Goal: Information Seeking & Learning: Learn about a topic

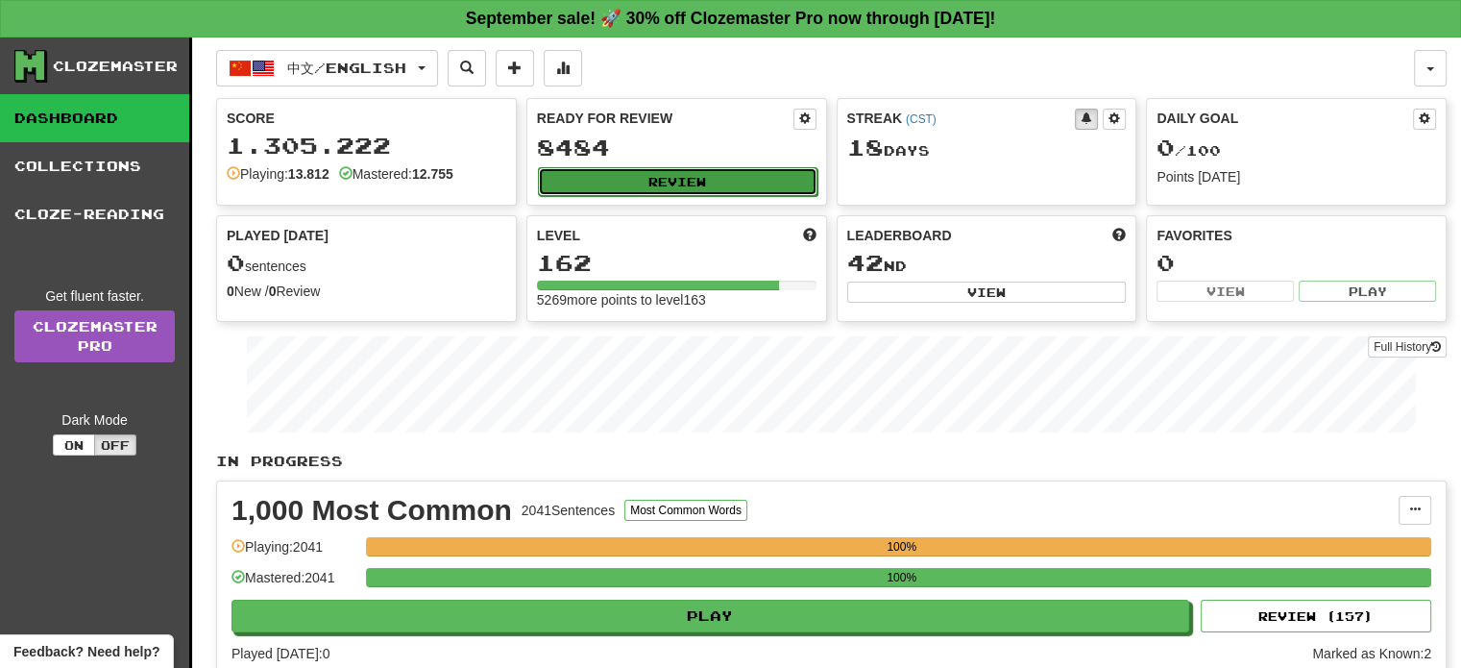
click at [662, 187] on button "Review" at bounding box center [678, 181] width 280 height 29
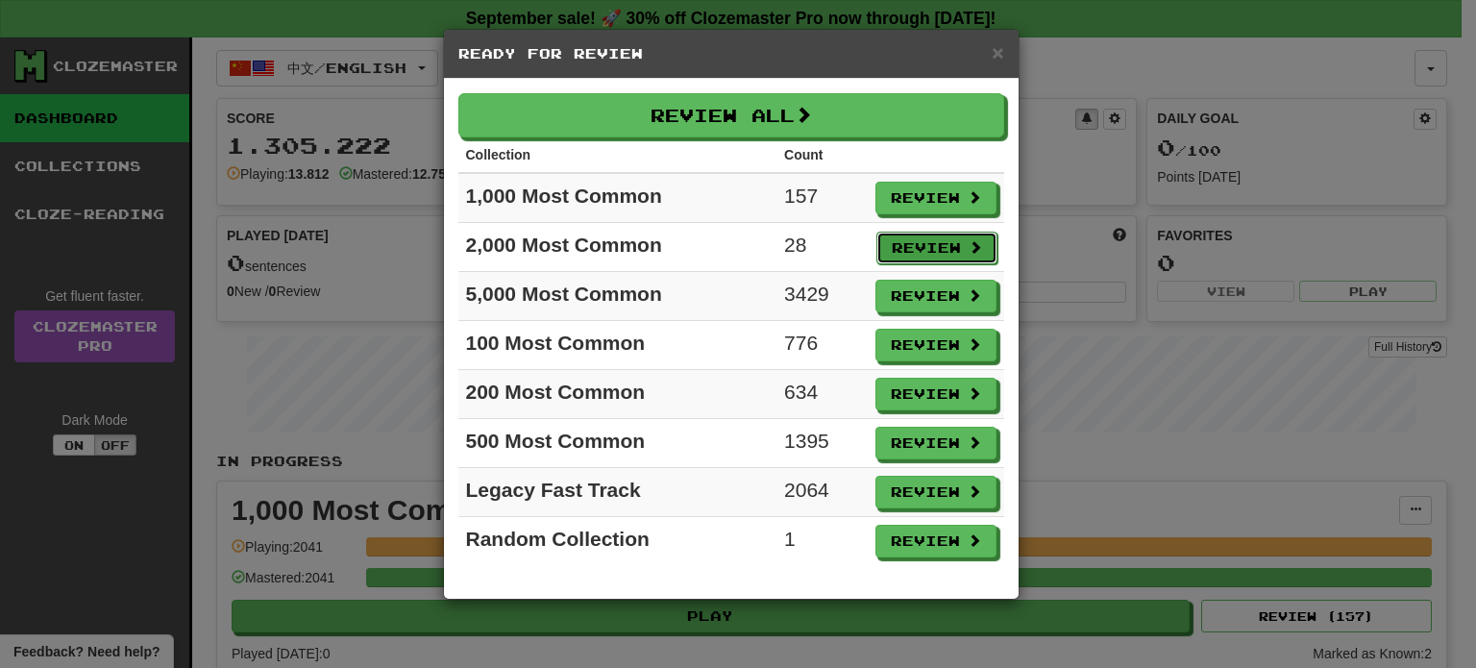
click at [920, 252] on button "Review" at bounding box center [936, 248] width 121 height 33
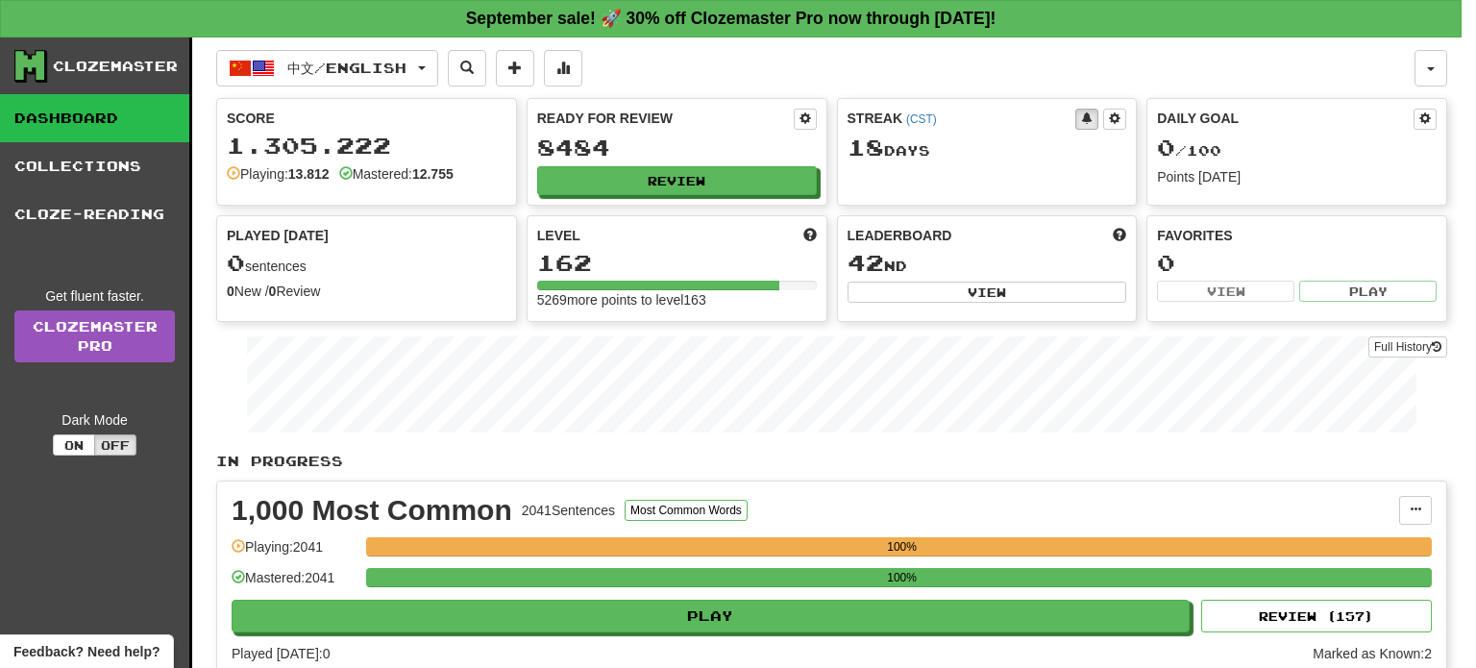
select select "**"
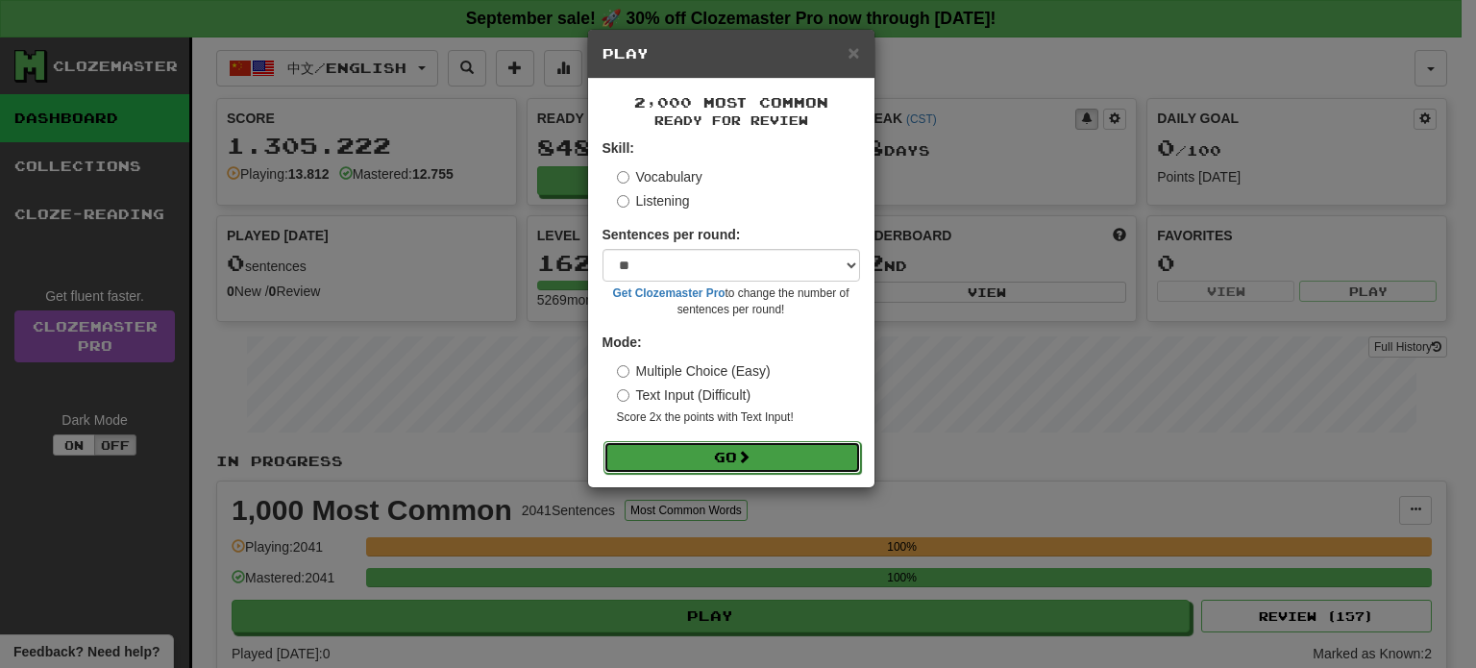
click at [763, 450] on button "Go" at bounding box center [731, 457] width 257 height 33
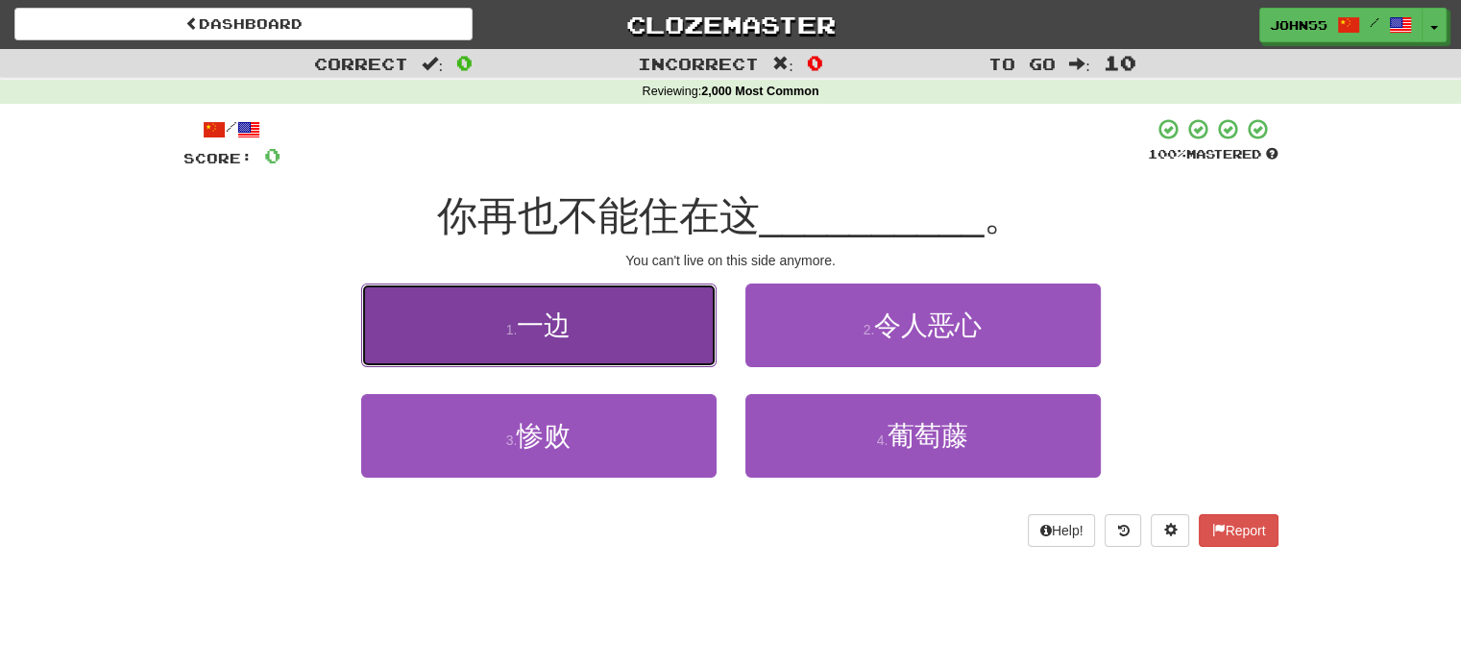
click at [547, 307] on button "1 . 一边" at bounding box center [538, 325] width 355 height 84
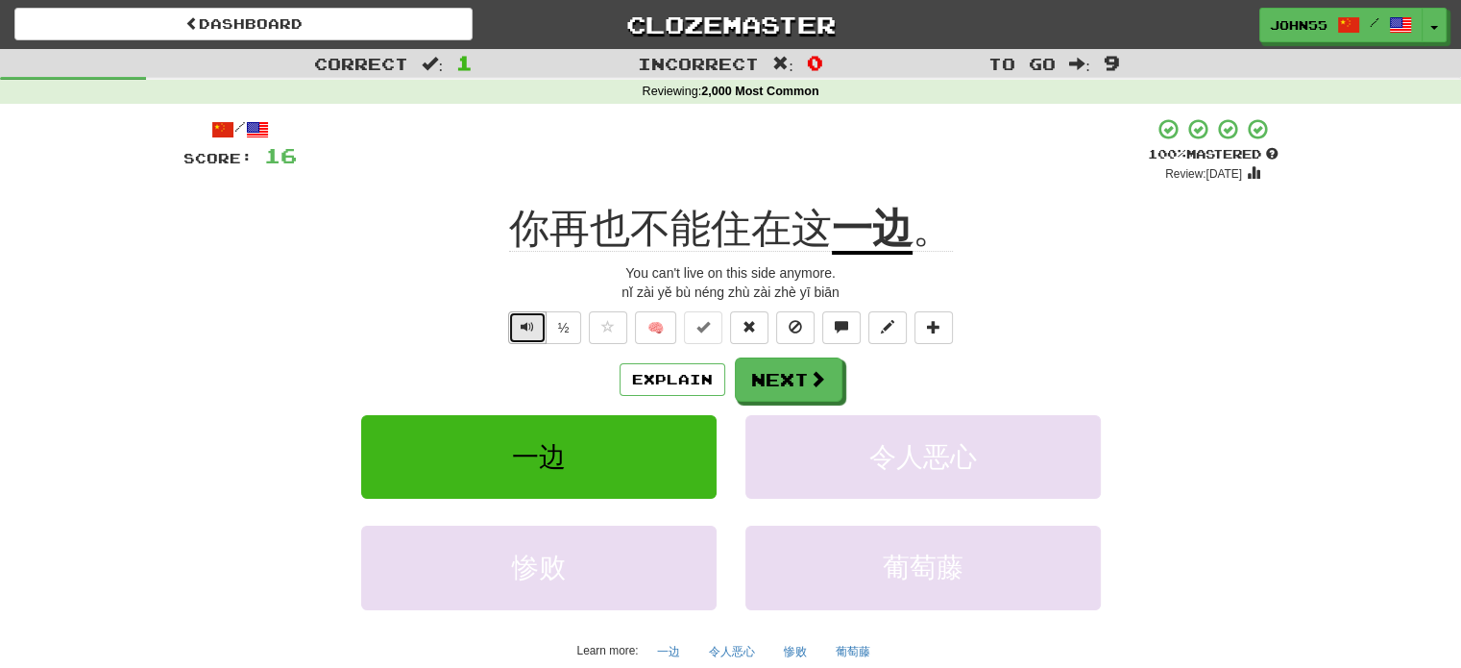
click at [525, 324] on span "Text-to-speech controls" at bounding box center [527, 326] width 13 height 13
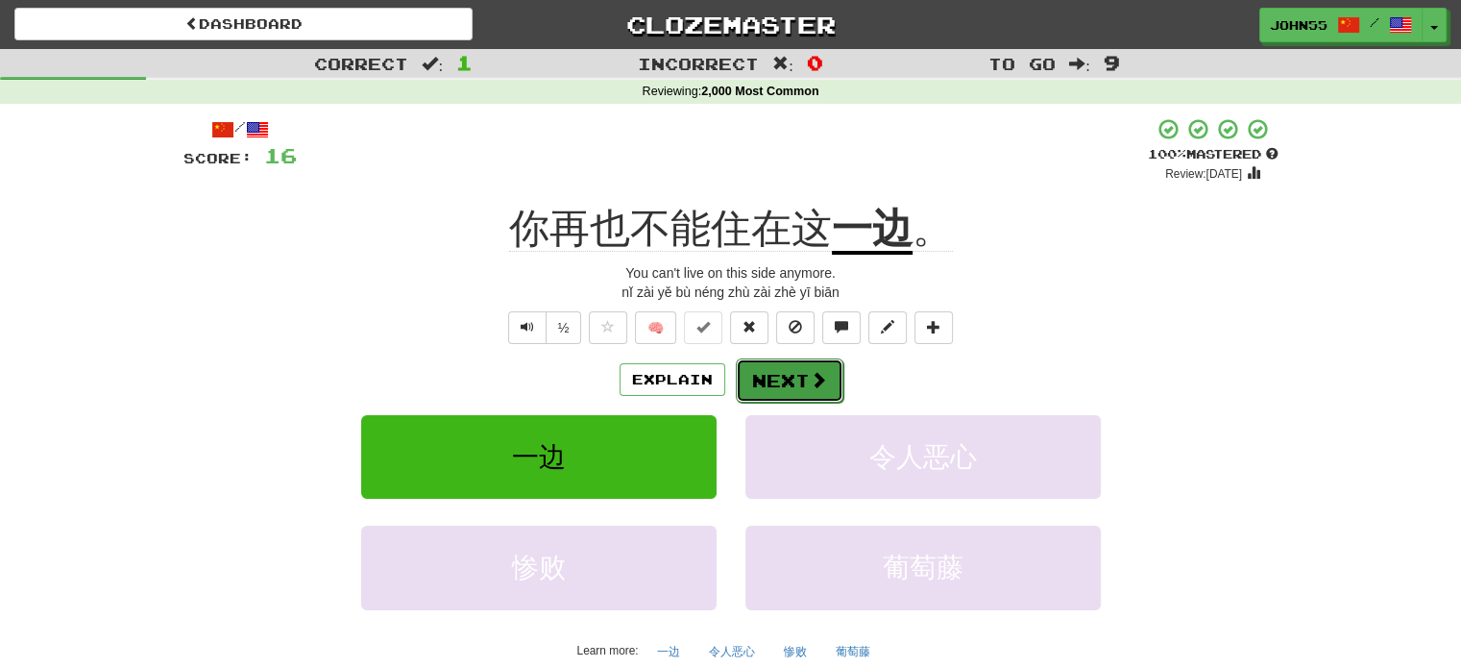
click at [804, 383] on button "Next" at bounding box center [790, 380] width 108 height 44
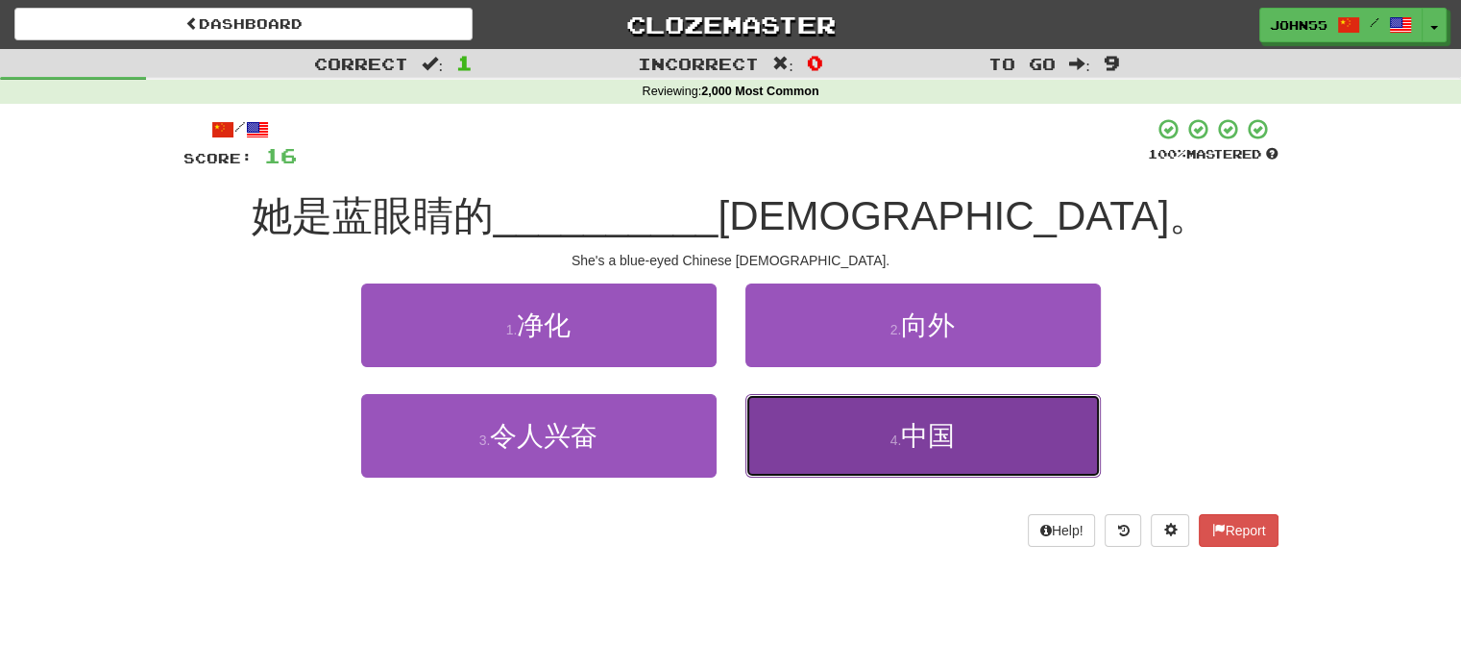
click at [836, 427] on button "4 . 中国" at bounding box center [923, 436] width 355 height 84
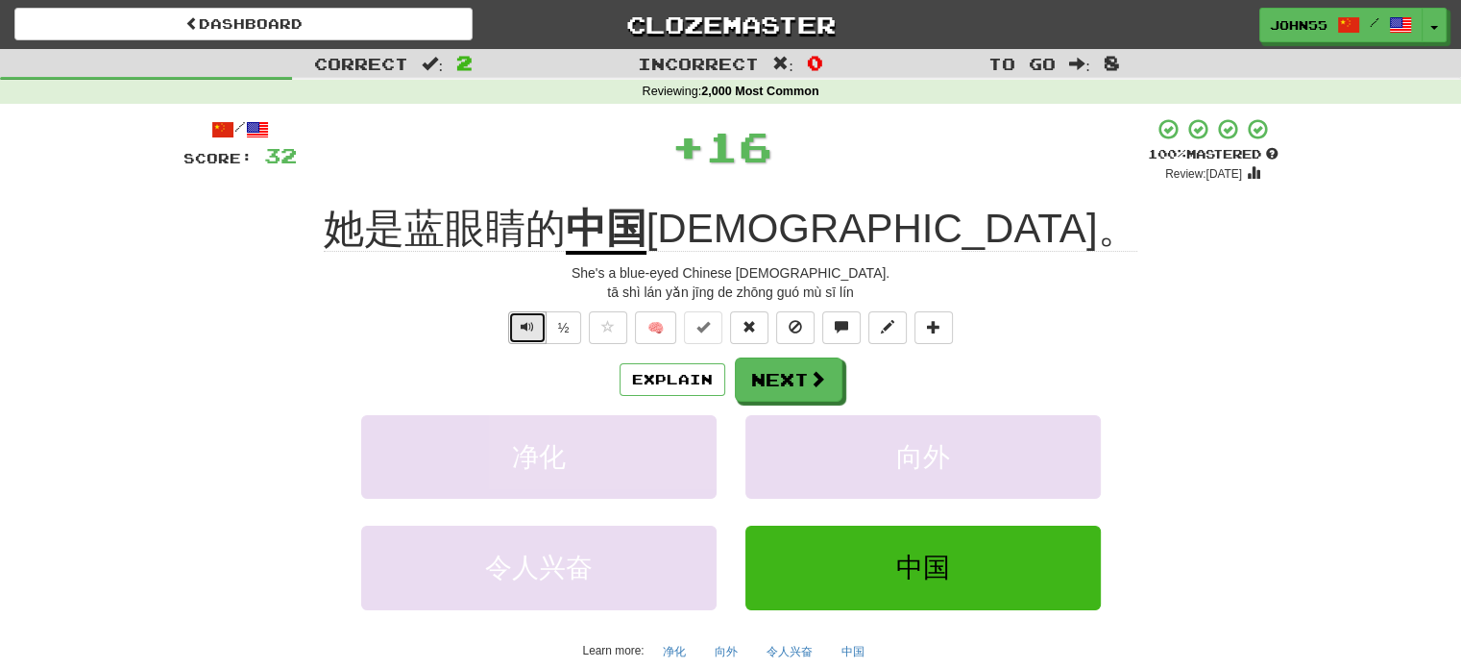
click at [526, 327] on span "Text-to-speech controls" at bounding box center [527, 326] width 13 height 13
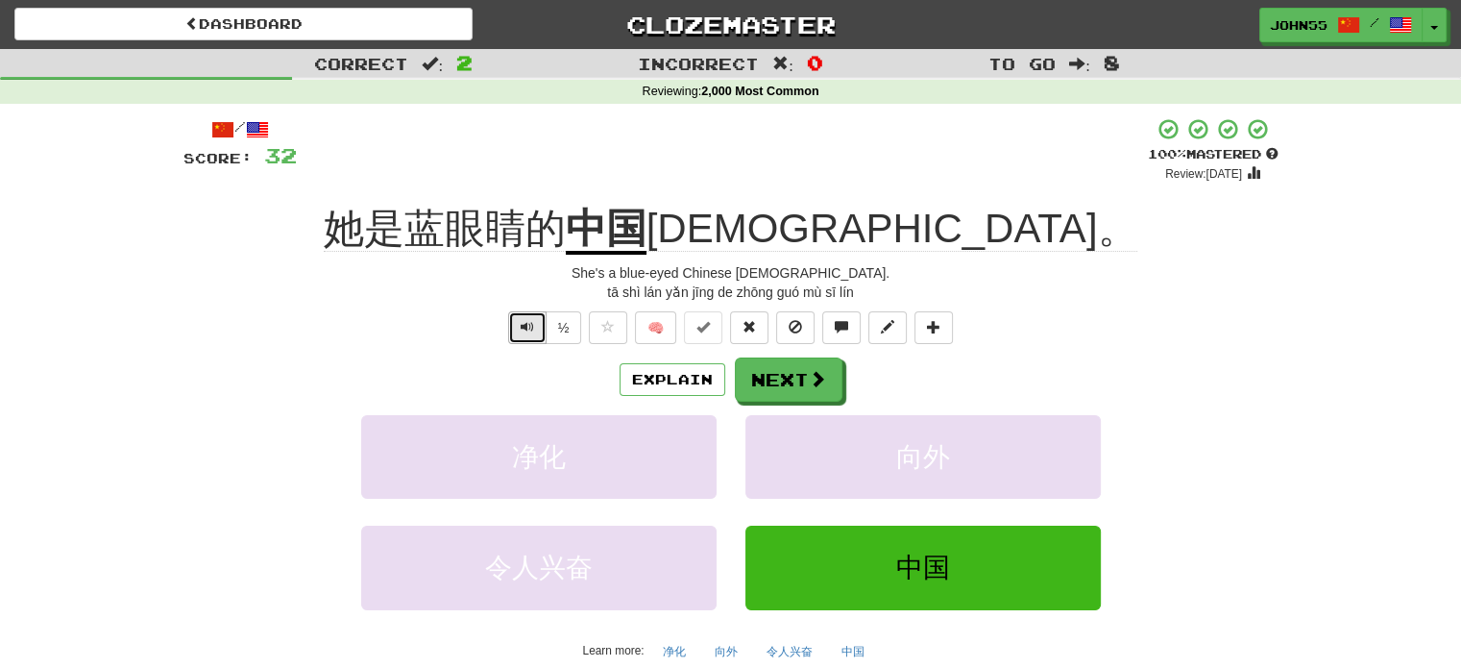
click at [526, 327] on span "Text-to-speech controls" at bounding box center [527, 326] width 13 height 13
click at [799, 373] on button "Next" at bounding box center [790, 380] width 108 height 44
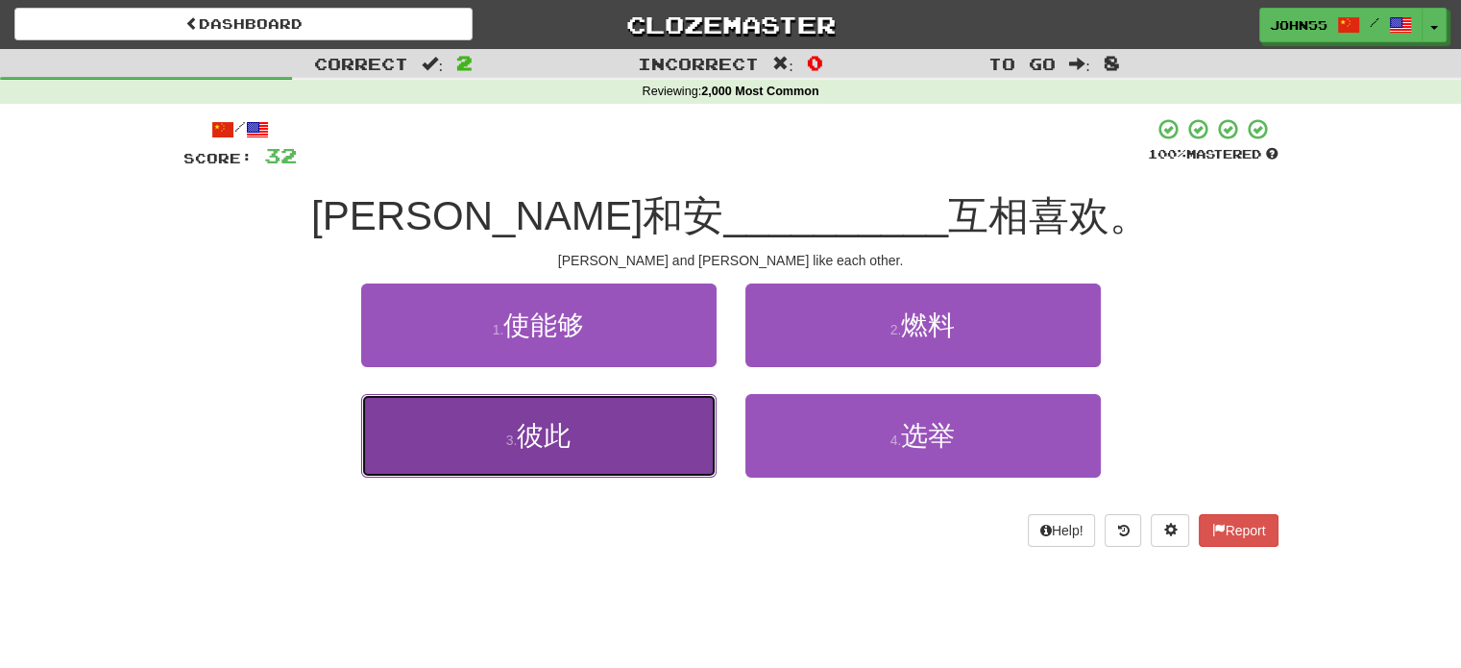
click at [536, 442] on span "彼此" at bounding box center [544, 436] width 54 height 30
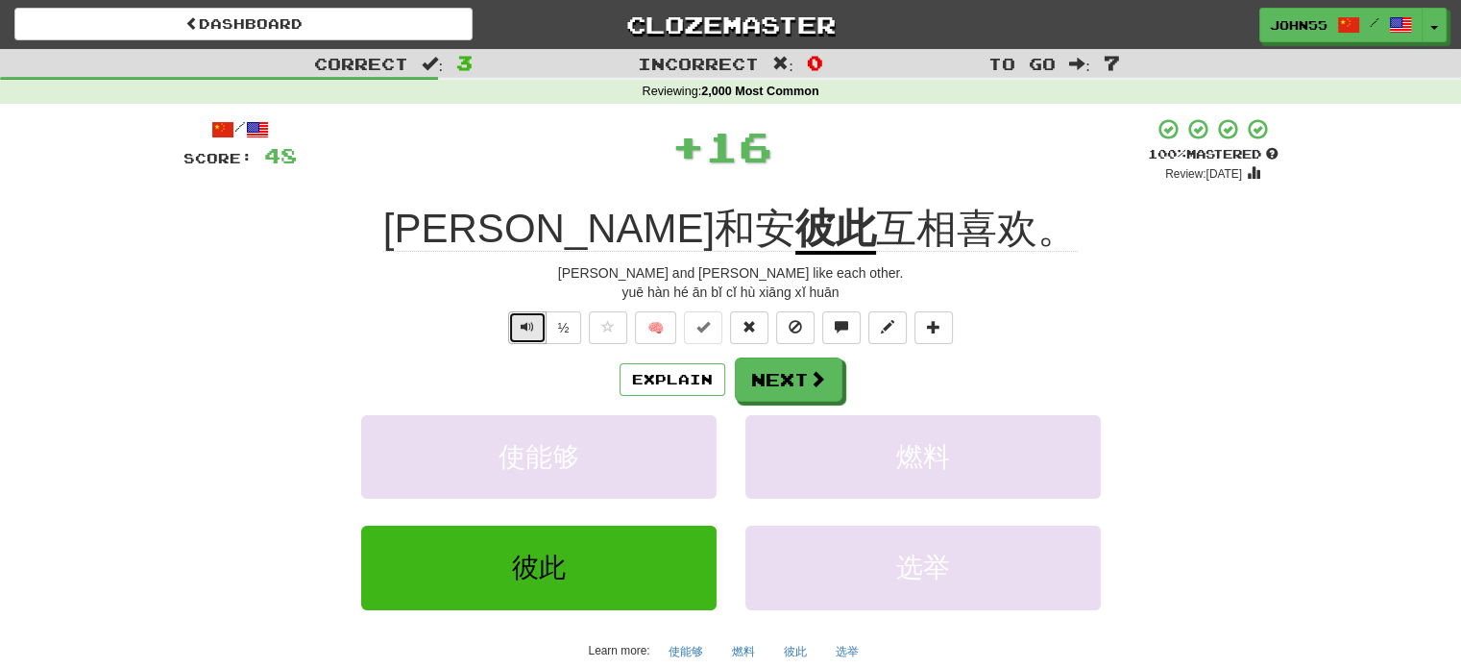
click at [534, 332] on span "Text-to-speech controls" at bounding box center [527, 326] width 13 height 13
click at [525, 329] on span "Text-to-speech controls" at bounding box center [527, 326] width 13 height 13
click at [784, 387] on button "Next" at bounding box center [790, 380] width 108 height 44
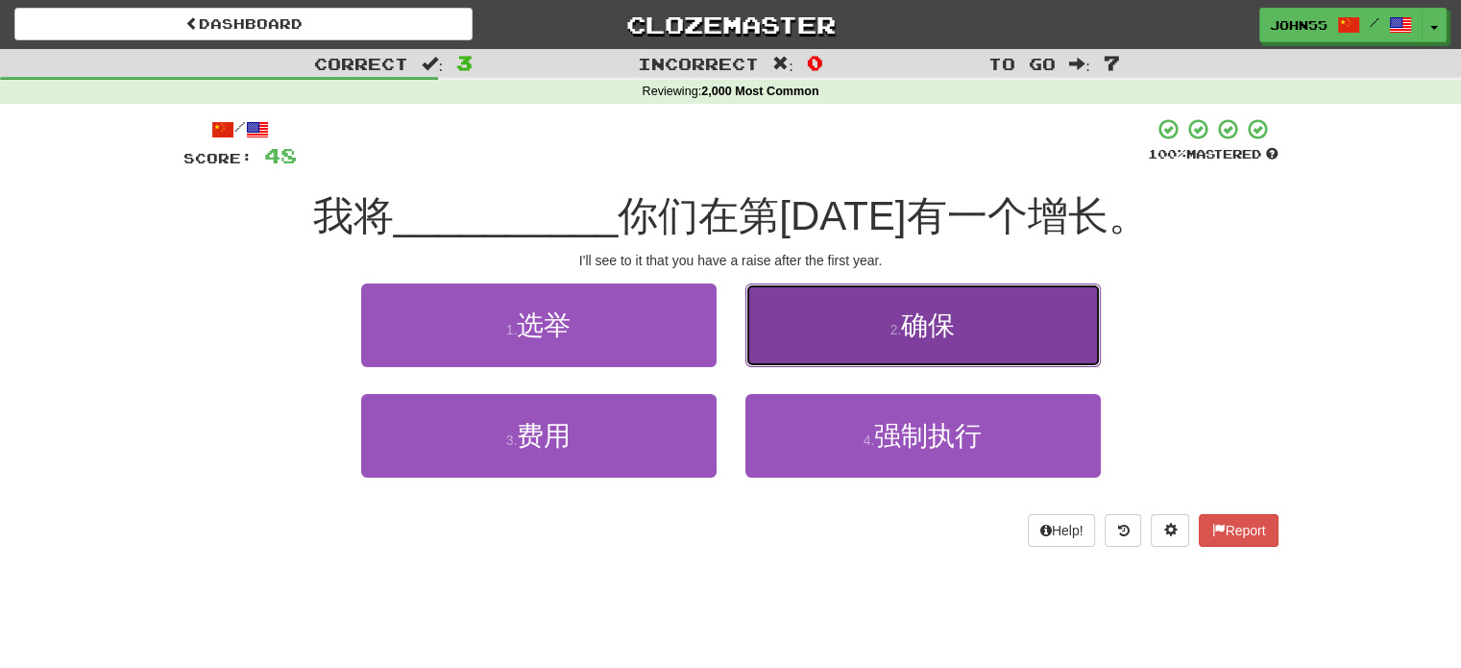
click at [917, 322] on span "确保" at bounding box center [928, 325] width 54 height 30
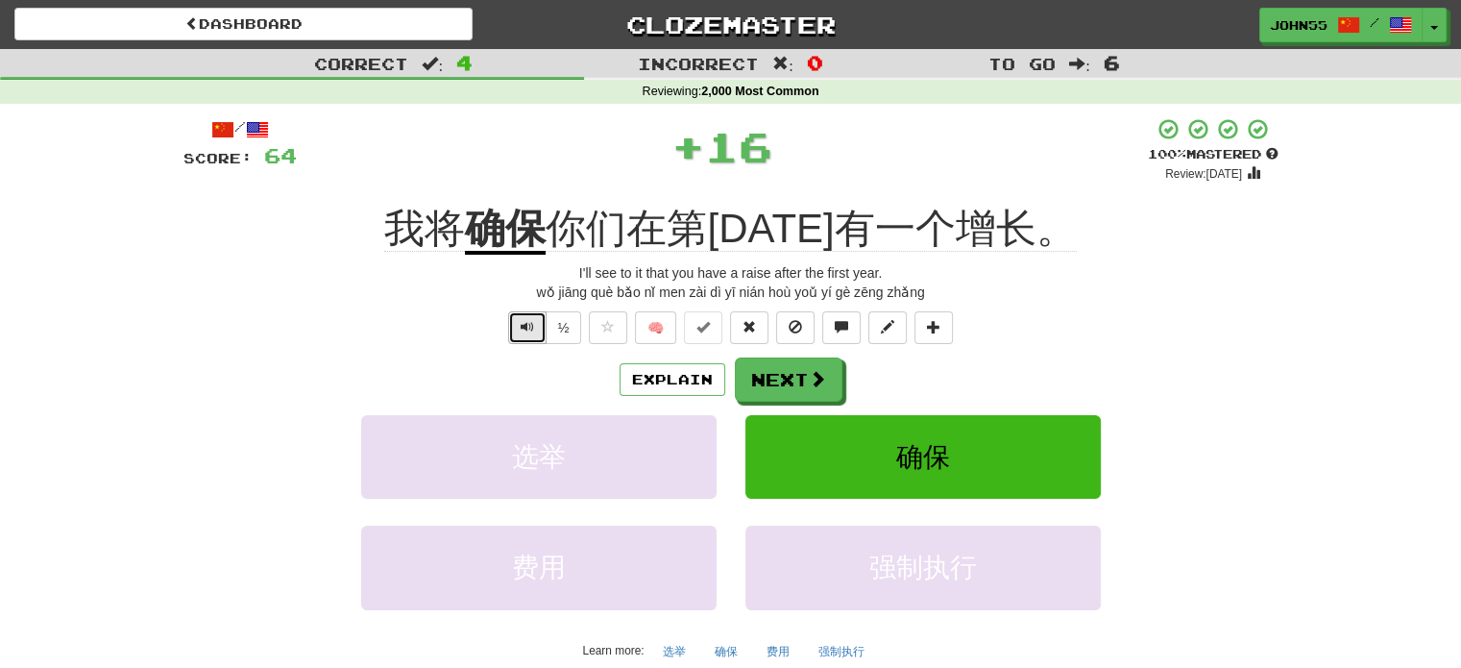
click at [531, 326] on span "Text-to-speech controls" at bounding box center [527, 326] width 13 height 13
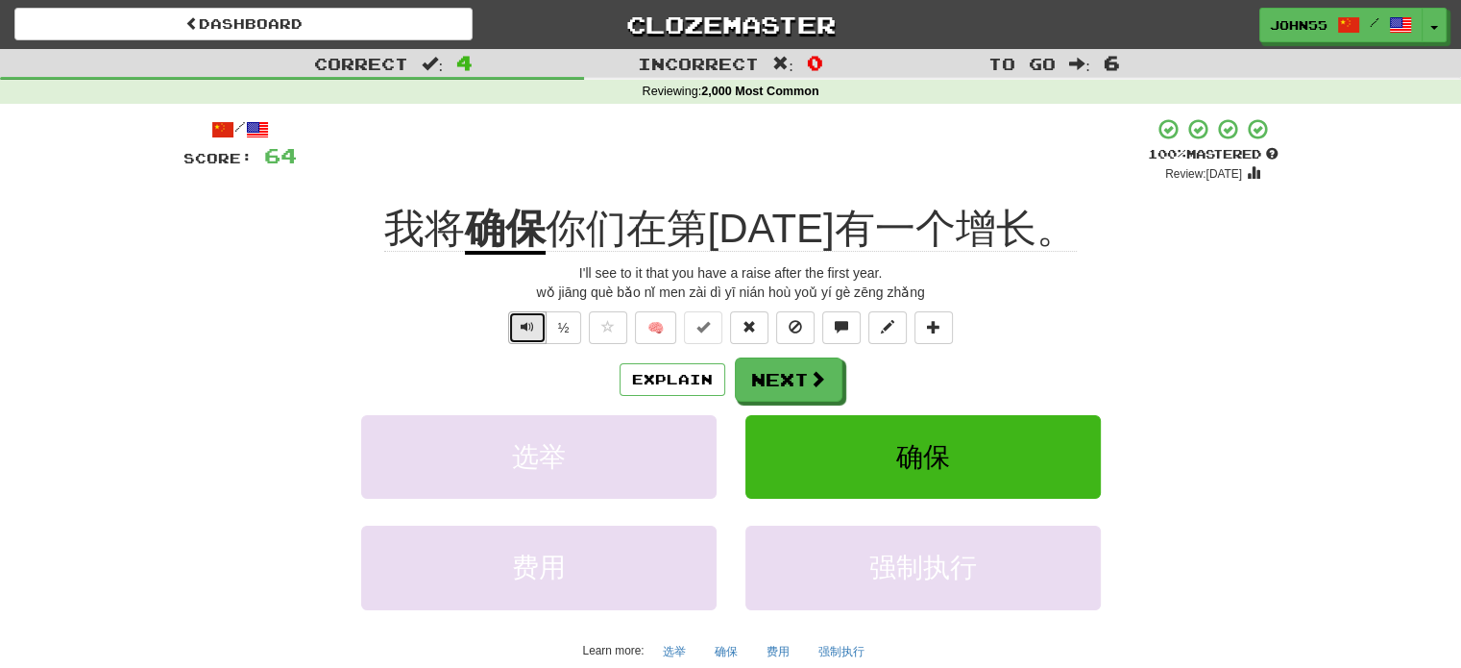
click at [531, 326] on span "Text-to-speech controls" at bounding box center [527, 326] width 13 height 13
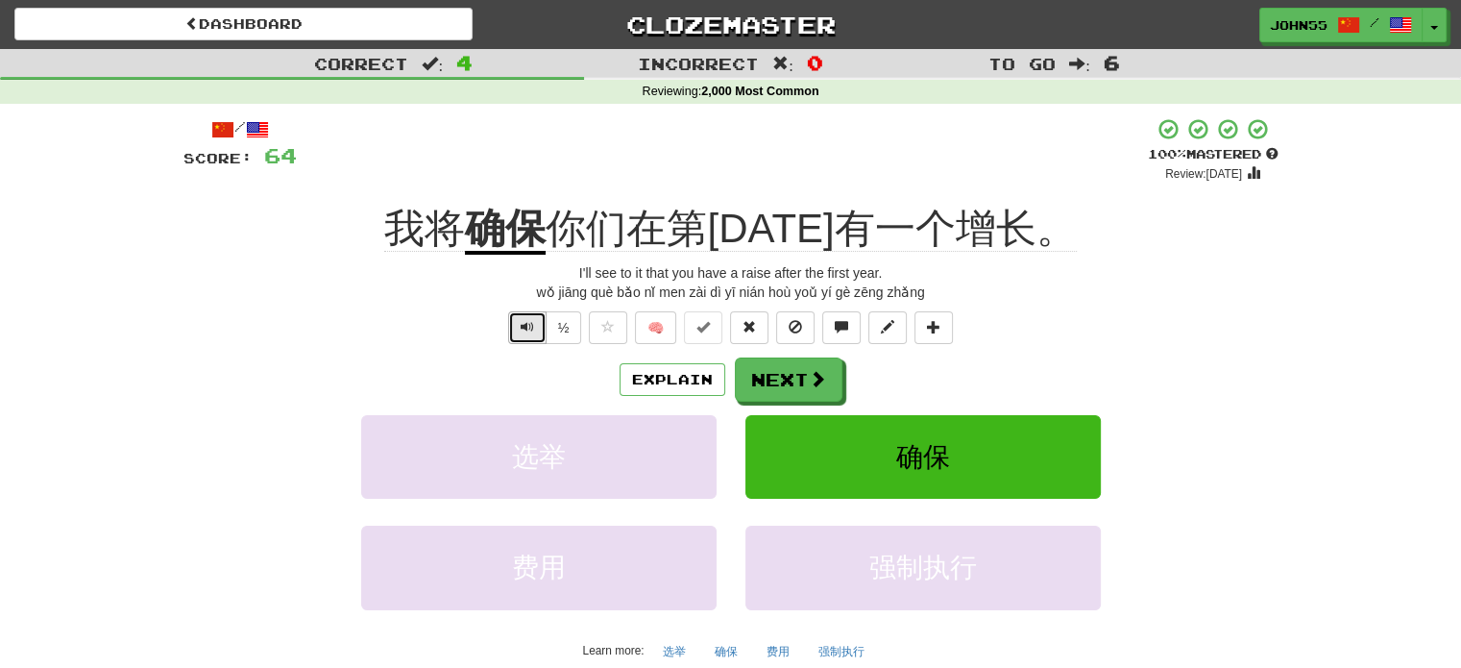
click at [531, 326] on span "Text-to-speech controls" at bounding box center [527, 326] width 13 height 13
click at [780, 378] on button "Next" at bounding box center [790, 380] width 108 height 44
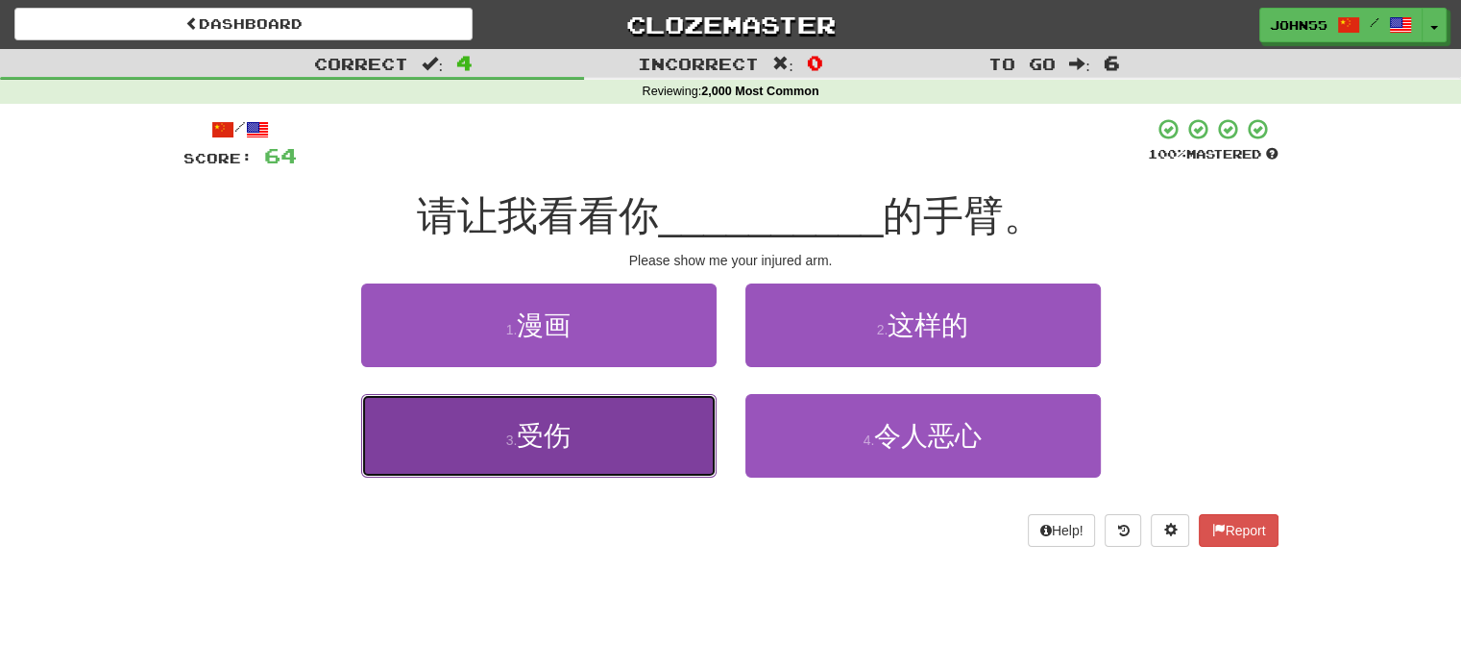
click at [596, 421] on button "3 . 受伤" at bounding box center [538, 436] width 355 height 84
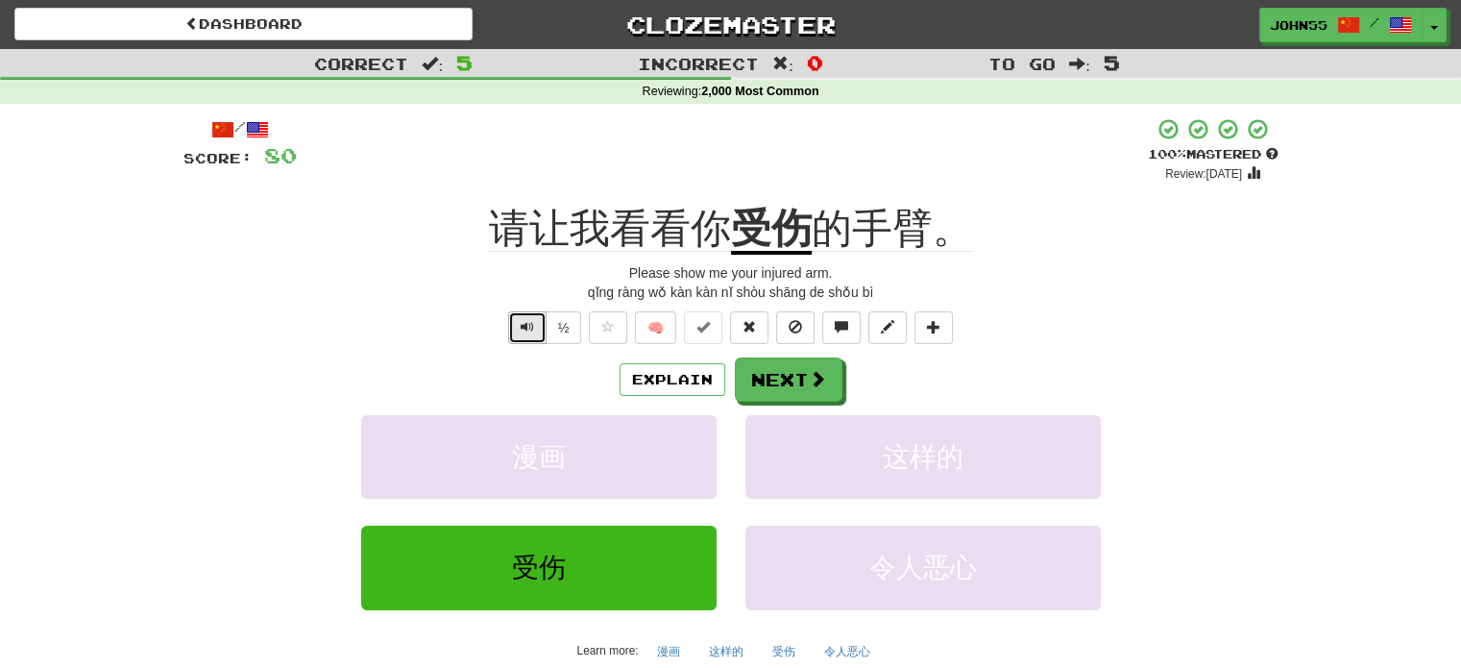
click at [518, 326] on button "Text-to-speech controls" at bounding box center [527, 327] width 38 height 33
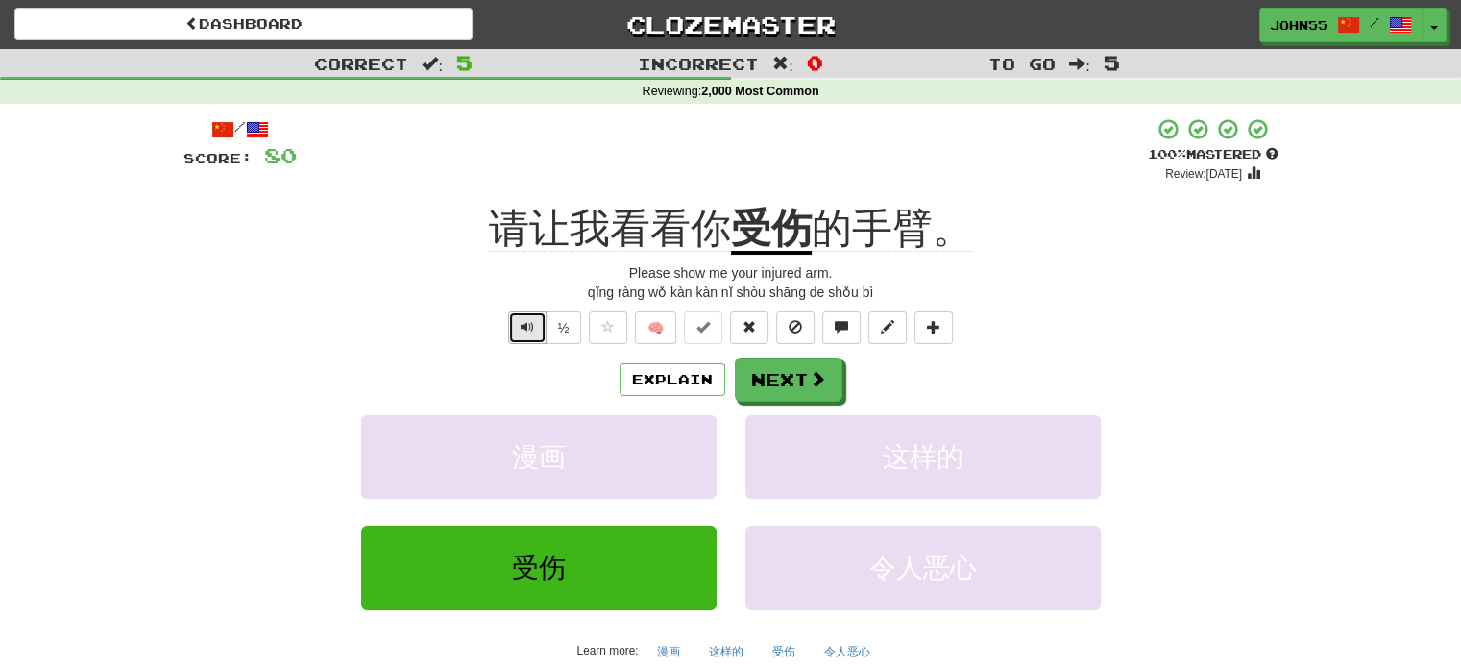
click at [518, 326] on button "Text-to-speech controls" at bounding box center [527, 327] width 38 height 33
click at [526, 329] on span "Text-to-speech controls" at bounding box center [527, 326] width 13 height 13
click at [784, 368] on button "Next" at bounding box center [790, 380] width 108 height 44
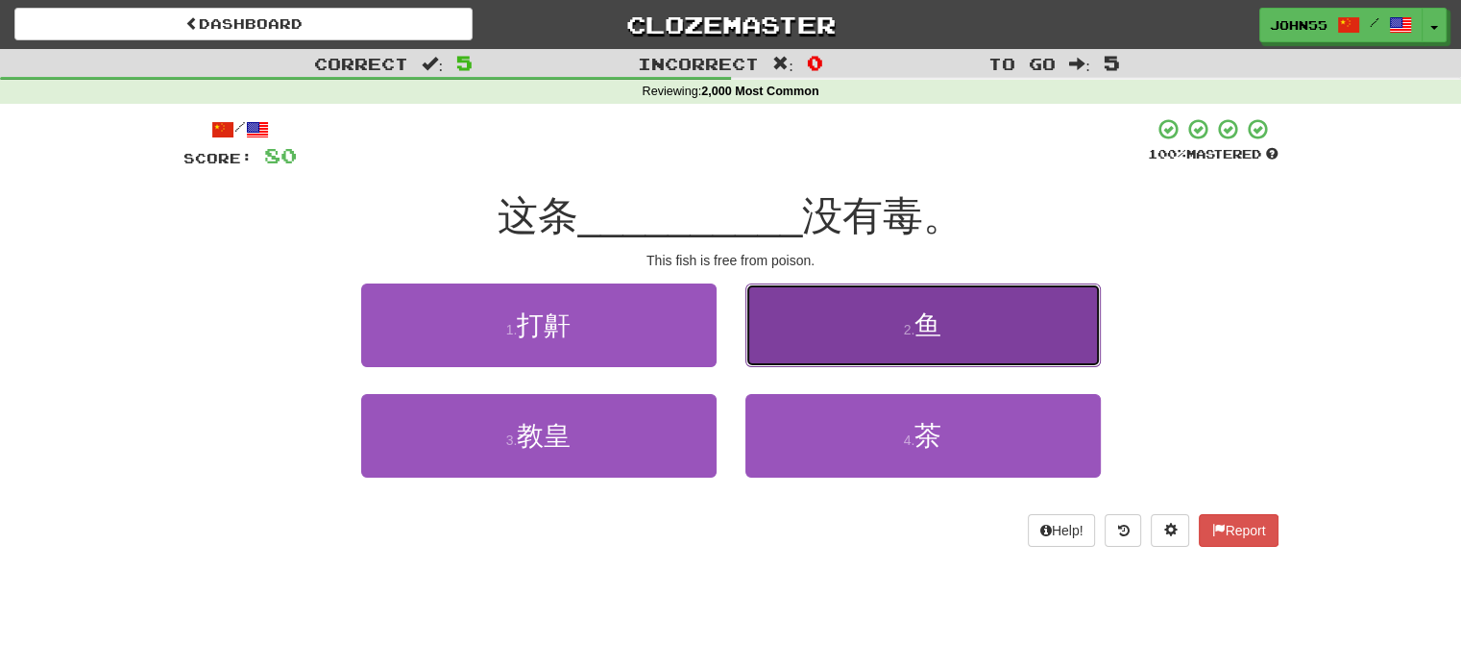
click at [845, 330] on button "2 . 鱼" at bounding box center [923, 325] width 355 height 84
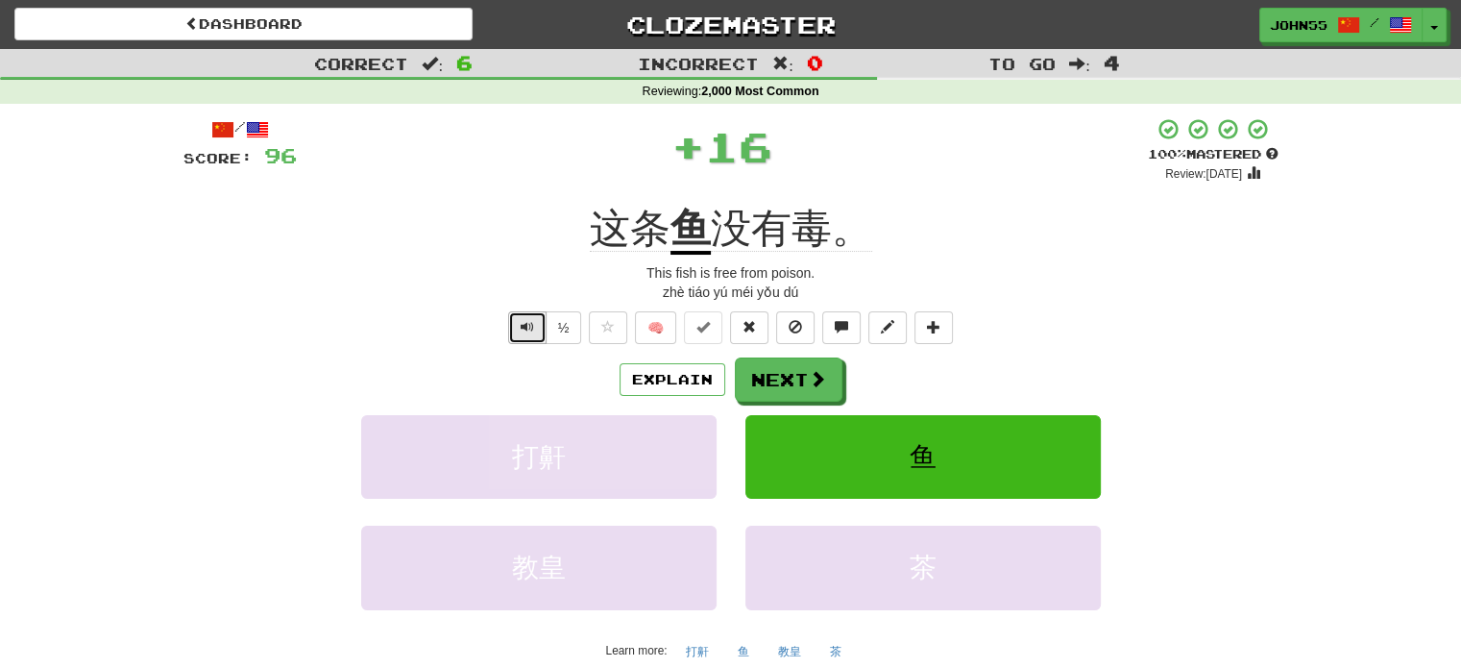
click at [525, 332] on span "Text-to-speech controls" at bounding box center [527, 326] width 13 height 13
click at [810, 381] on span at bounding box center [818, 379] width 17 height 17
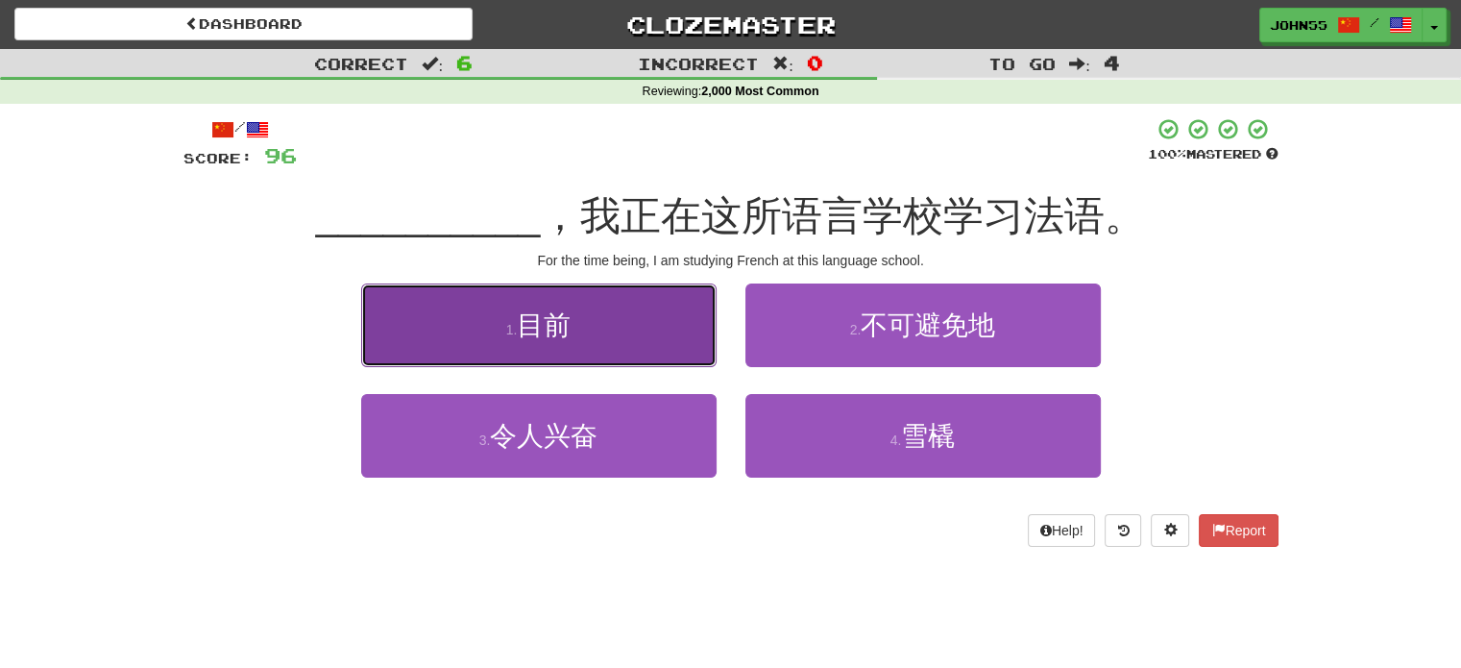
click at [495, 326] on button "1 . 目前" at bounding box center [538, 325] width 355 height 84
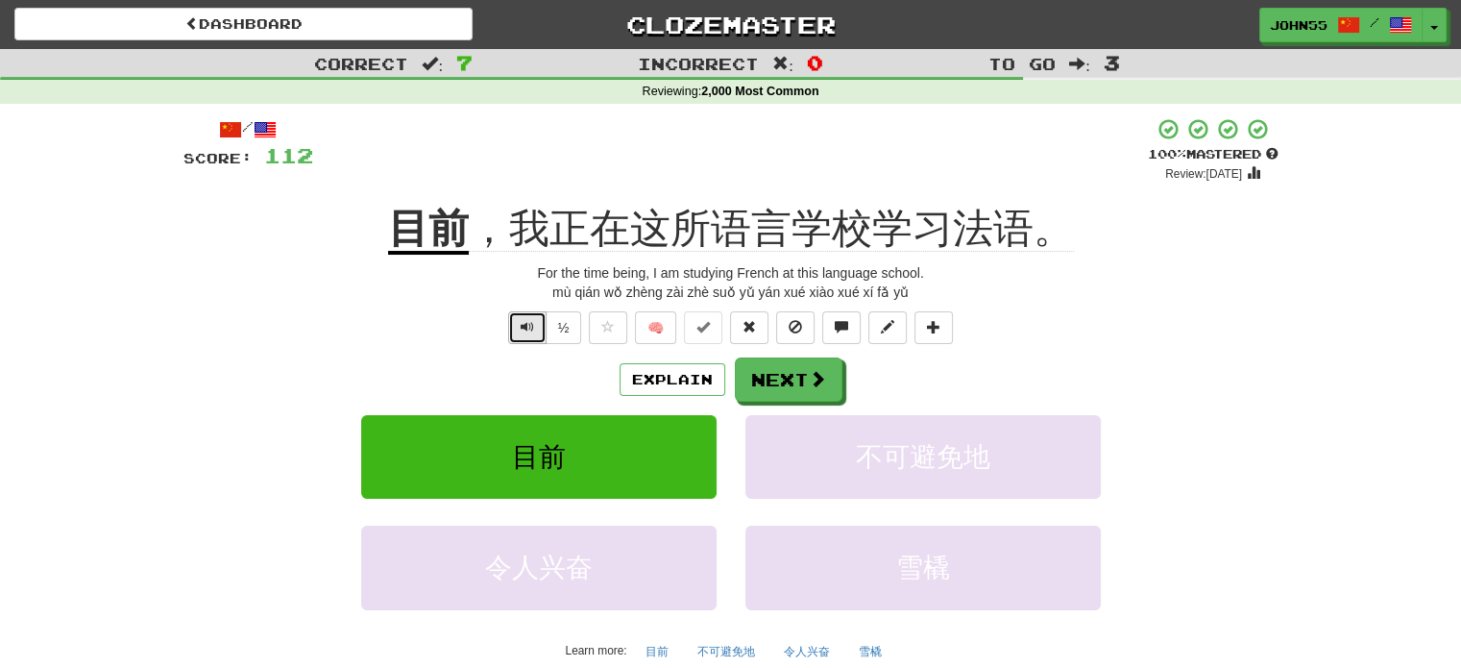
click at [530, 332] on span "Text-to-speech controls" at bounding box center [527, 326] width 13 height 13
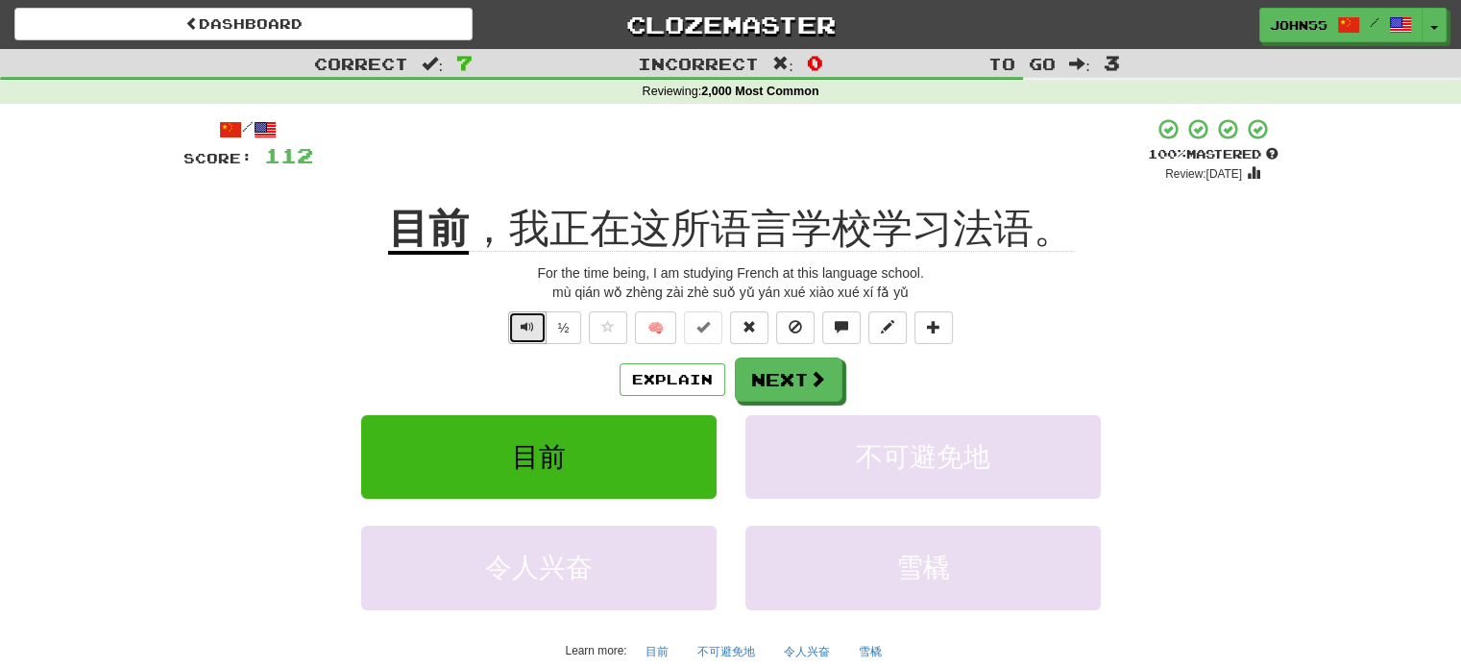
click at [530, 332] on span "Text-to-speech controls" at bounding box center [527, 326] width 13 height 13
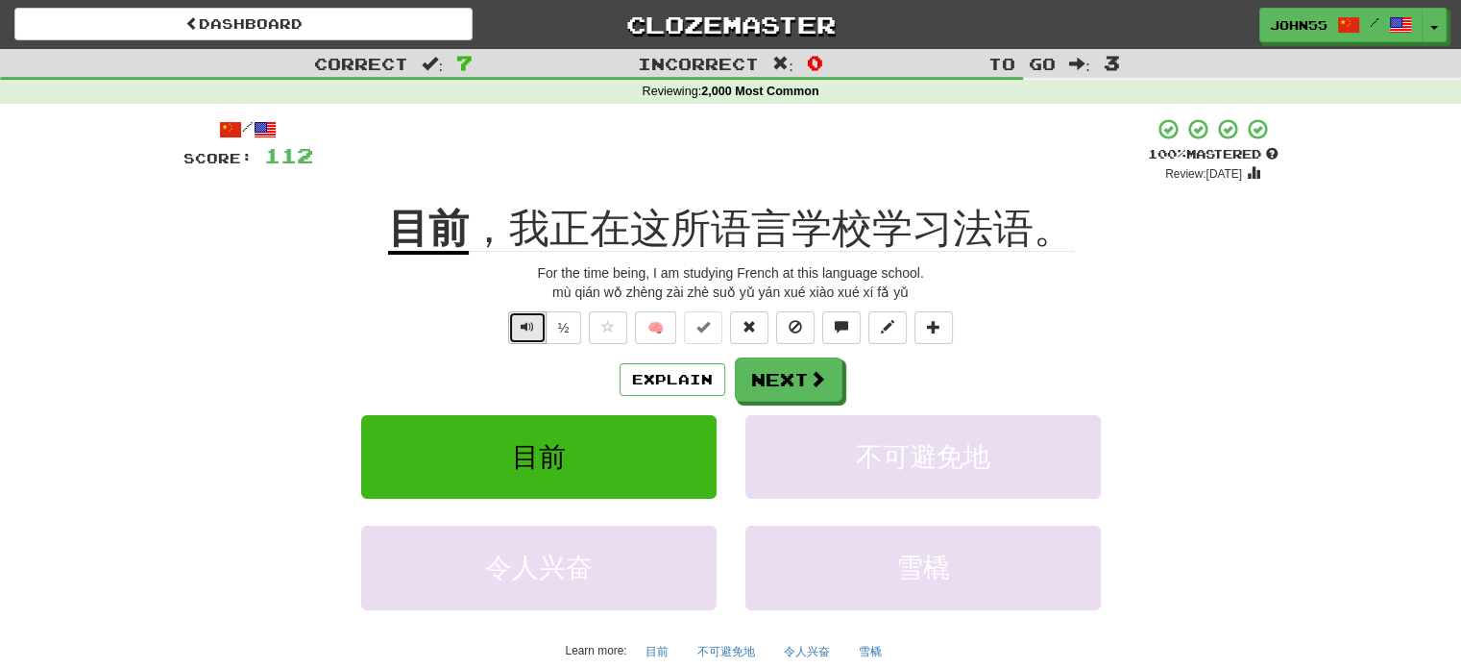
click at [530, 332] on span "Text-to-speech controls" at bounding box center [527, 326] width 13 height 13
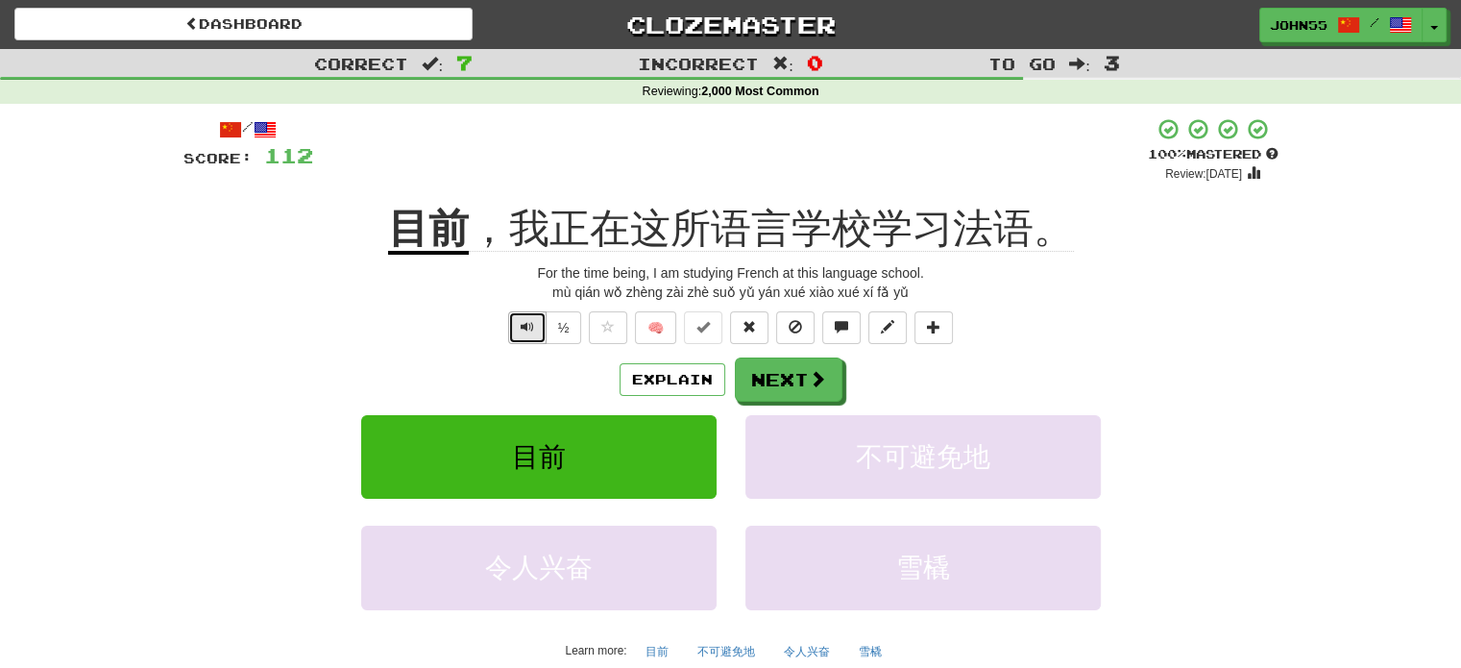
click at [530, 332] on span "Text-to-speech controls" at bounding box center [527, 326] width 13 height 13
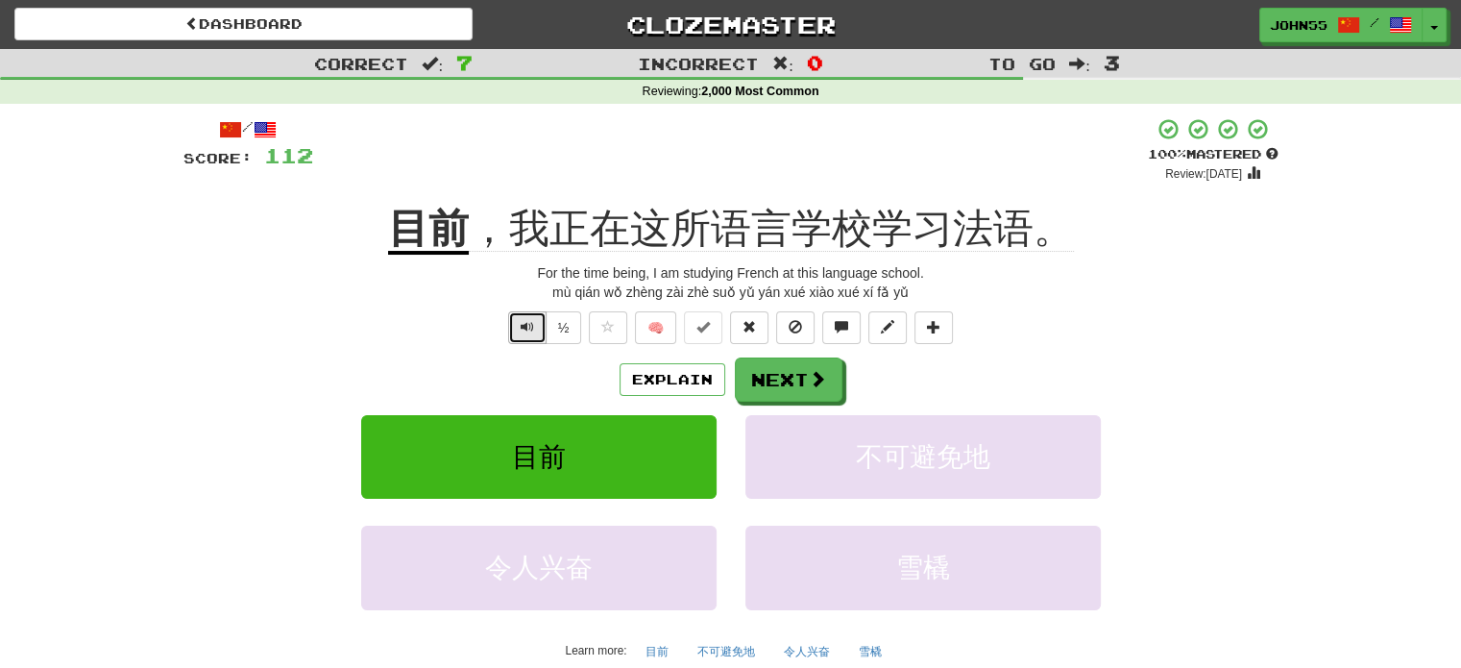
click at [530, 332] on span "Text-to-speech controls" at bounding box center [527, 326] width 13 height 13
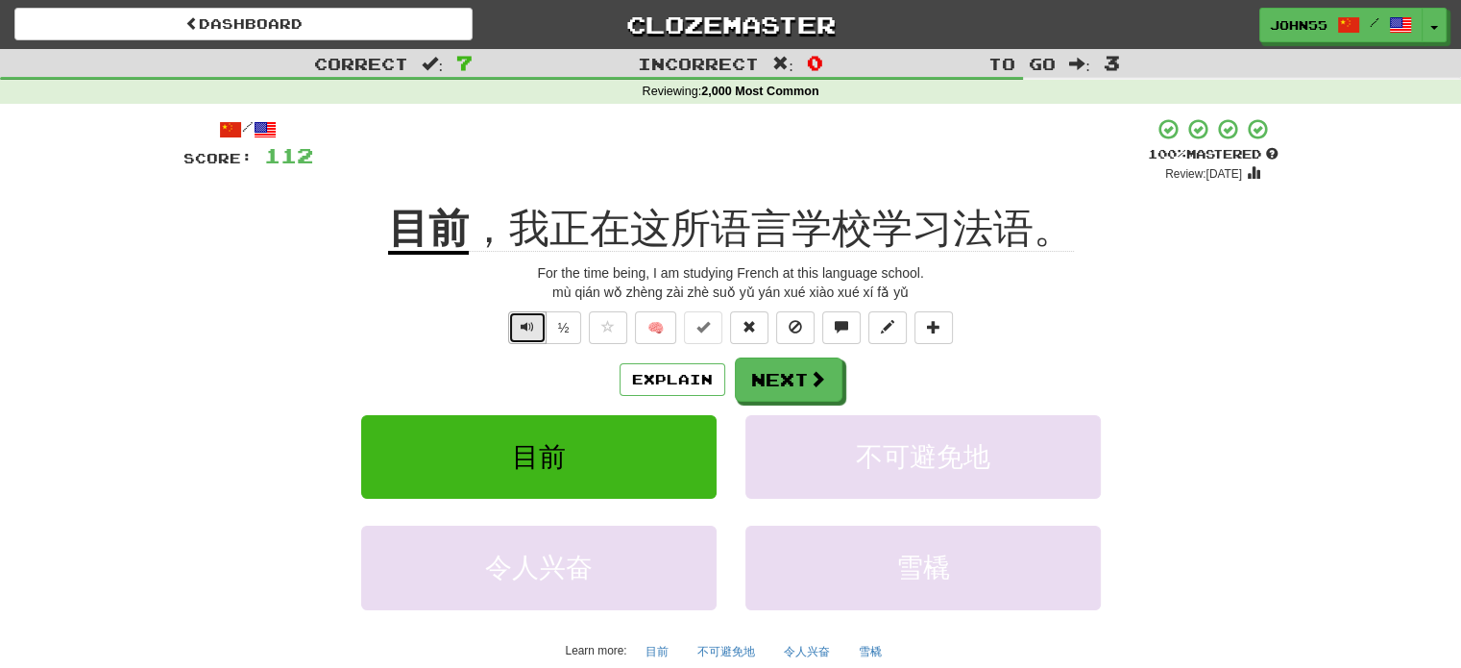
click at [530, 332] on span "Text-to-speech controls" at bounding box center [527, 326] width 13 height 13
click at [536, 329] on button "Text-to-speech controls" at bounding box center [527, 327] width 38 height 33
click at [795, 376] on button "Next" at bounding box center [790, 380] width 108 height 44
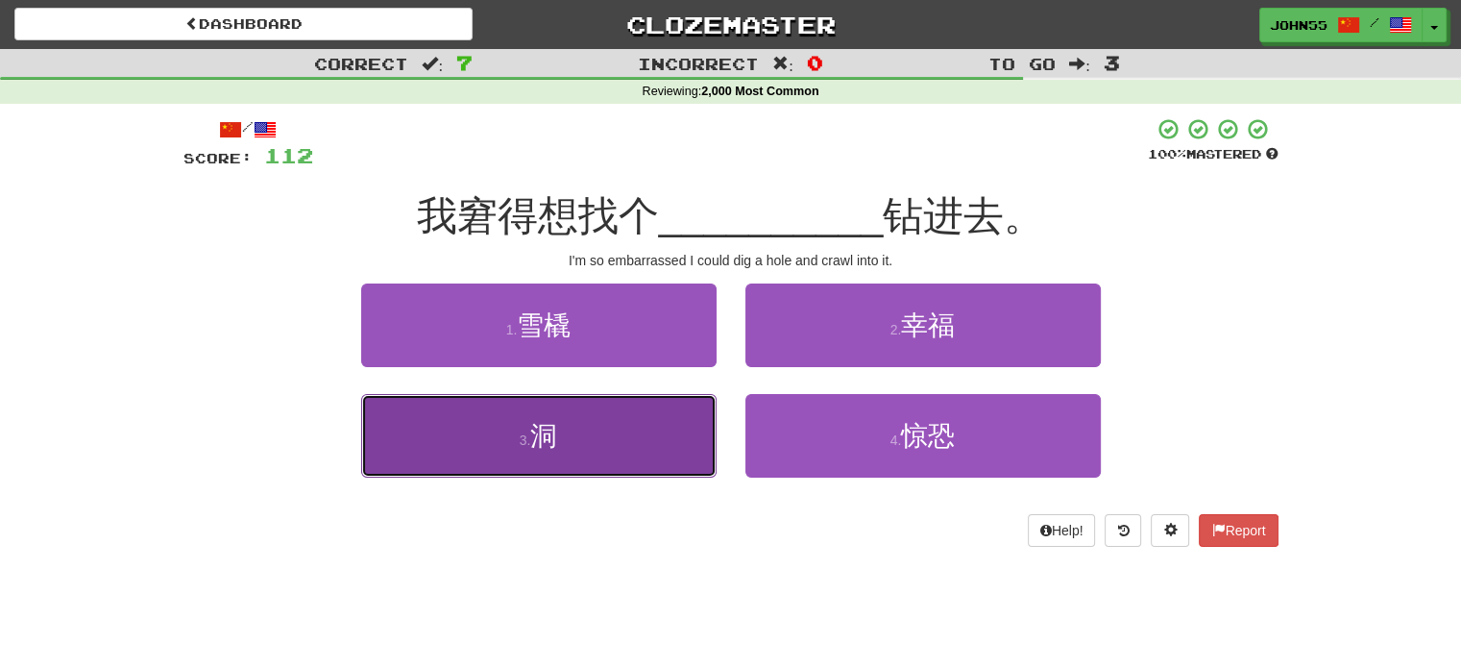
click at [597, 457] on button "3 . 洞" at bounding box center [538, 436] width 355 height 84
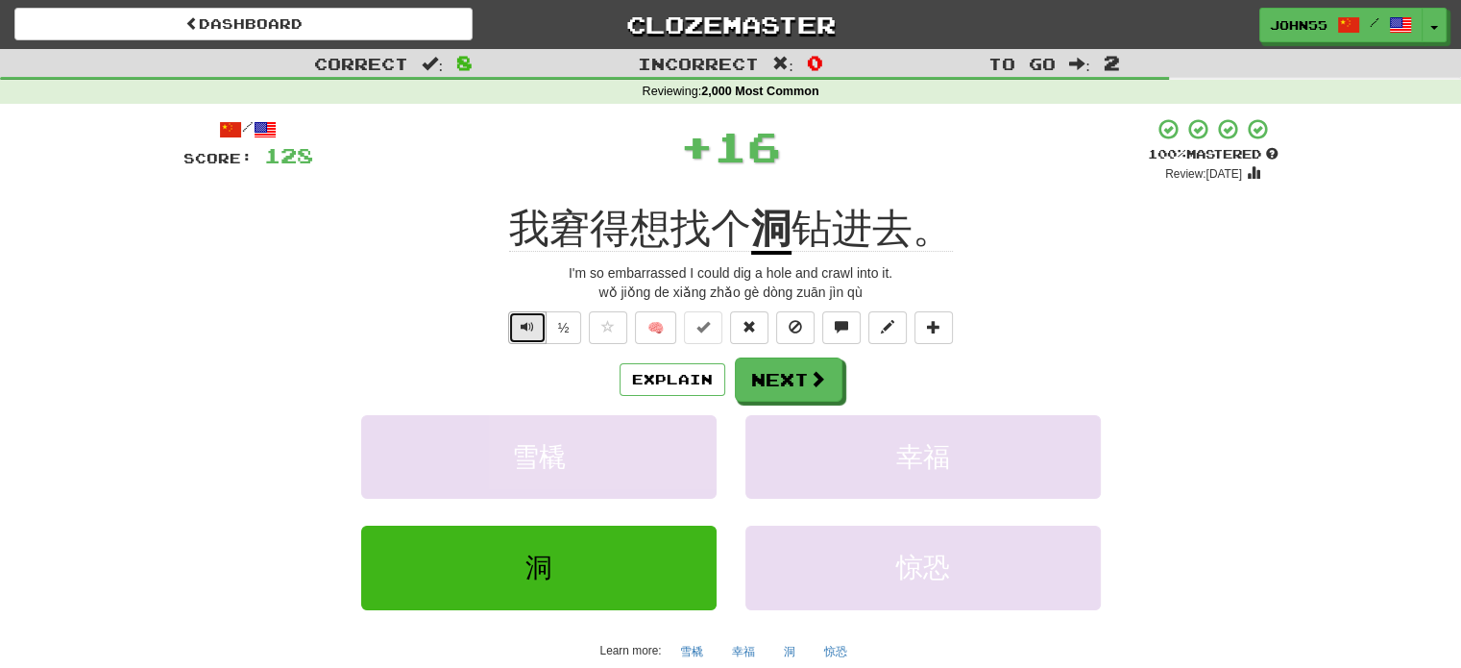
click at [527, 328] on span "Text-to-speech controls" at bounding box center [527, 326] width 13 height 13
click at [529, 337] on button "Text-to-speech controls" at bounding box center [527, 327] width 38 height 33
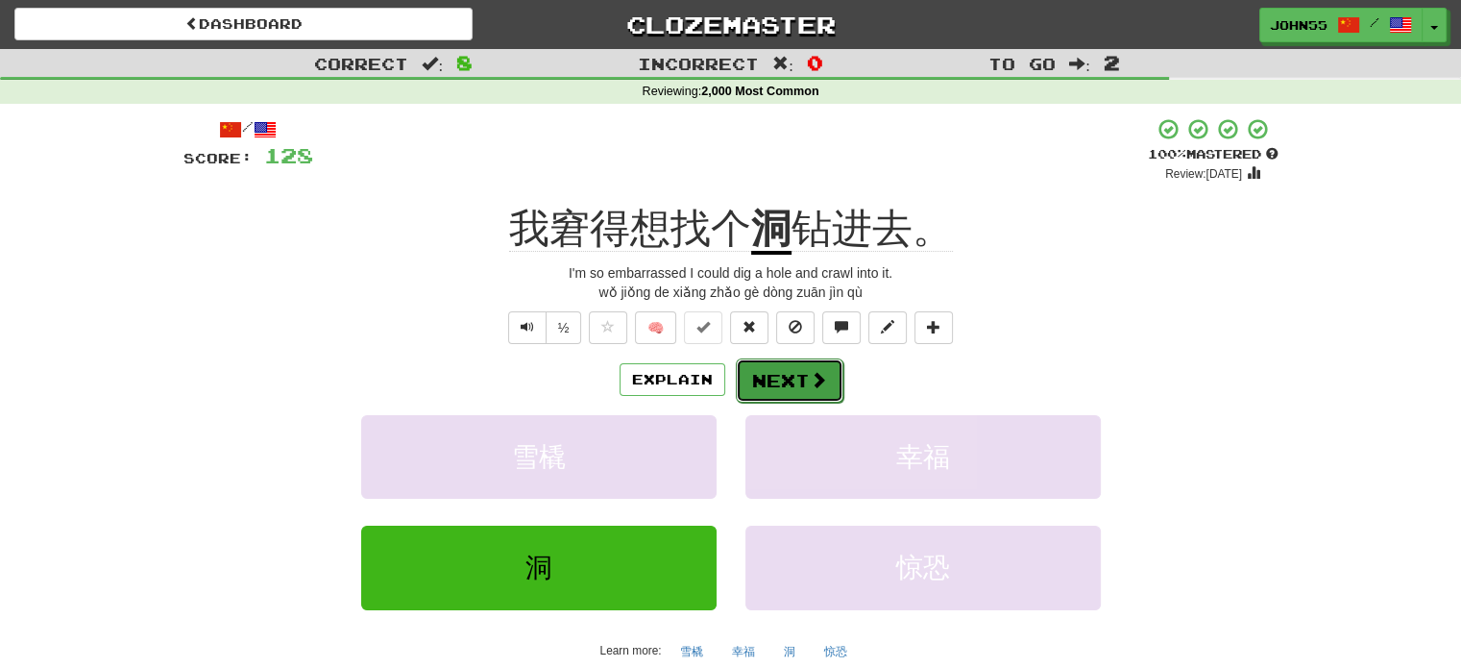
click at [792, 383] on button "Next" at bounding box center [790, 380] width 108 height 44
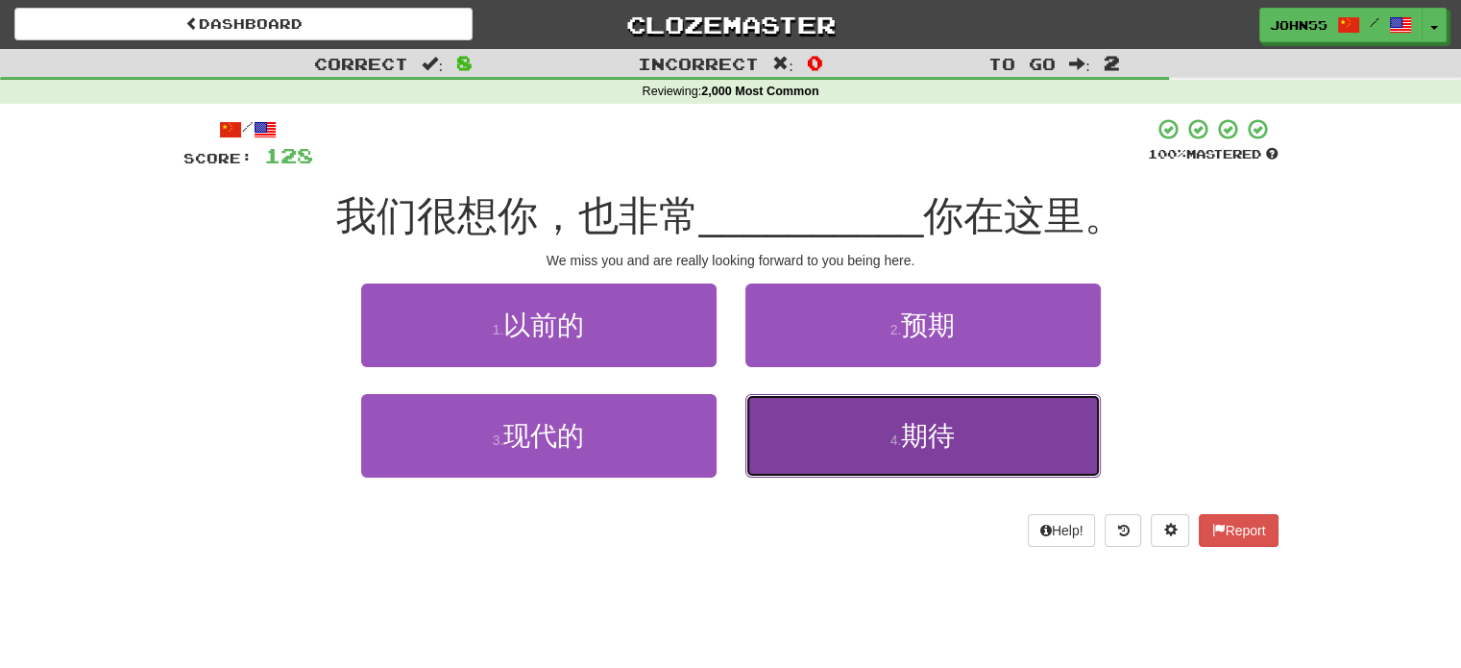
click at [930, 429] on span "期待" at bounding box center [928, 436] width 54 height 30
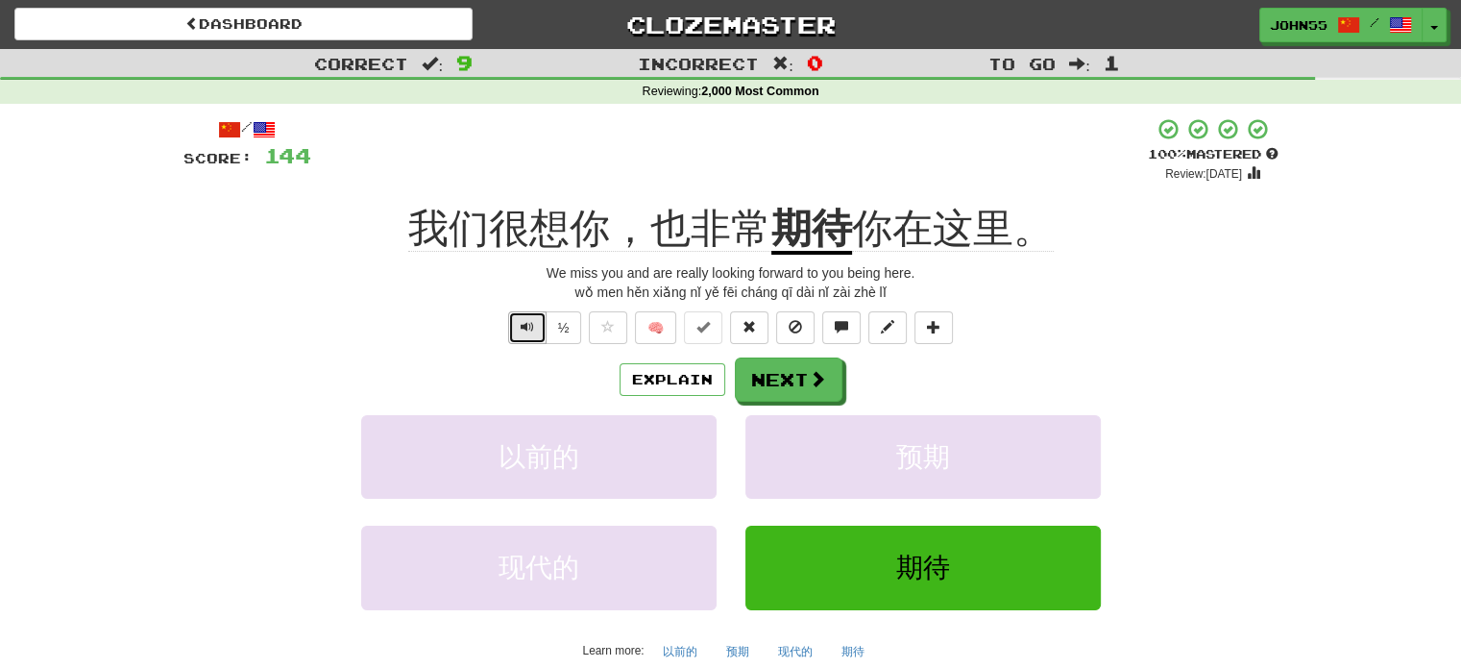
click at [525, 327] on span "Text-to-speech controls" at bounding box center [527, 326] width 13 height 13
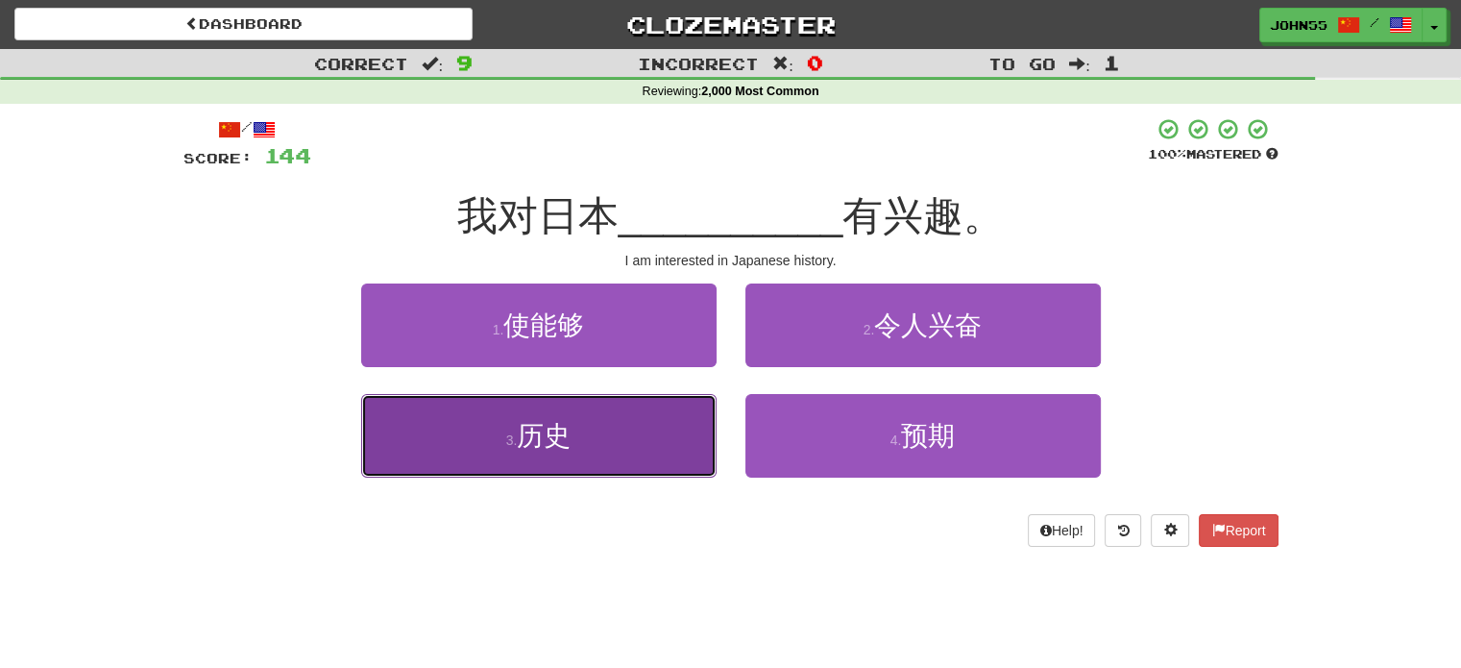
click at [536, 441] on span "历史" at bounding box center [544, 436] width 54 height 30
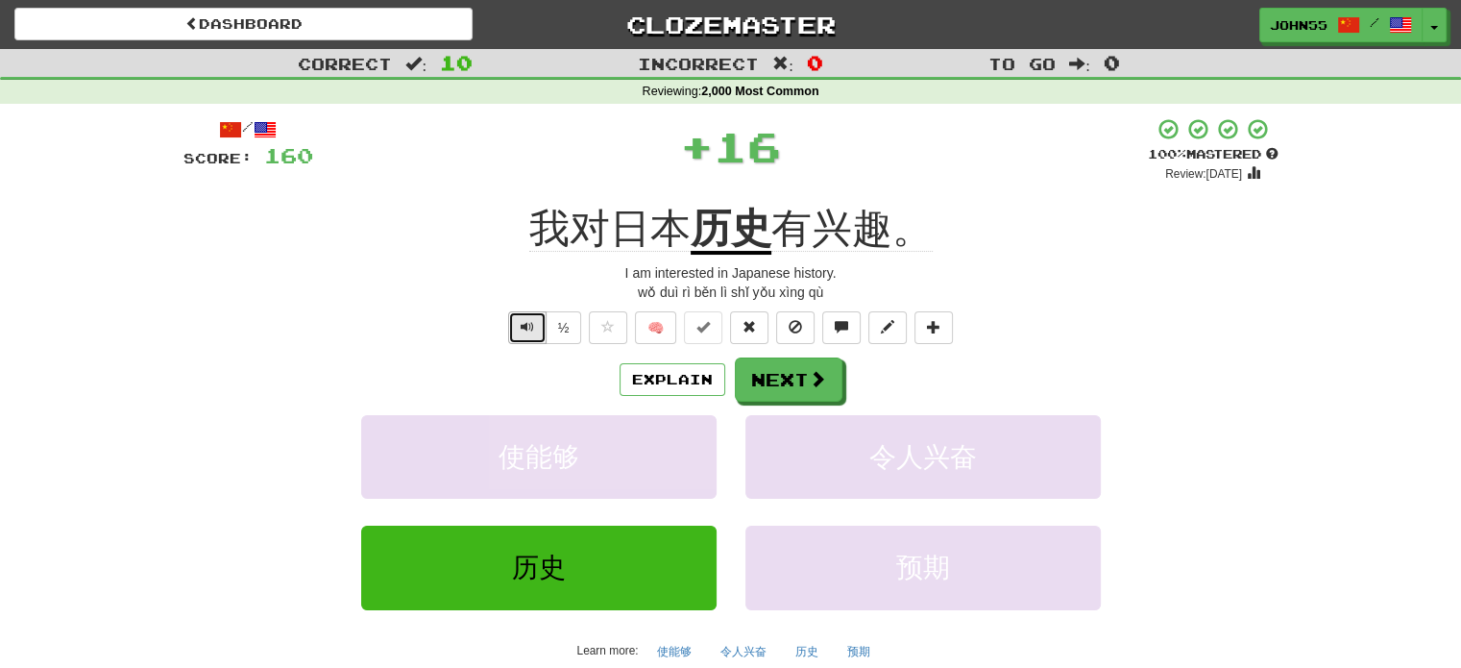
click at [528, 326] on span "Text-to-speech controls" at bounding box center [527, 326] width 13 height 13
click at [529, 333] on span "Text-to-speech controls" at bounding box center [527, 326] width 13 height 13
click at [528, 320] on span "Text-to-speech controls" at bounding box center [527, 326] width 13 height 13
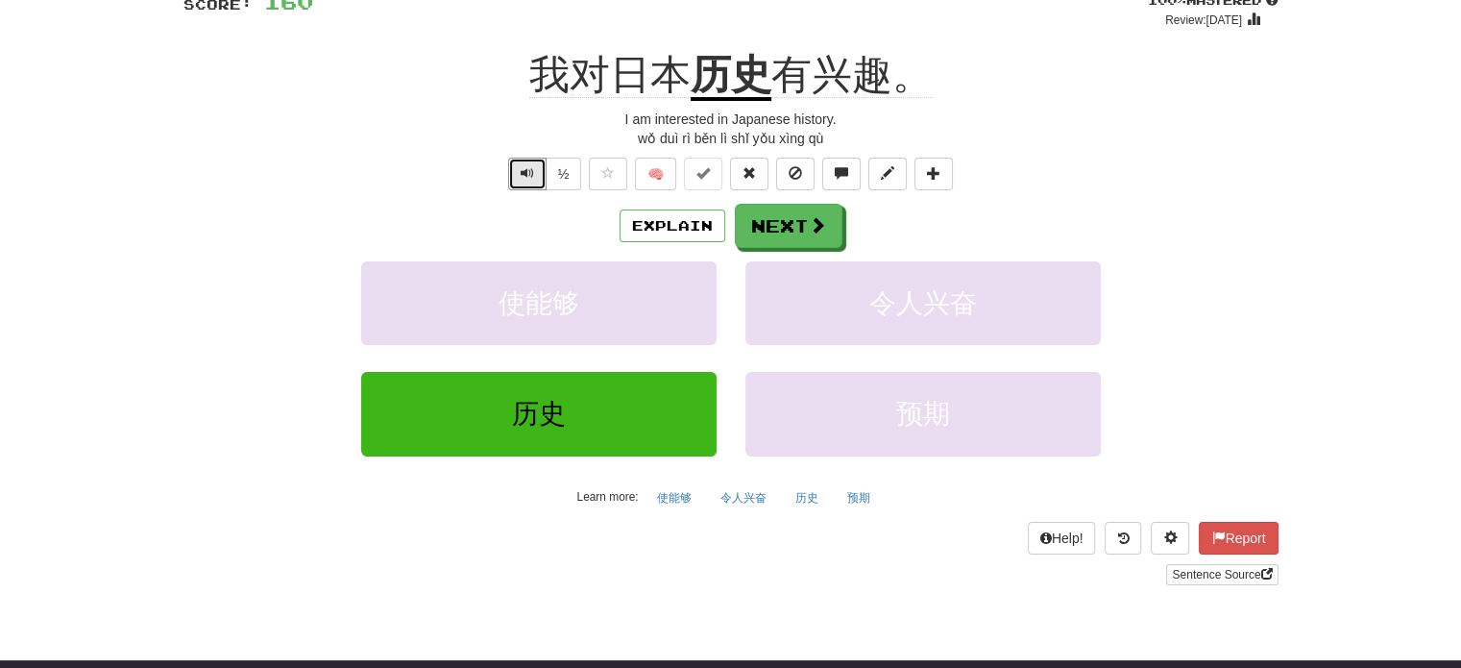
scroll to position [115, 0]
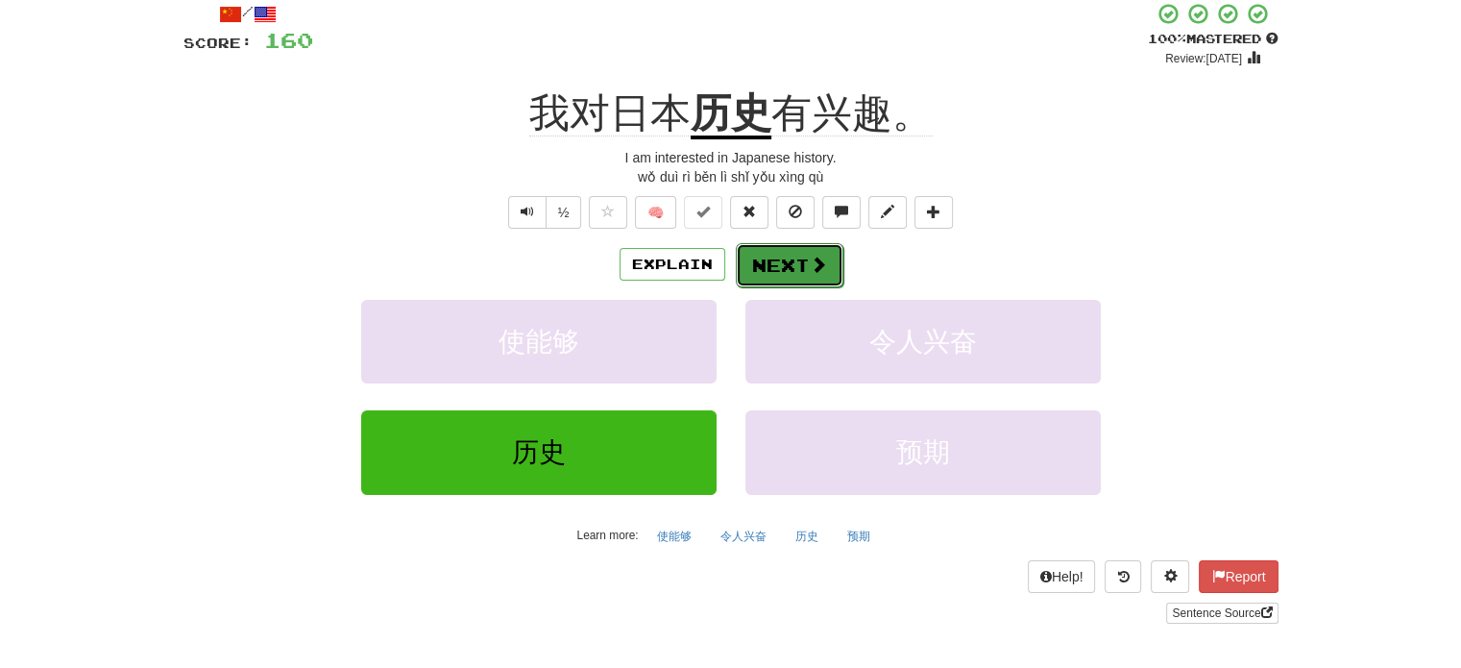
click at [799, 259] on button "Next" at bounding box center [790, 265] width 108 height 44
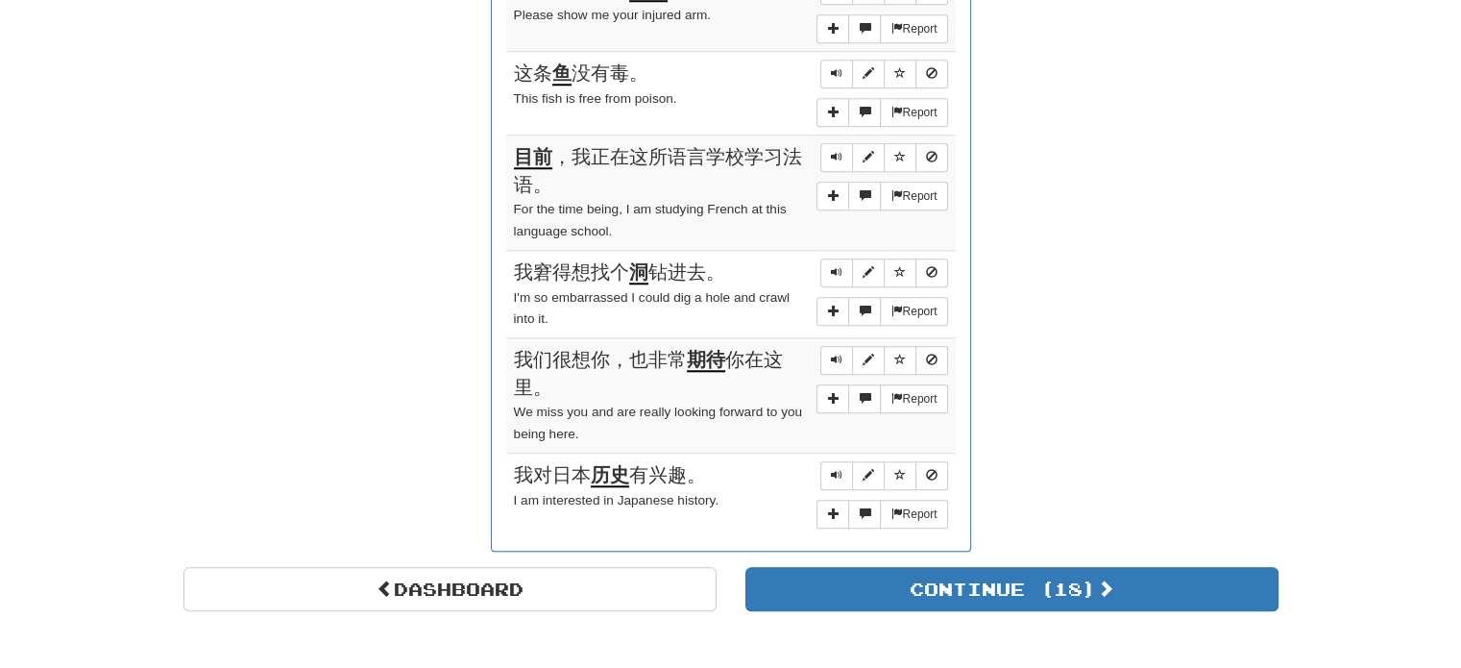
scroll to position [1774, 0]
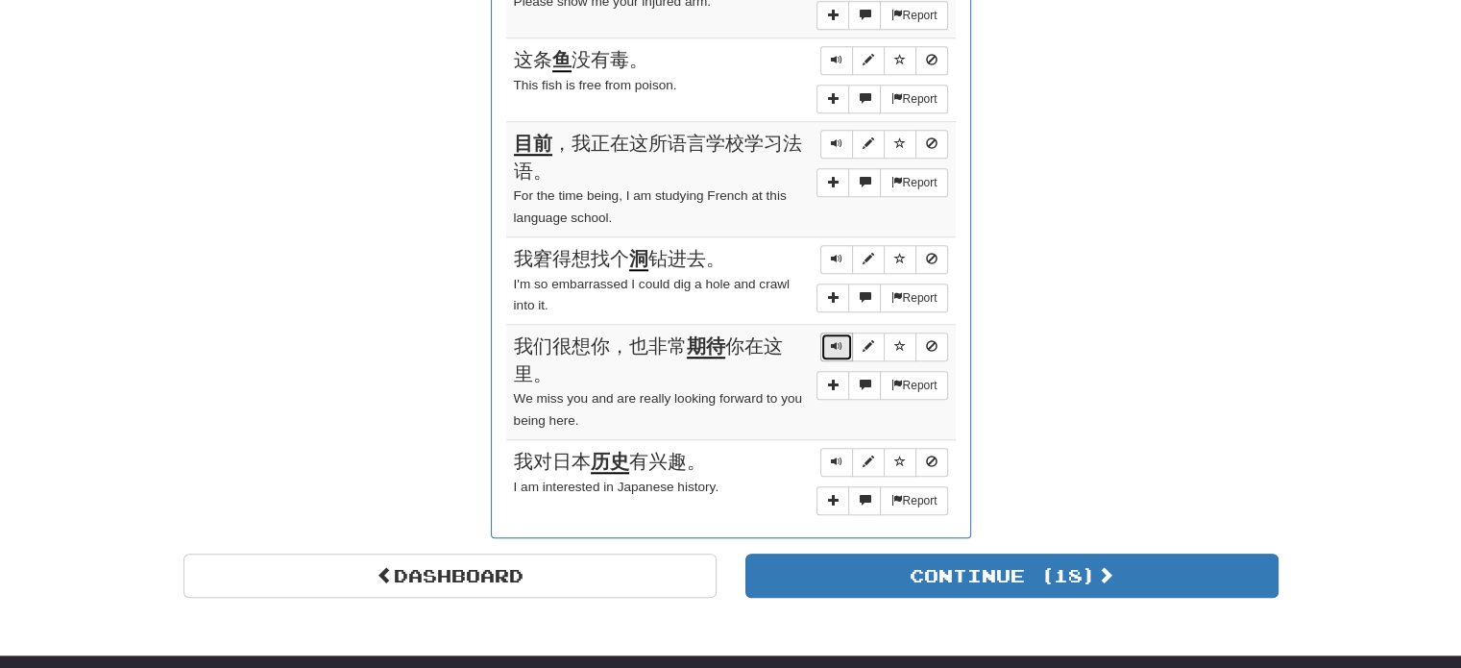
click at [834, 340] on span "Sentence controls" at bounding box center [837, 346] width 12 height 12
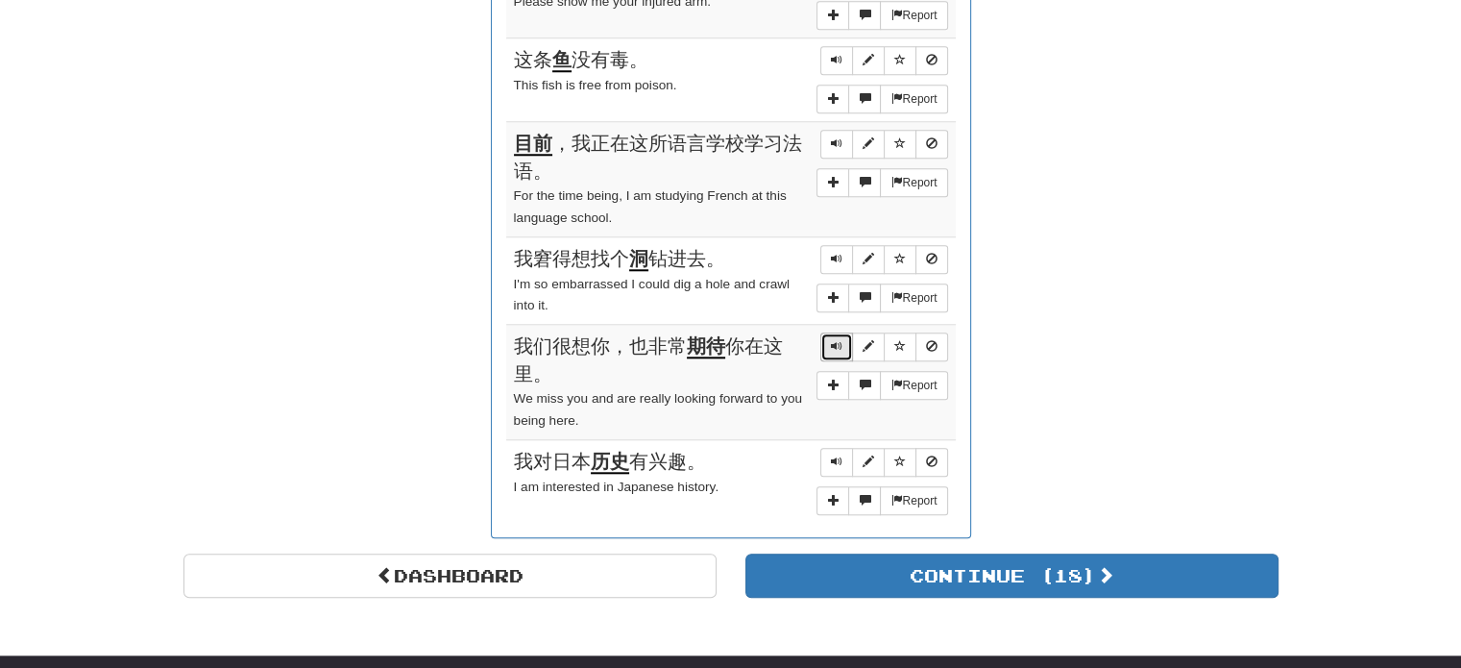
click at [834, 340] on span "Sentence controls" at bounding box center [837, 346] width 12 height 12
click at [837, 340] on span "Sentence controls" at bounding box center [837, 346] width 12 height 12
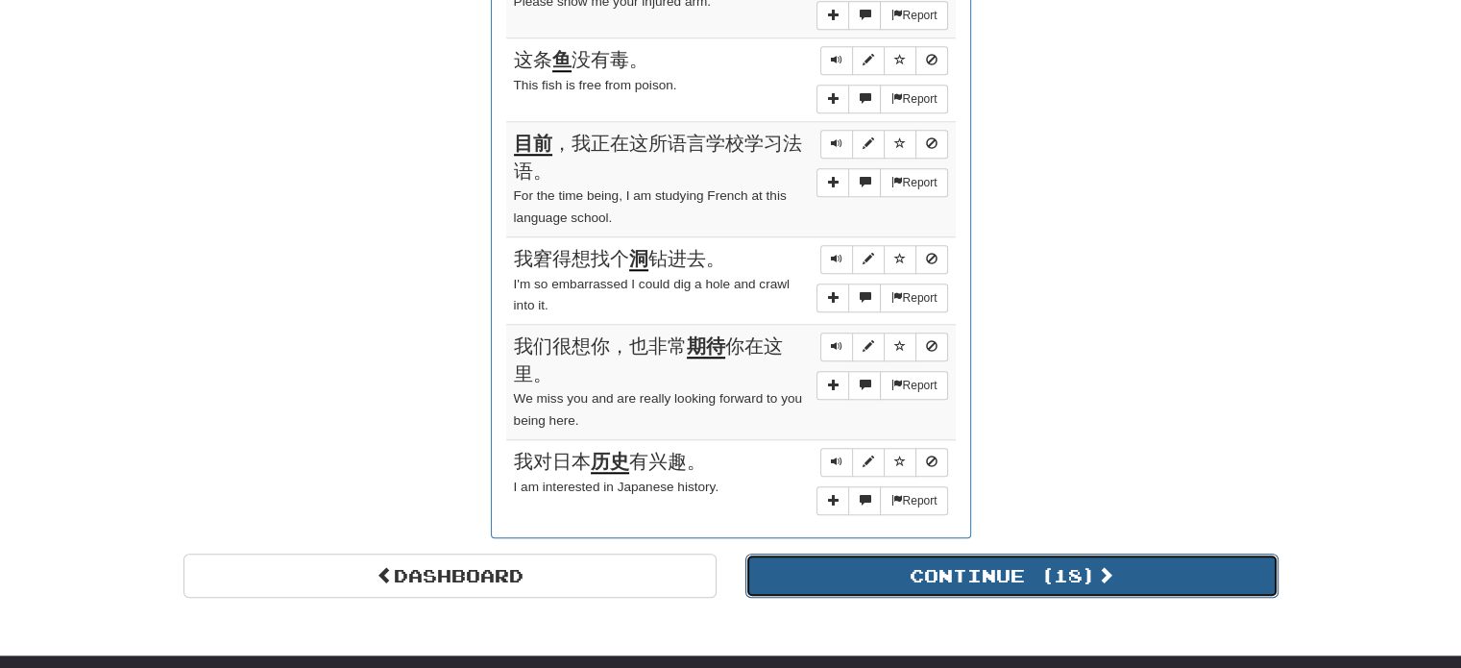
click at [1022, 553] on button "Continue ( 18 )" at bounding box center [1012, 575] width 533 height 44
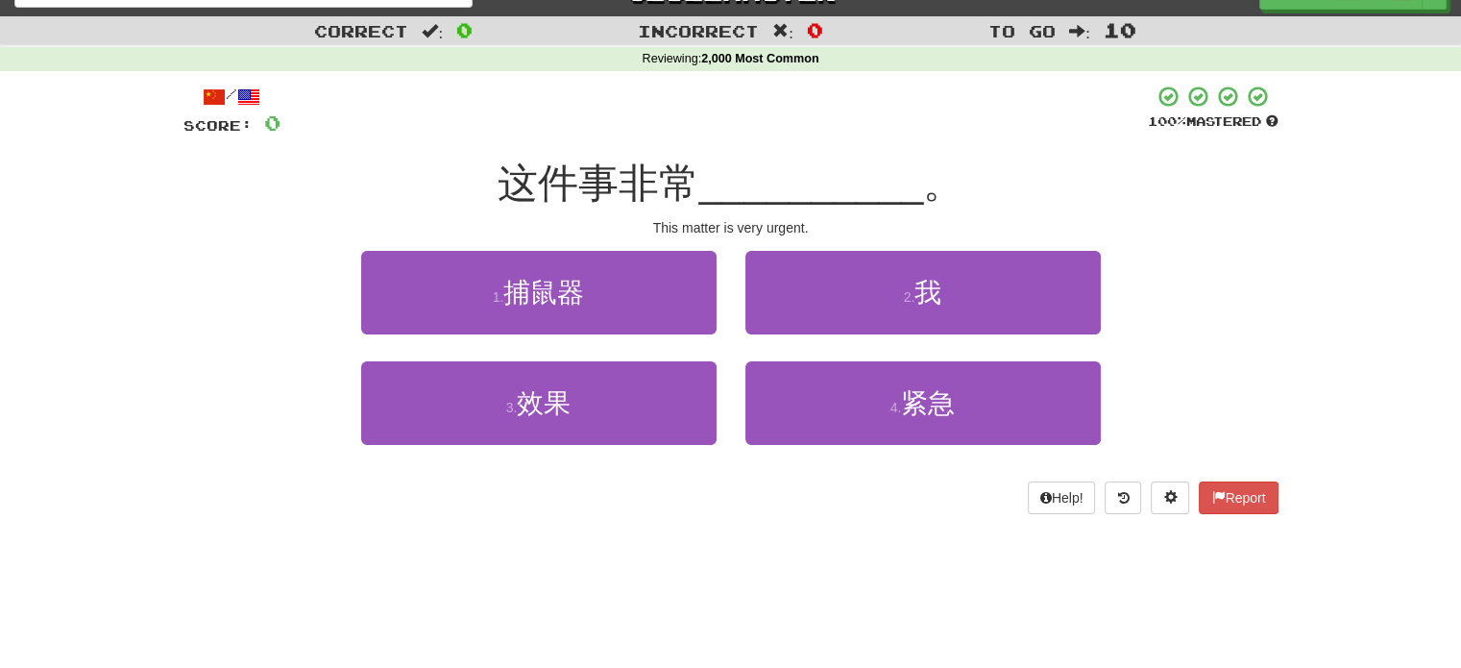
scroll to position [0, 0]
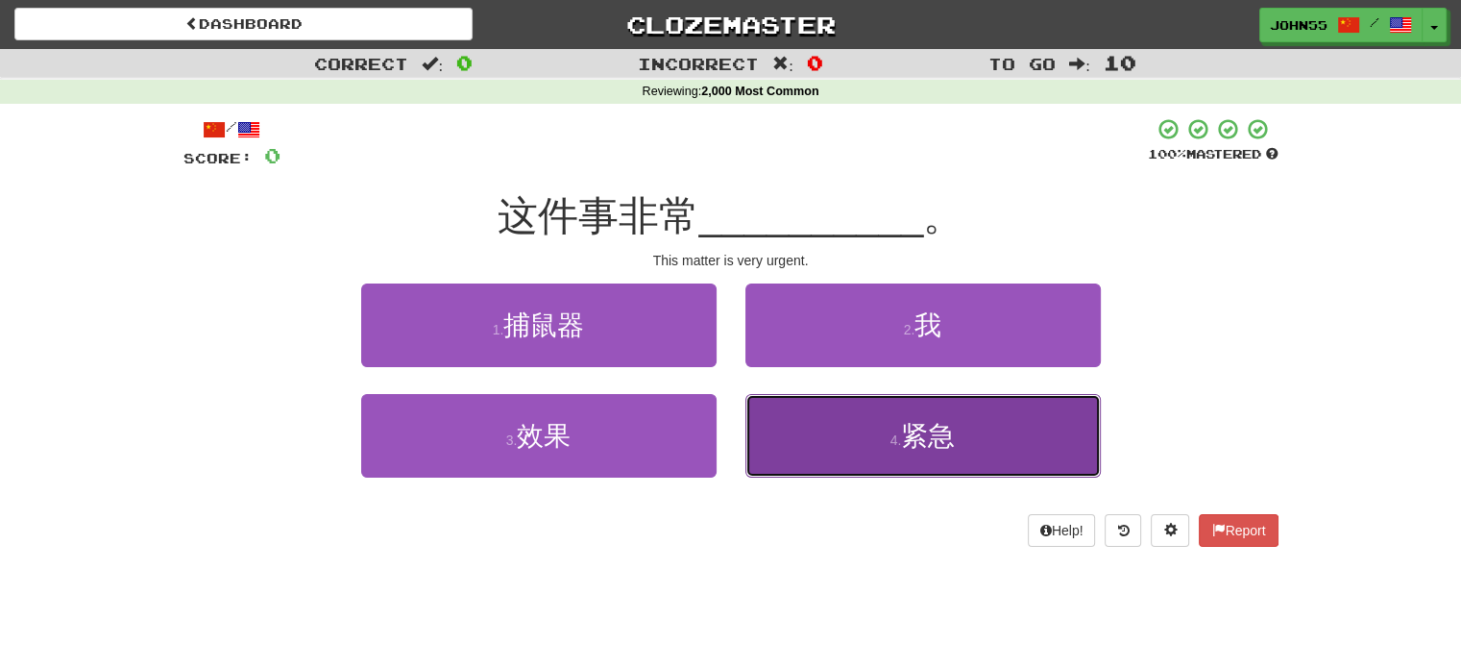
click at [926, 432] on span "紧急" at bounding box center [928, 436] width 54 height 30
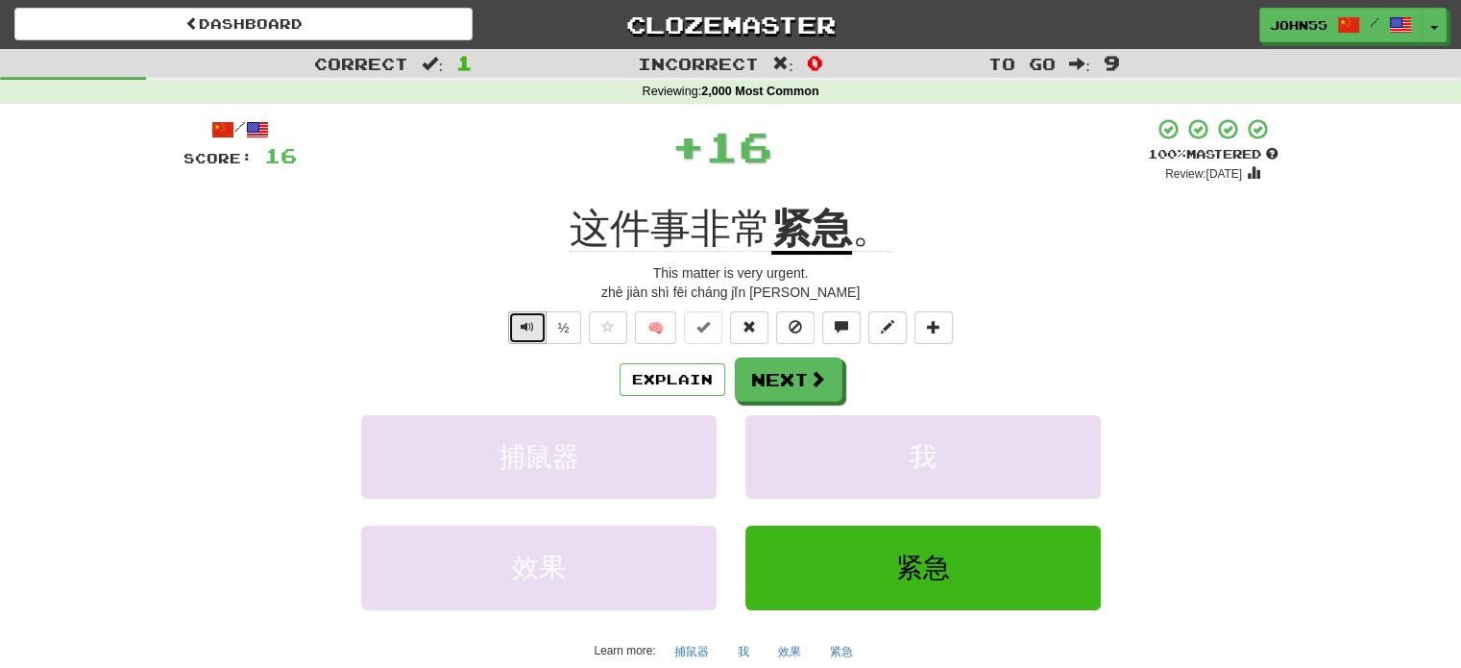
click at [527, 326] on span "Text-to-speech controls" at bounding box center [527, 326] width 13 height 13
click at [771, 384] on button "Next" at bounding box center [790, 380] width 108 height 44
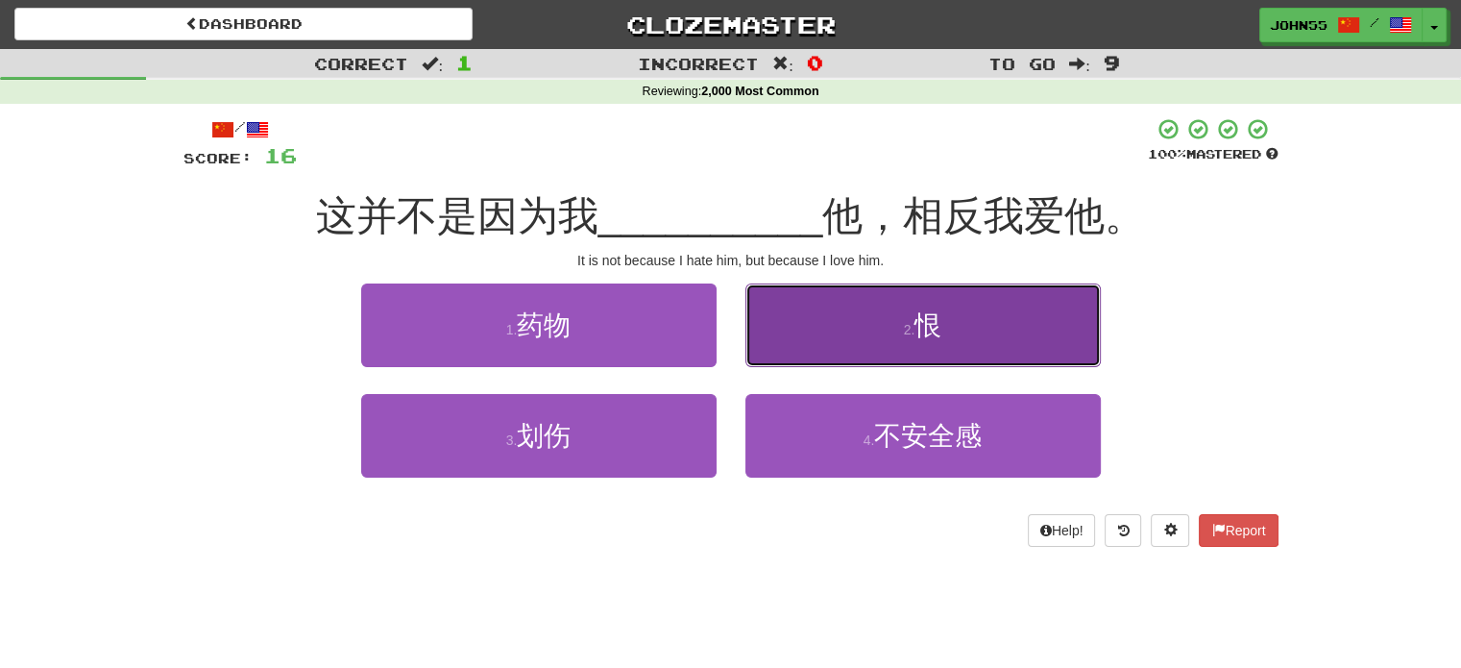
click at [850, 330] on button "2 . 恨" at bounding box center [923, 325] width 355 height 84
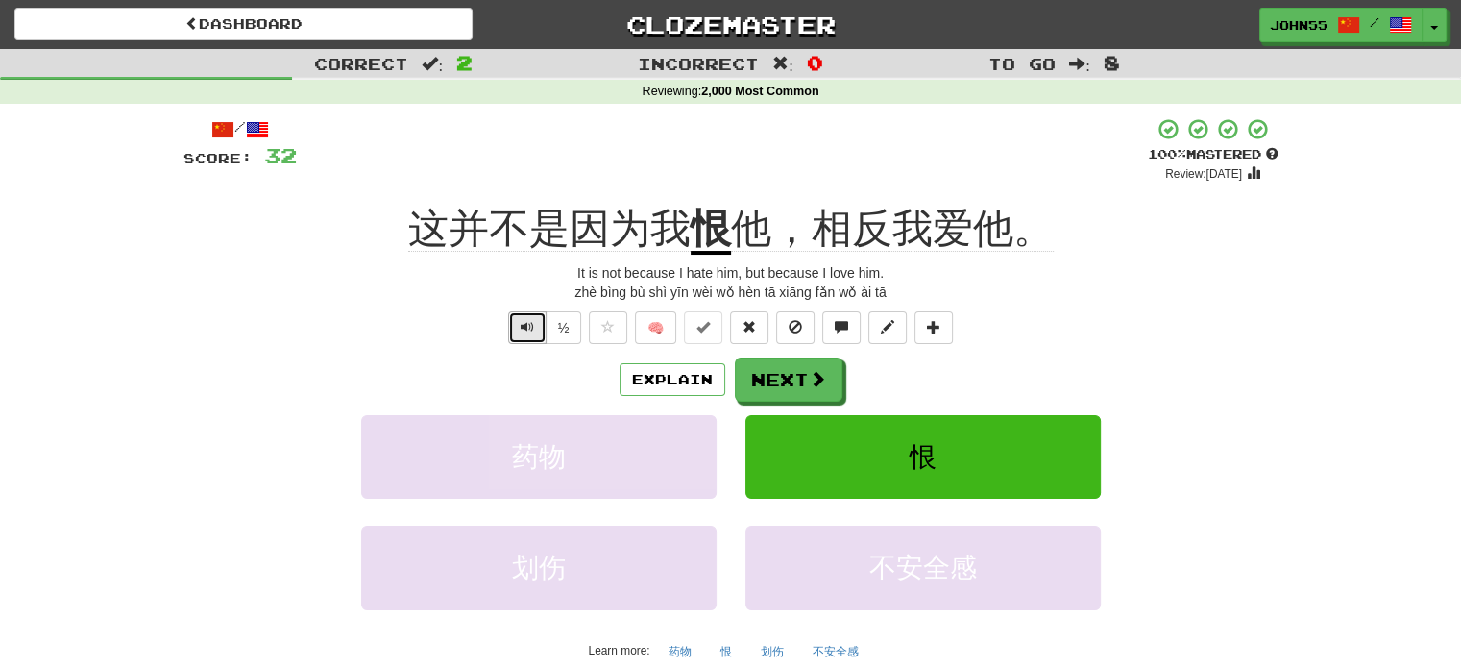
click at [529, 322] on span "Text-to-speech controls" at bounding box center [527, 326] width 13 height 13
click at [810, 382] on span at bounding box center [818, 379] width 17 height 17
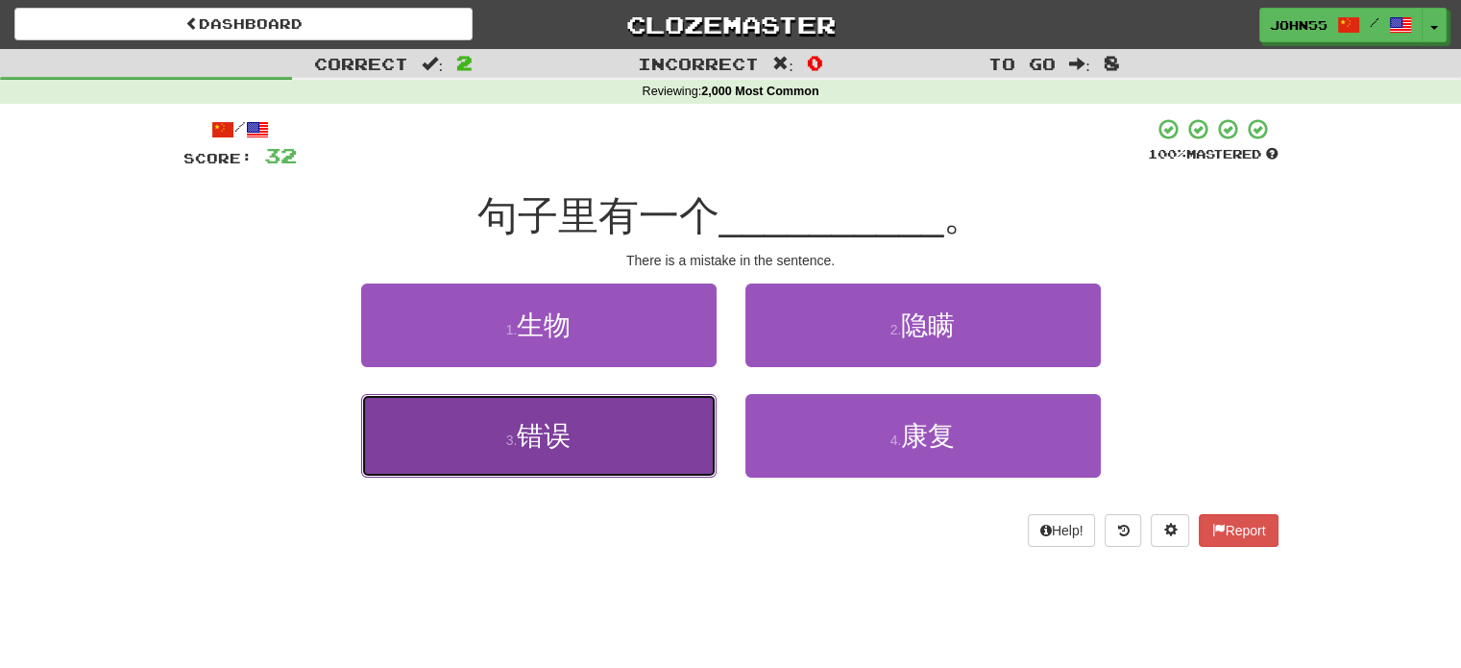
click at [688, 428] on button "3 . 错误" at bounding box center [538, 436] width 355 height 84
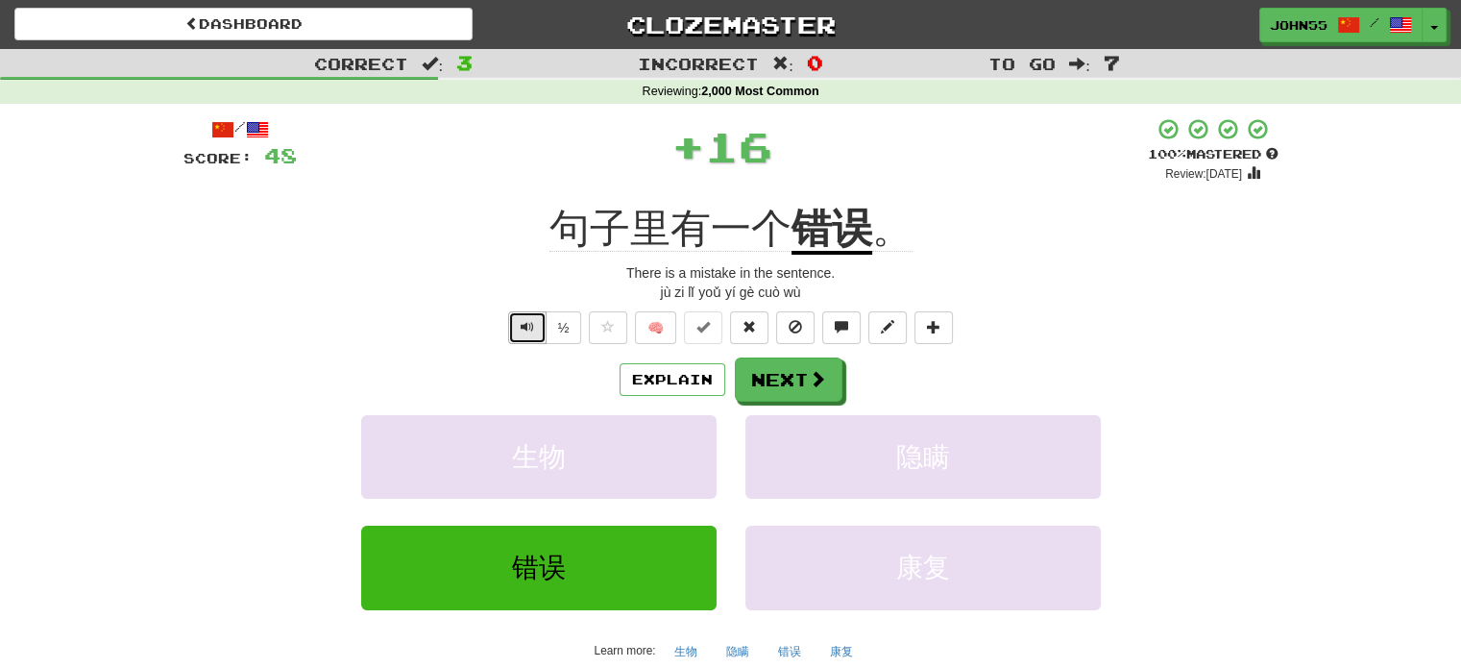
click at [529, 330] on span "Text-to-speech controls" at bounding box center [527, 326] width 13 height 13
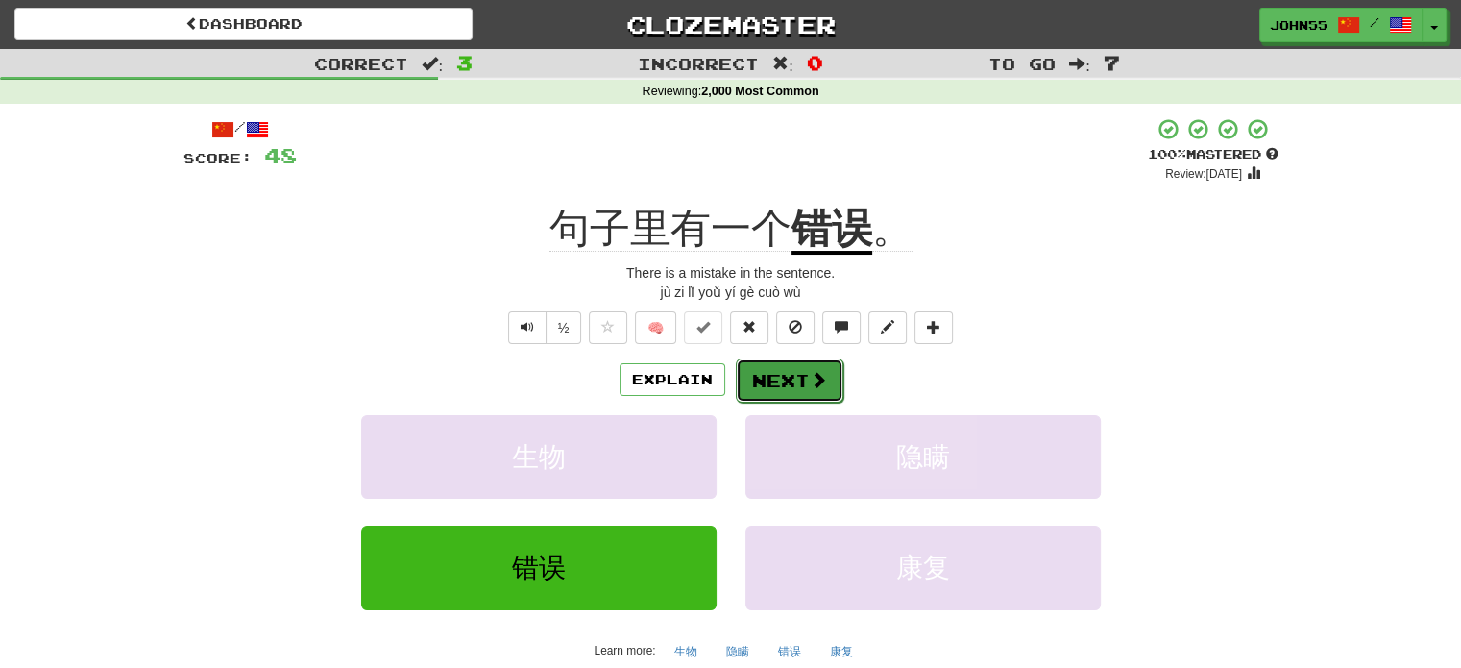
click at [770, 374] on button "Next" at bounding box center [790, 380] width 108 height 44
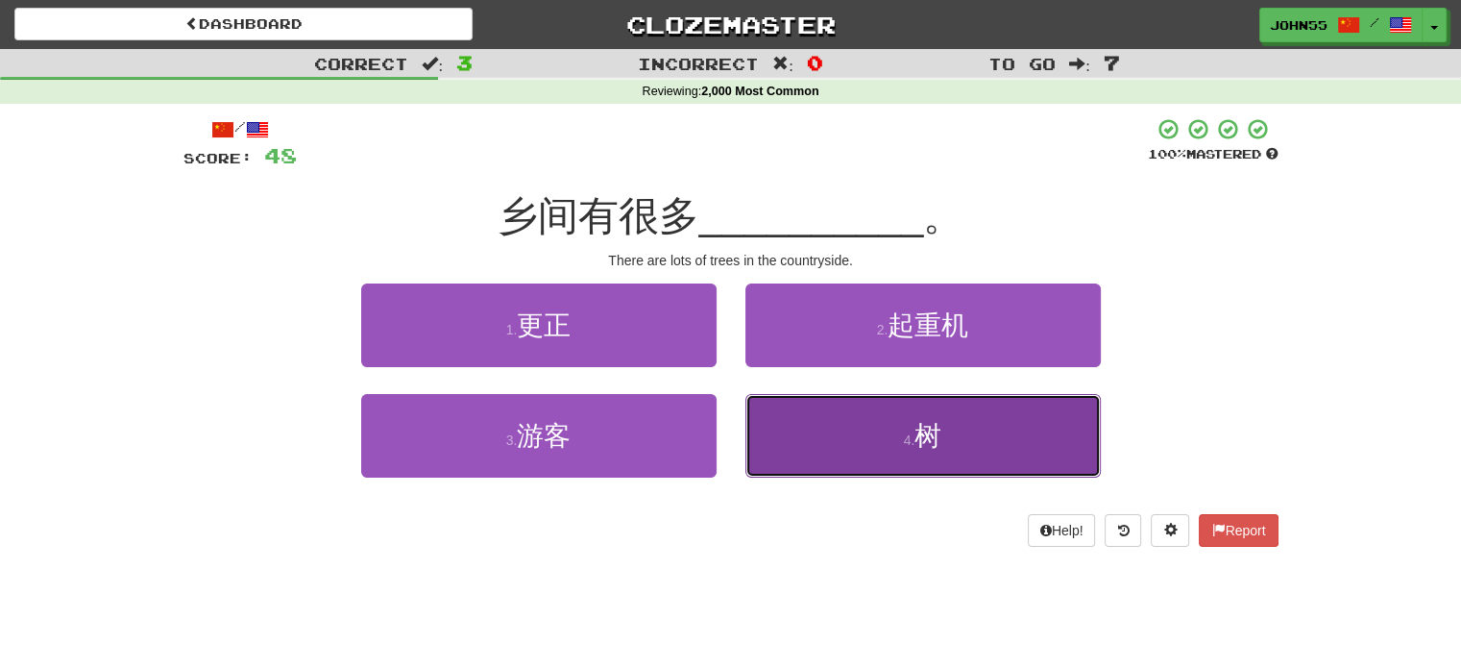
click at [814, 410] on button "4 . 树" at bounding box center [923, 436] width 355 height 84
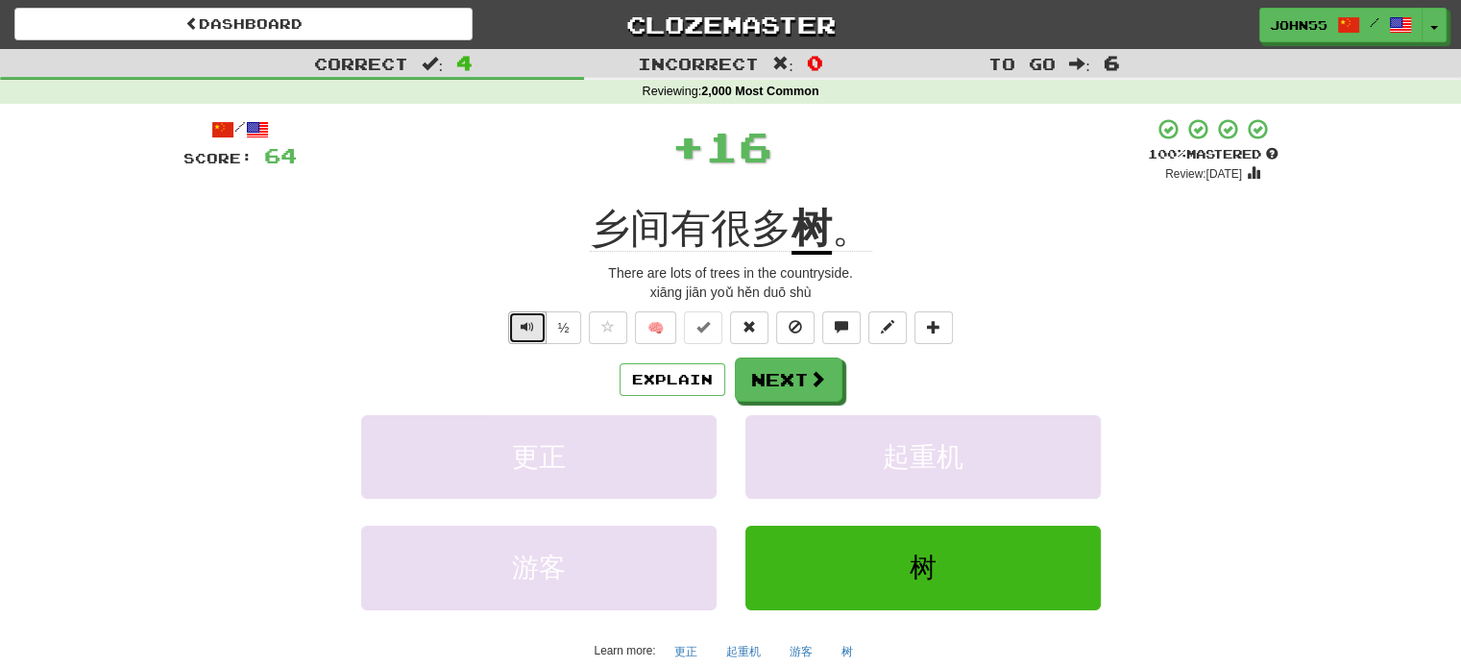
click at [538, 330] on button "Text-to-speech controls" at bounding box center [527, 327] width 38 height 33
click at [525, 326] on span "Text-to-speech controls" at bounding box center [527, 326] width 13 height 13
click at [526, 330] on span "Text-to-speech controls" at bounding box center [527, 326] width 13 height 13
click at [791, 376] on button "Next" at bounding box center [790, 380] width 108 height 44
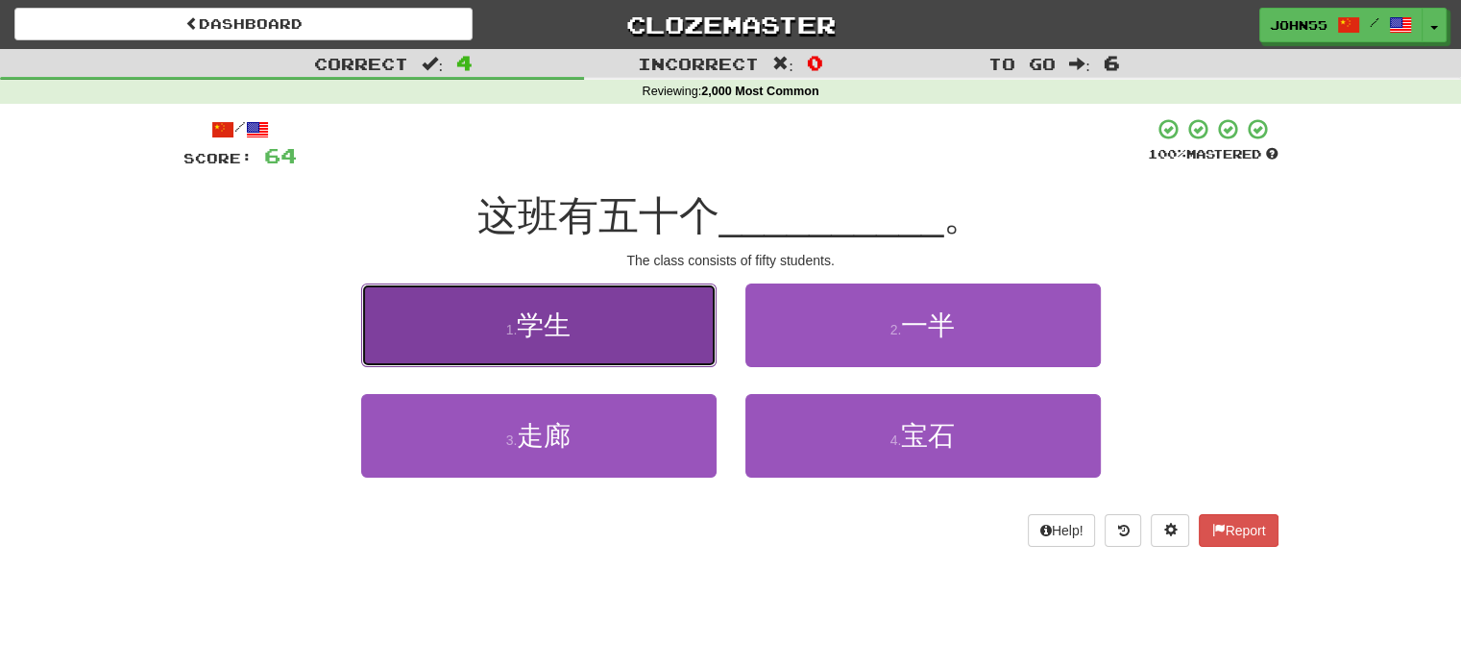
click at [653, 357] on button "1 . 学生" at bounding box center [538, 325] width 355 height 84
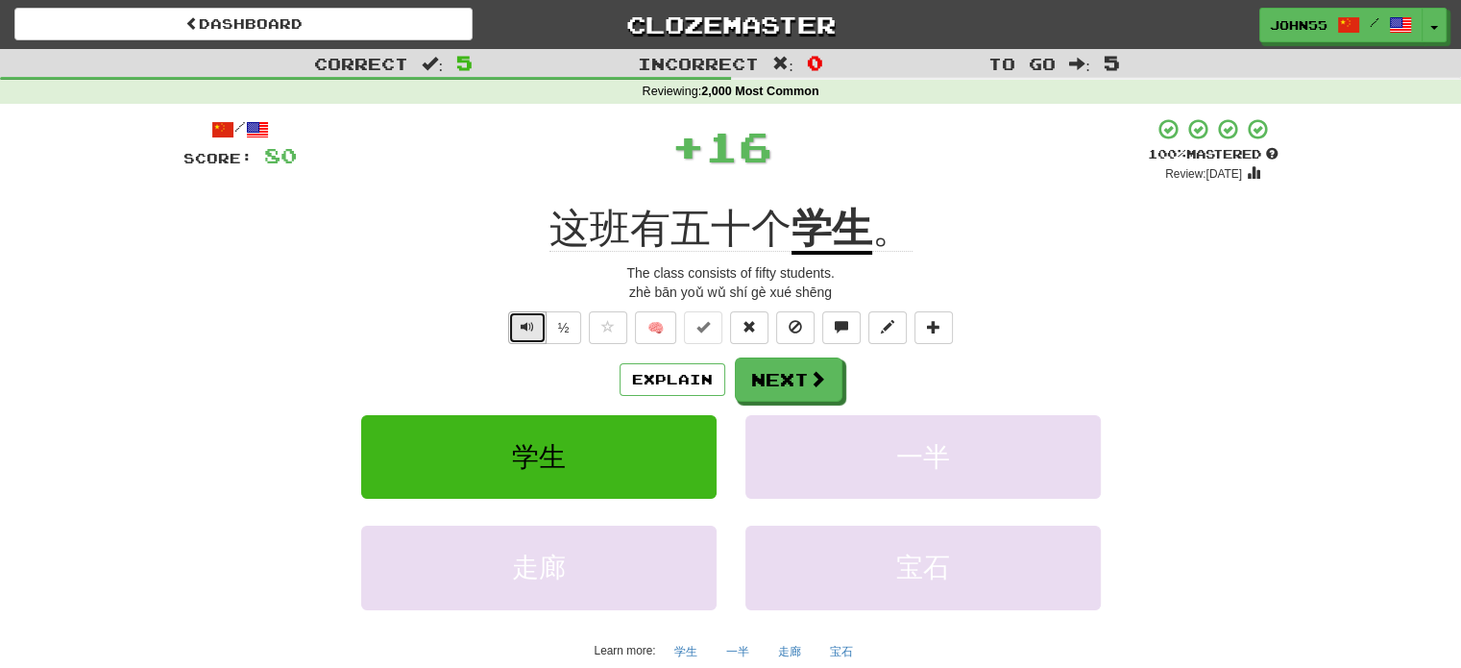
click at [541, 326] on button "Text-to-speech controls" at bounding box center [527, 327] width 38 height 33
click at [794, 372] on button "Next" at bounding box center [790, 380] width 108 height 44
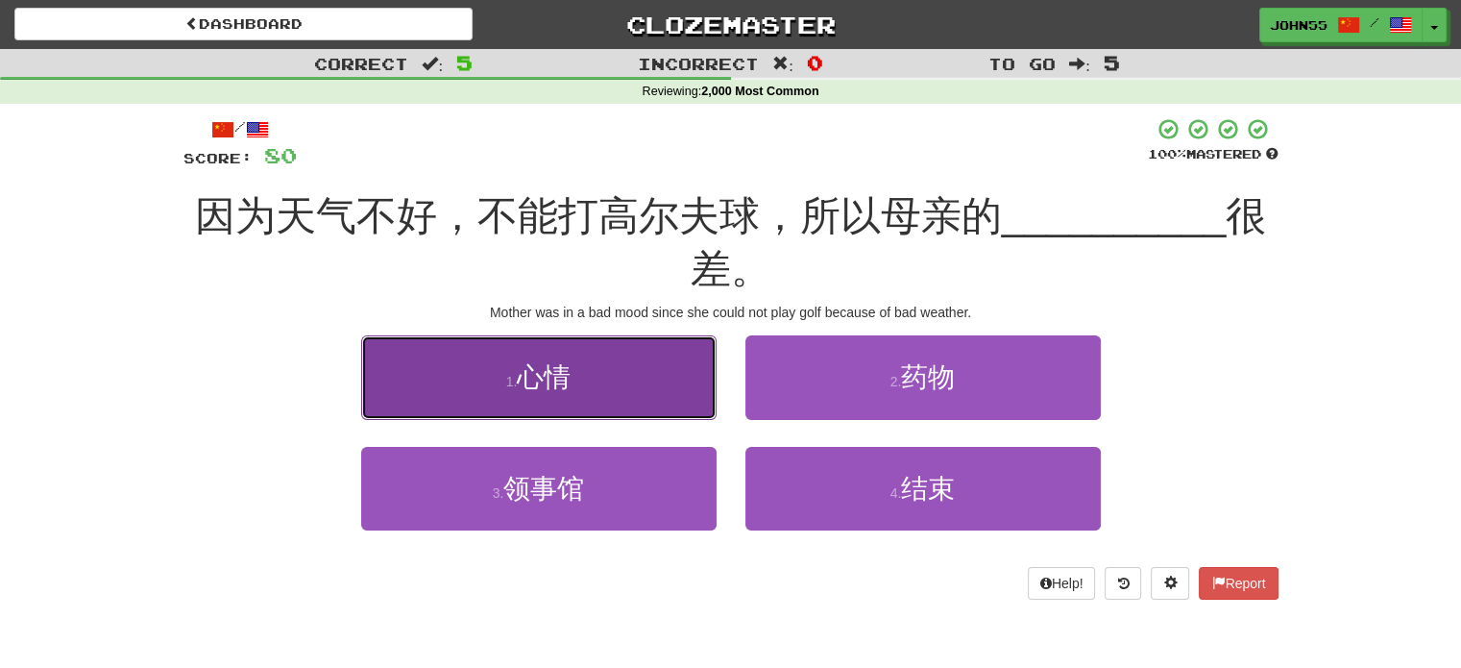
click at [599, 375] on button "1 . 心情" at bounding box center [538, 377] width 355 height 84
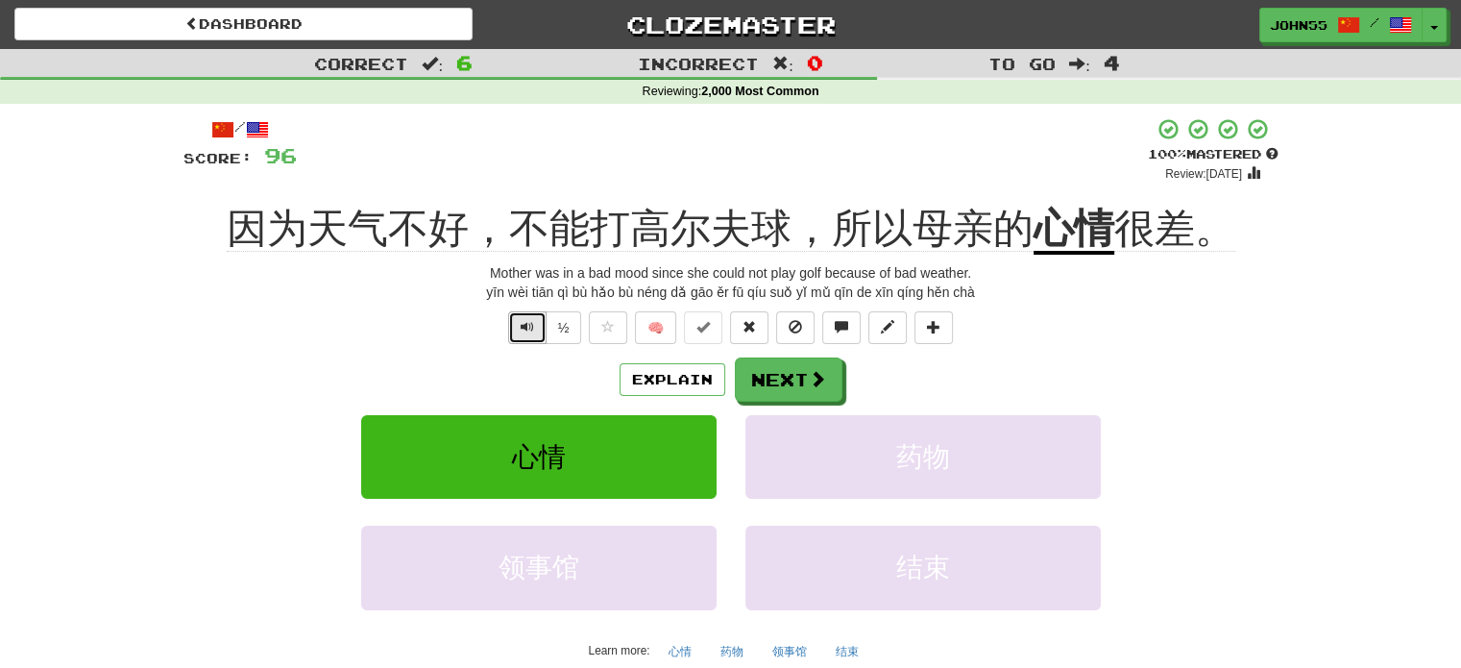
click at [532, 329] on span "Text-to-speech controls" at bounding box center [527, 326] width 13 height 13
click at [784, 378] on button "Next" at bounding box center [790, 380] width 108 height 44
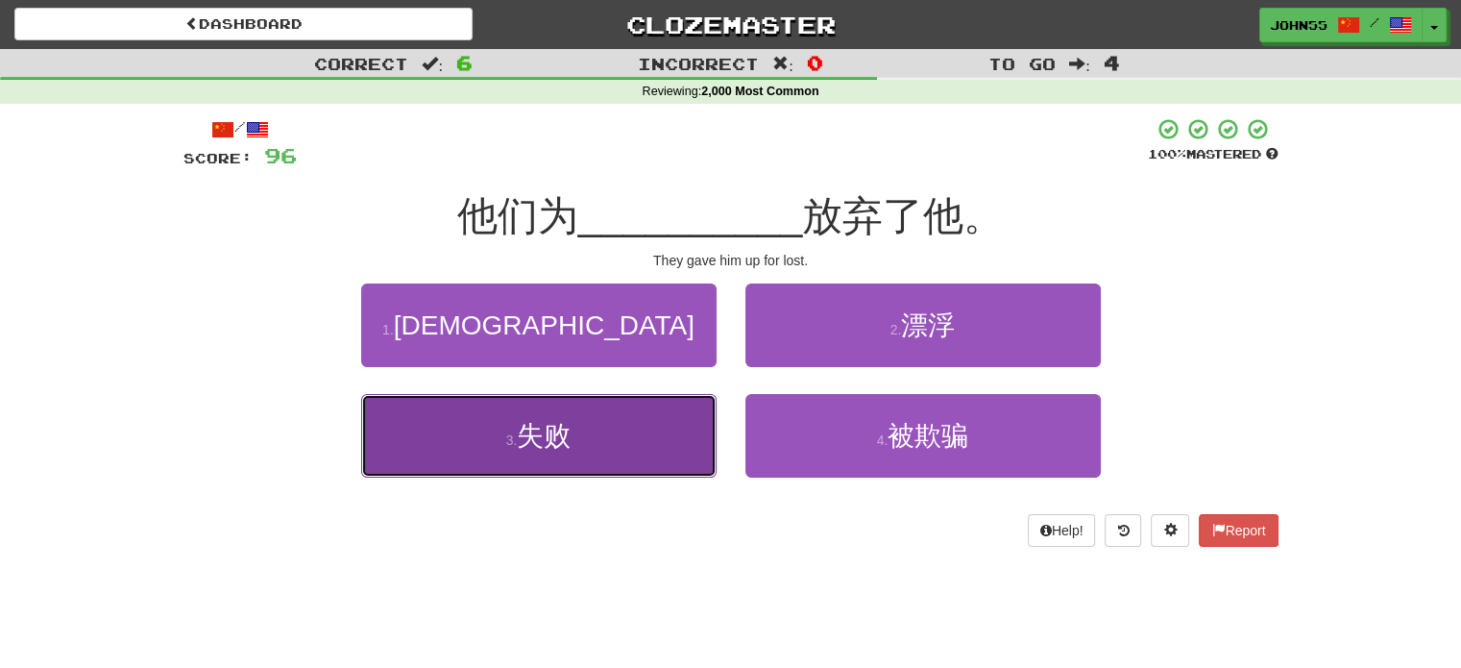
click at [607, 437] on button "3 . 失败" at bounding box center [538, 436] width 355 height 84
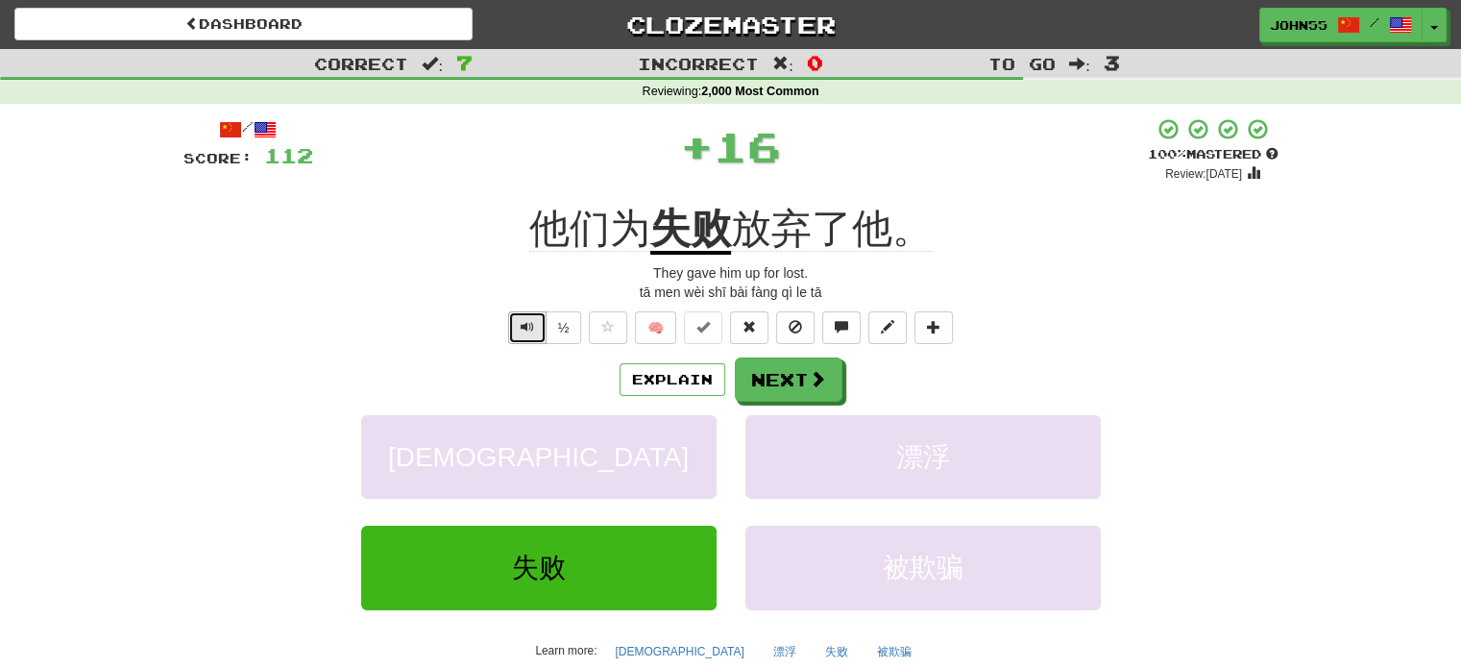
click at [524, 327] on span "Text-to-speech controls" at bounding box center [527, 326] width 13 height 13
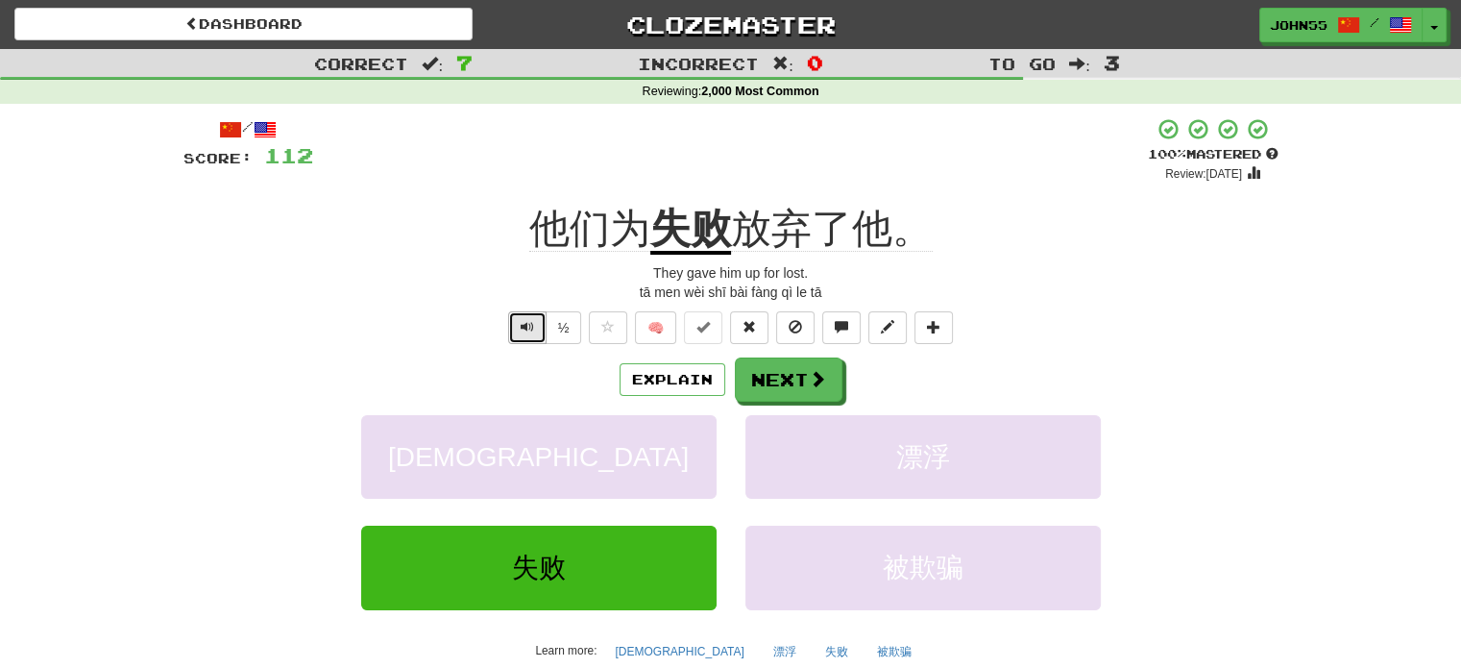
click at [524, 327] on span "Text-to-speech controls" at bounding box center [527, 326] width 13 height 13
click at [526, 337] on button "Text-to-speech controls" at bounding box center [527, 327] width 38 height 33
click at [799, 383] on button "Next" at bounding box center [790, 380] width 108 height 44
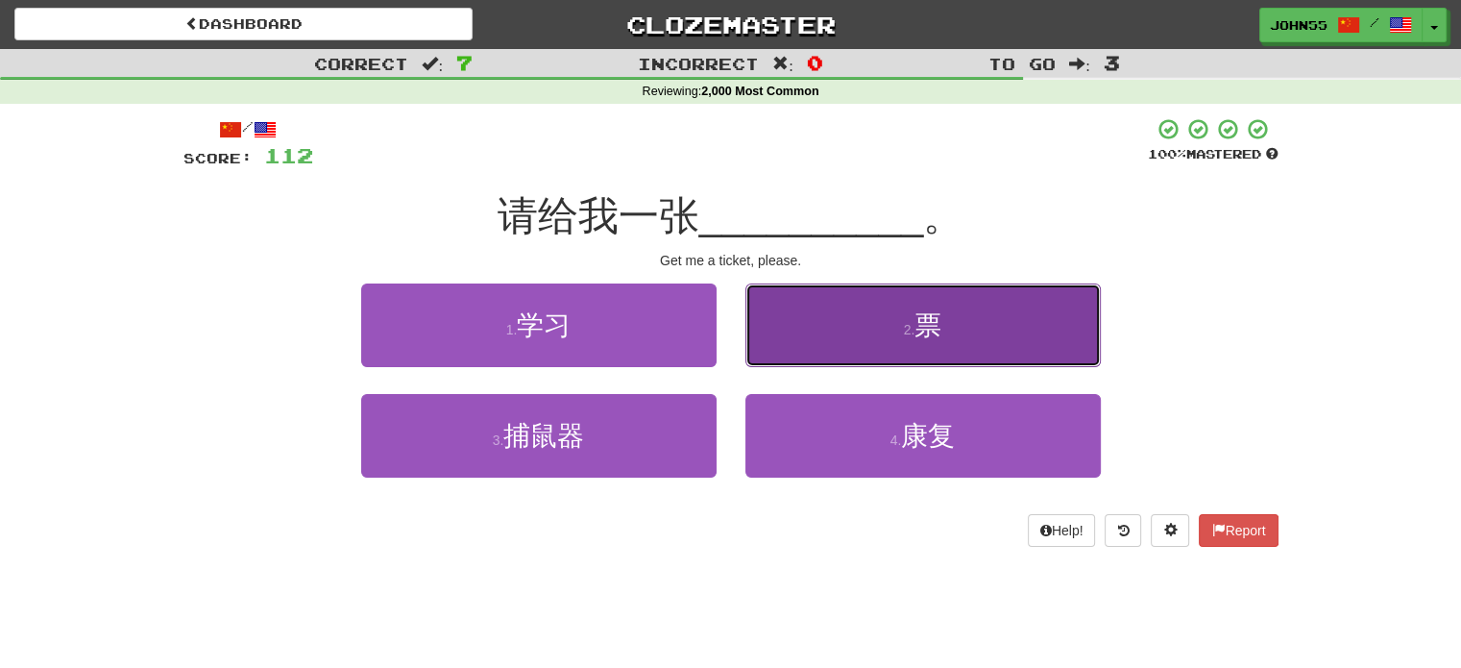
click at [833, 348] on button "2 . 票" at bounding box center [923, 325] width 355 height 84
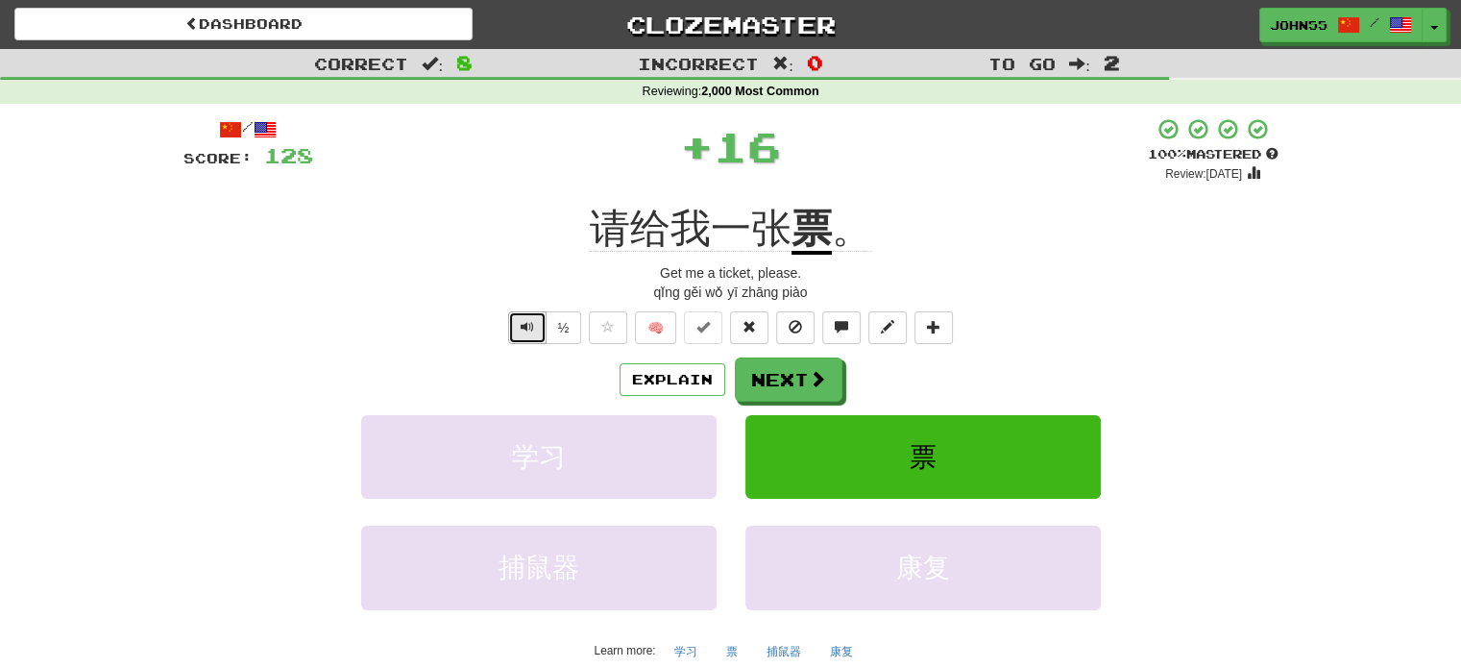
click at [539, 322] on button "Text-to-speech controls" at bounding box center [527, 327] width 38 height 33
click at [802, 375] on button "Next" at bounding box center [790, 380] width 108 height 44
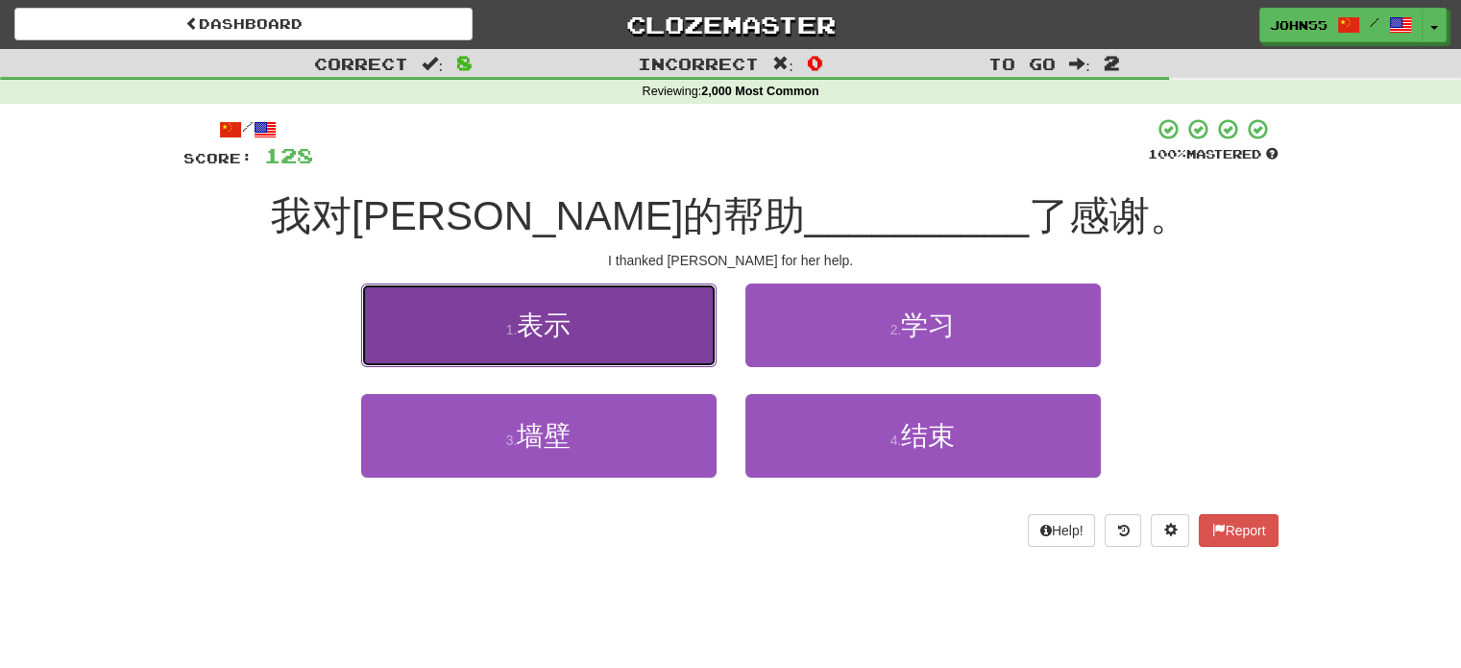
click at [500, 319] on button "1 . 表示" at bounding box center [538, 325] width 355 height 84
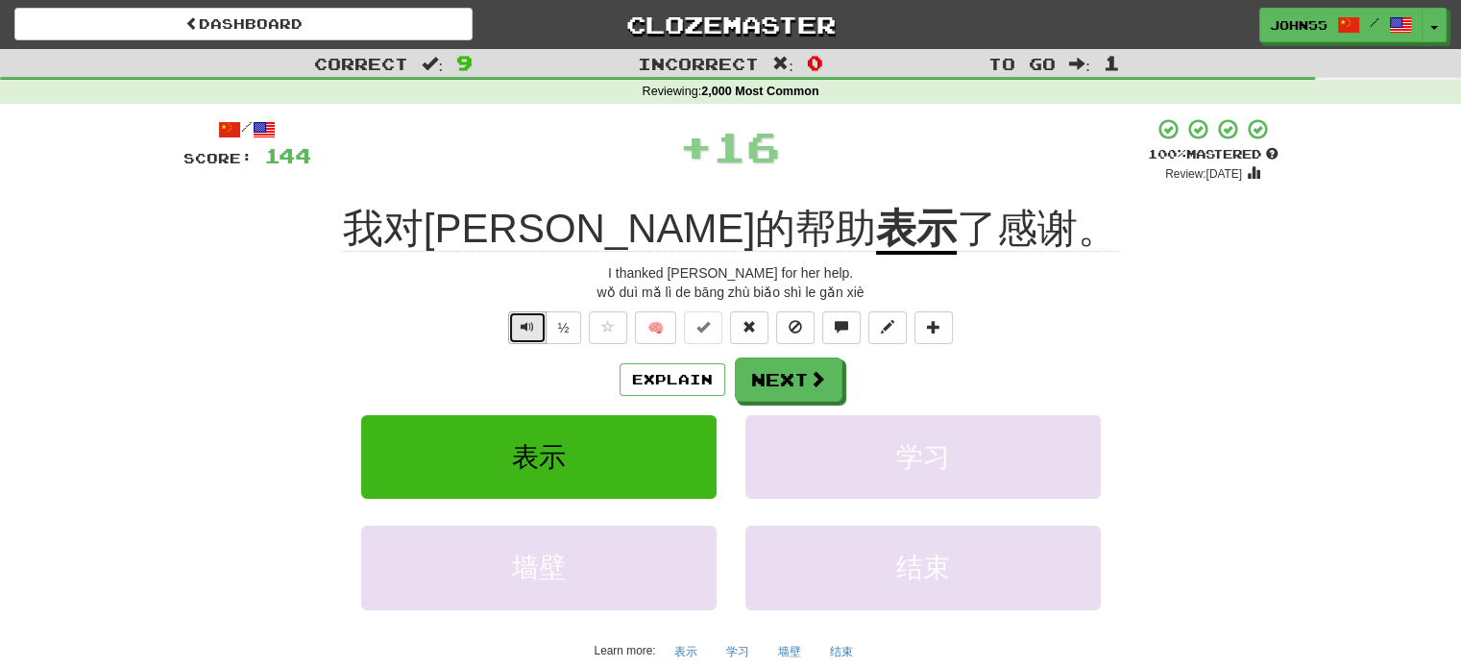
click at [524, 325] on span "Text-to-speech controls" at bounding box center [527, 326] width 13 height 13
click at [528, 326] on span "Text-to-speech controls" at bounding box center [527, 326] width 13 height 13
click at [797, 379] on button "Next" at bounding box center [790, 380] width 108 height 44
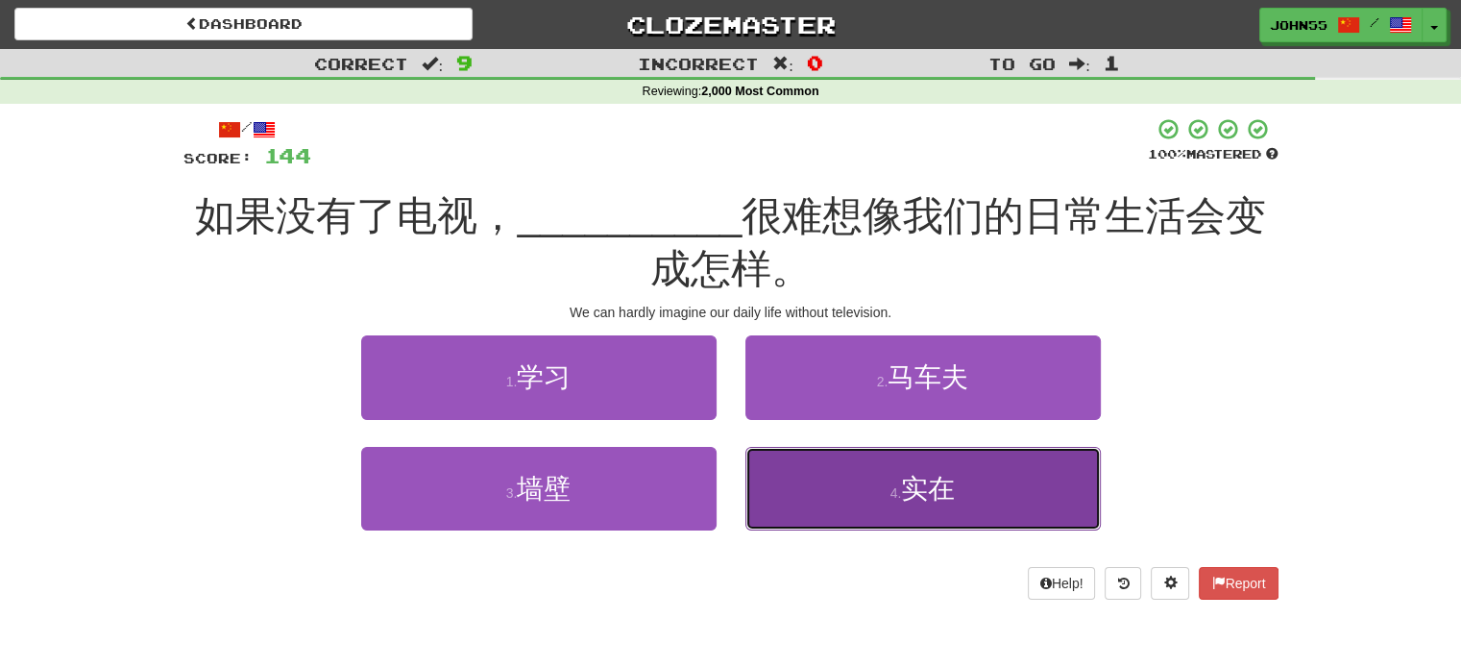
click at [875, 494] on button "4 . 实在" at bounding box center [923, 489] width 355 height 84
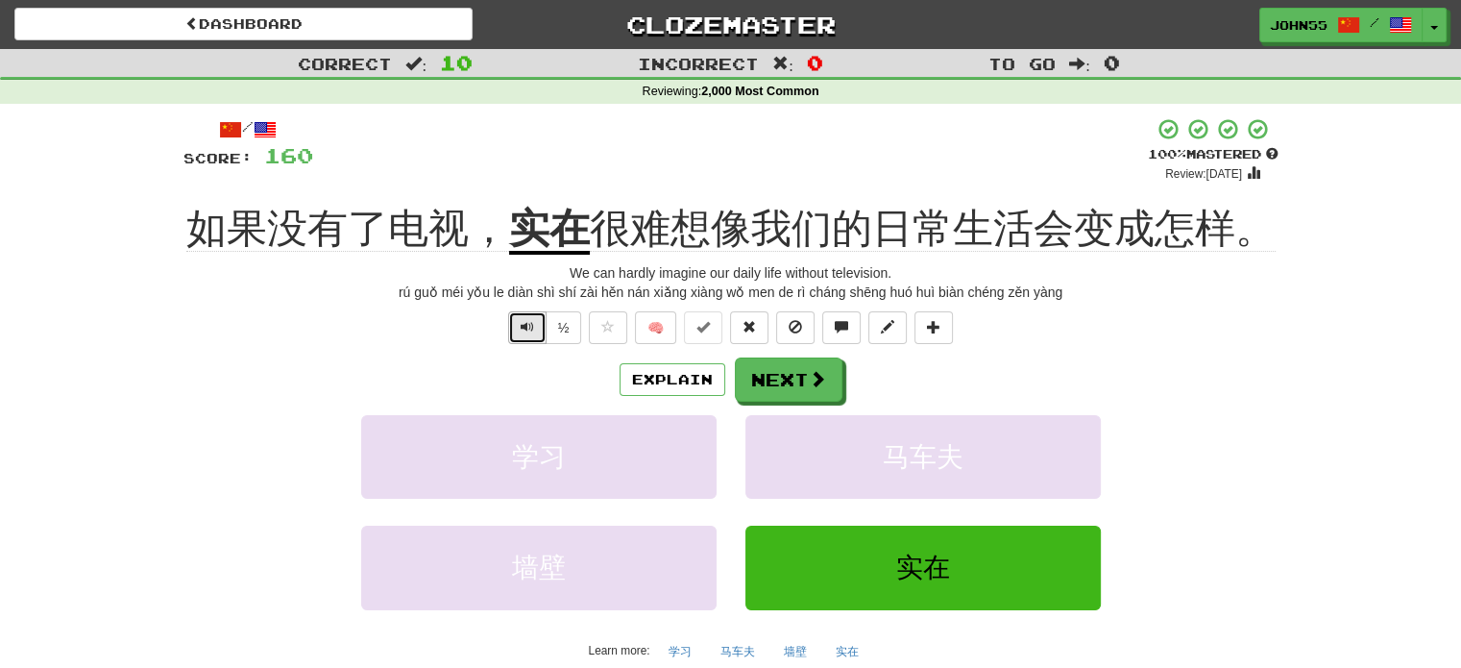
click at [522, 331] on span "Text-to-speech controls" at bounding box center [527, 326] width 13 height 13
click at [797, 382] on button "Next" at bounding box center [790, 380] width 108 height 44
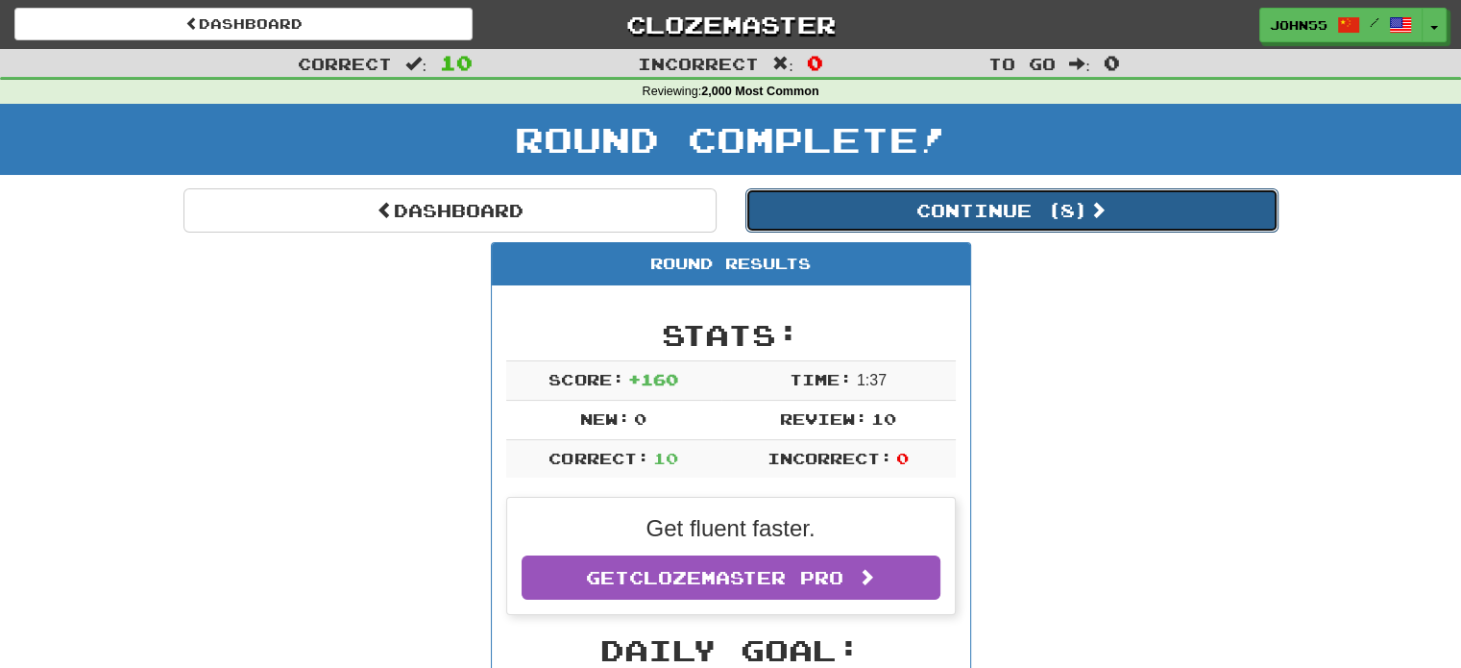
click at [910, 207] on button "Continue ( 8 )" at bounding box center [1012, 210] width 533 height 44
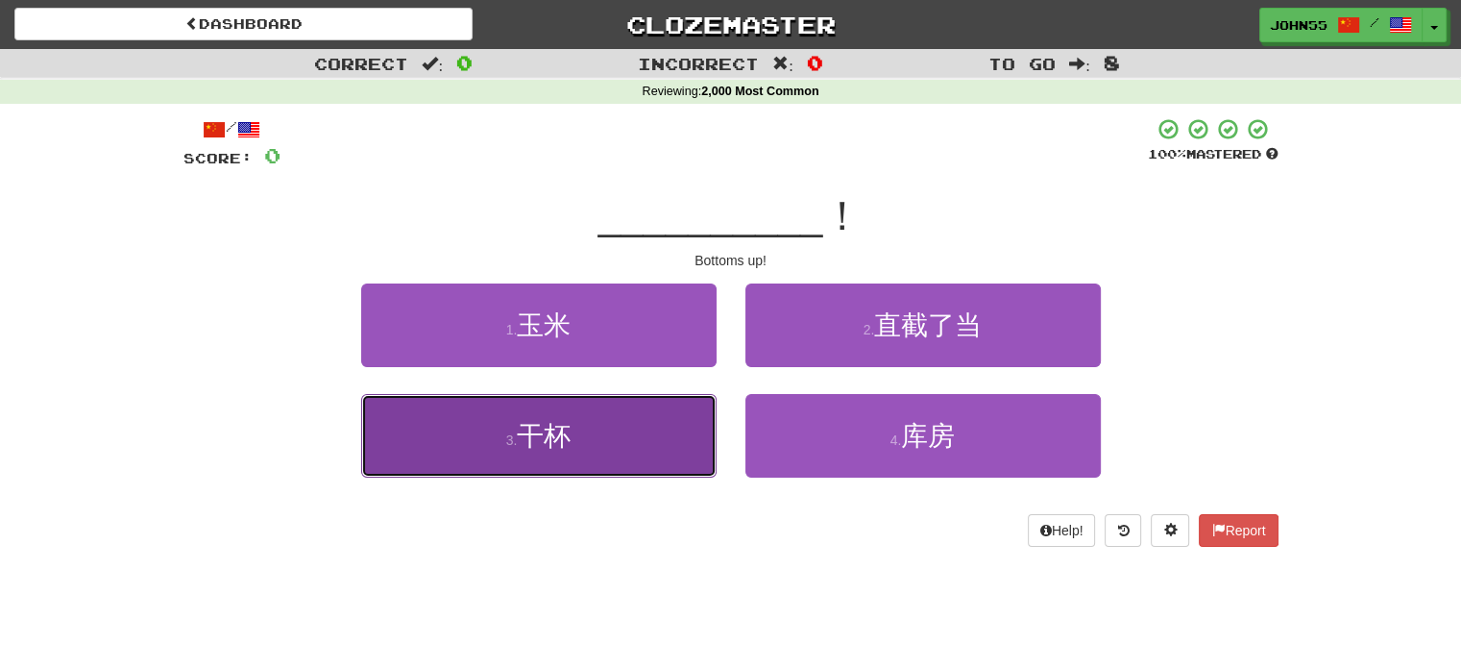
click at [569, 425] on span "干杯" at bounding box center [544, 436] width 54 height 30
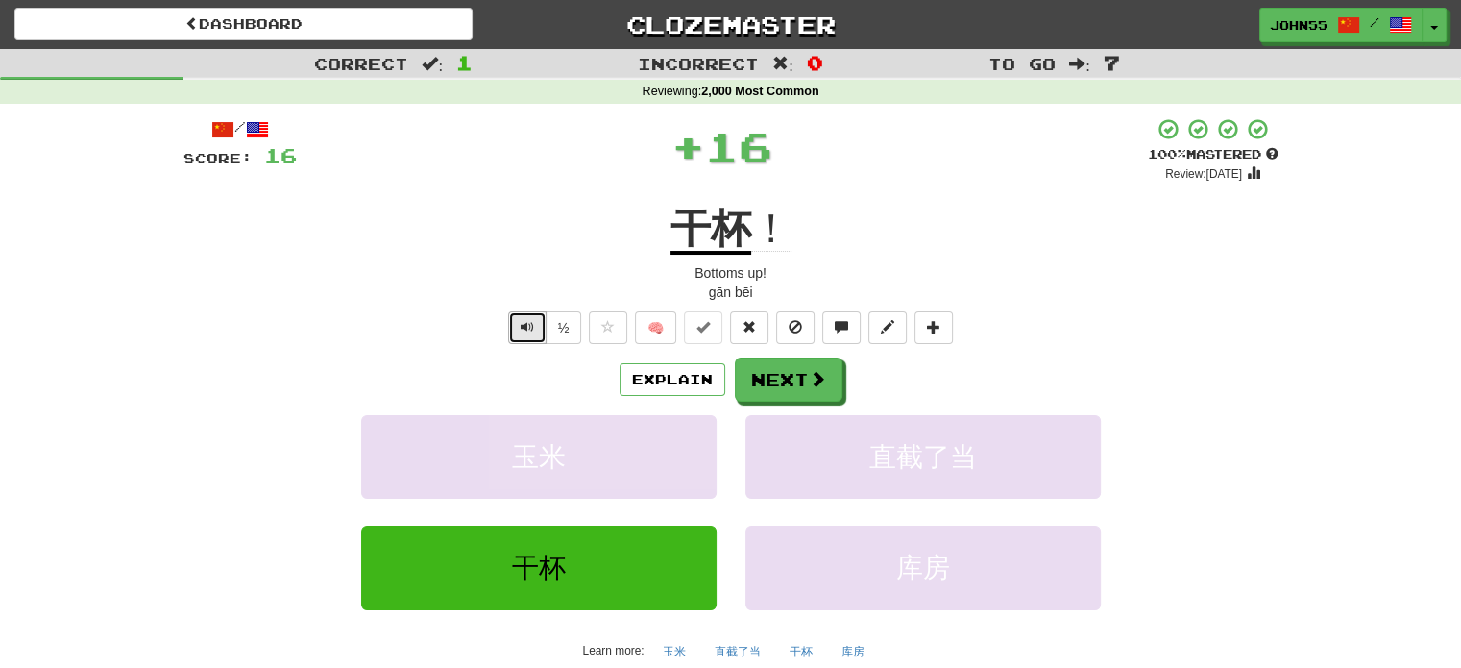
click at [523, 314] on button "Text-to-speech controls" at bounding box center [527, 327] width 38 height 33
click at [784, 383] on button "Next" at bounding box center [790, 380] width 108 height 44
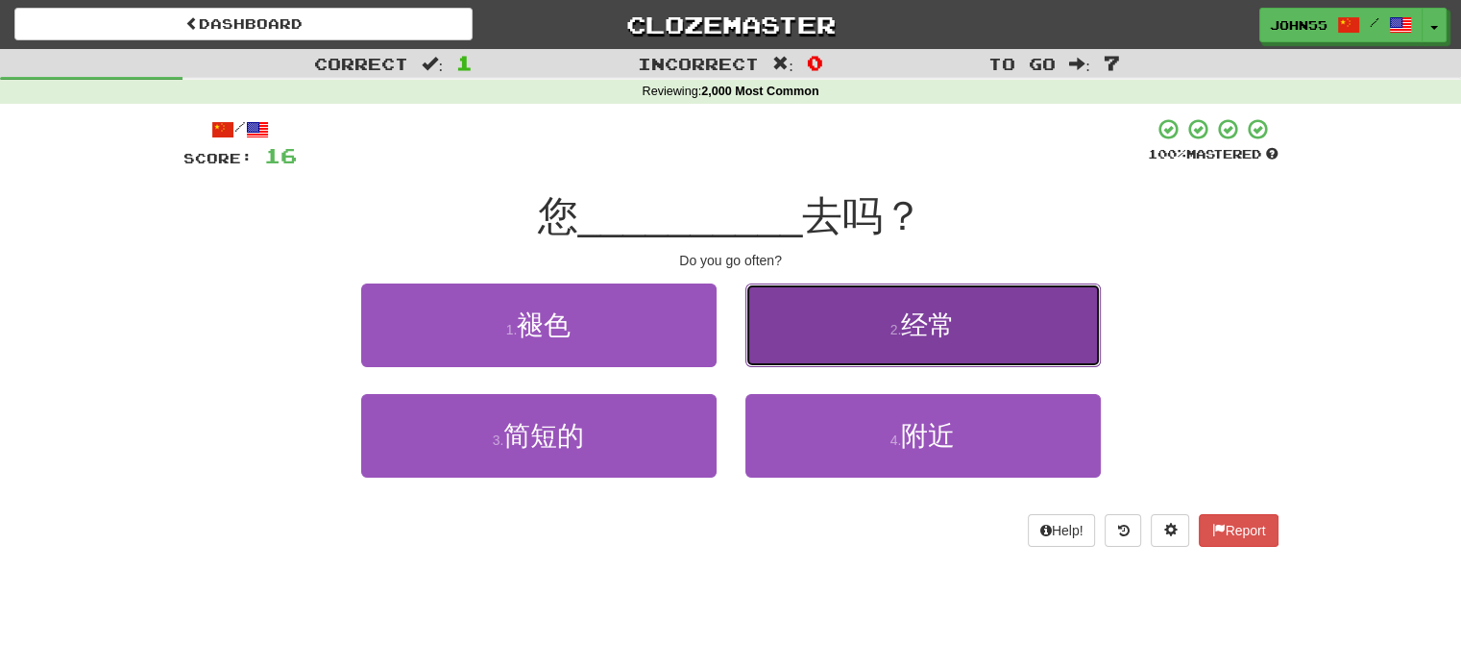
click at [881, 324] on button "2 . 经常" at bounding box center [923, 325] width 355 height 84
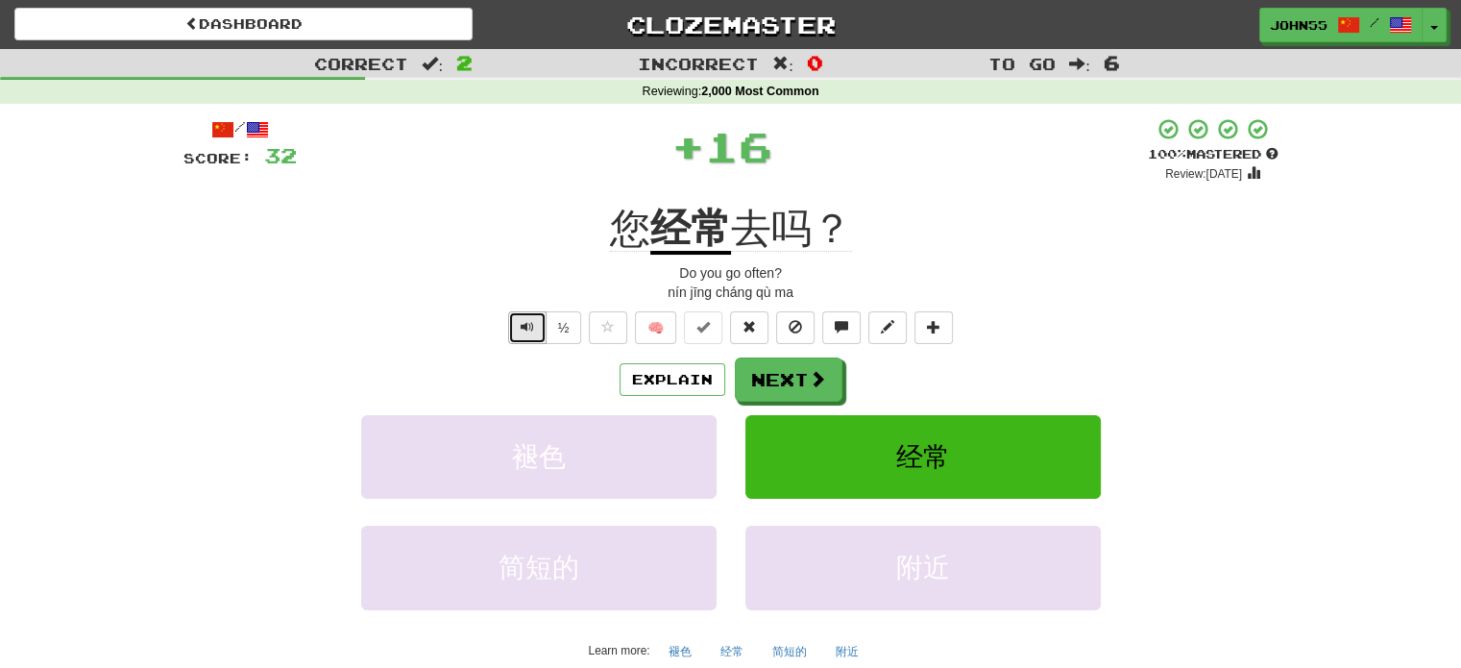
click at [523, 323] on span "Text-to-speech controls" at bounding box center [527, 326] width 13 height 13
click at [791, 368] on button "Next" at bounding box center [790, 380] width 108 height 44
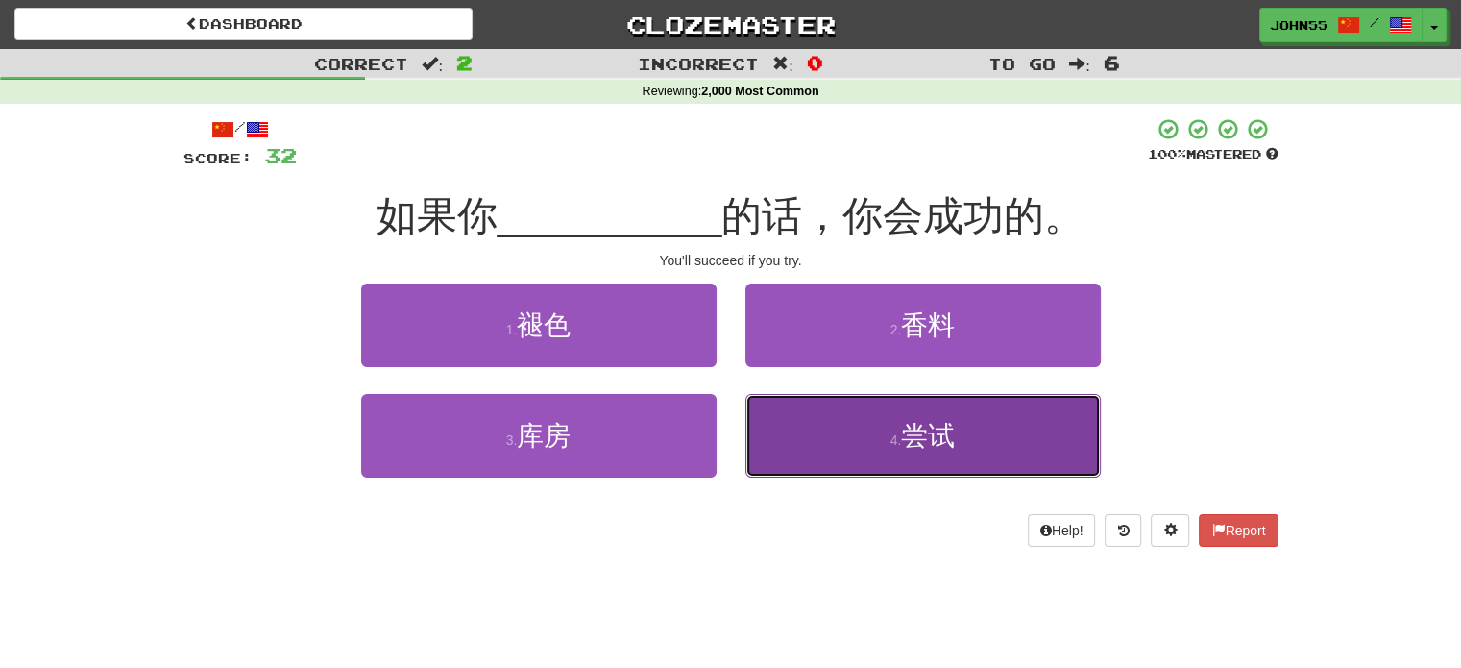
click at [883, 422] on button "4 . 尝试" at bounding box center [923, 436] width 355 height 84
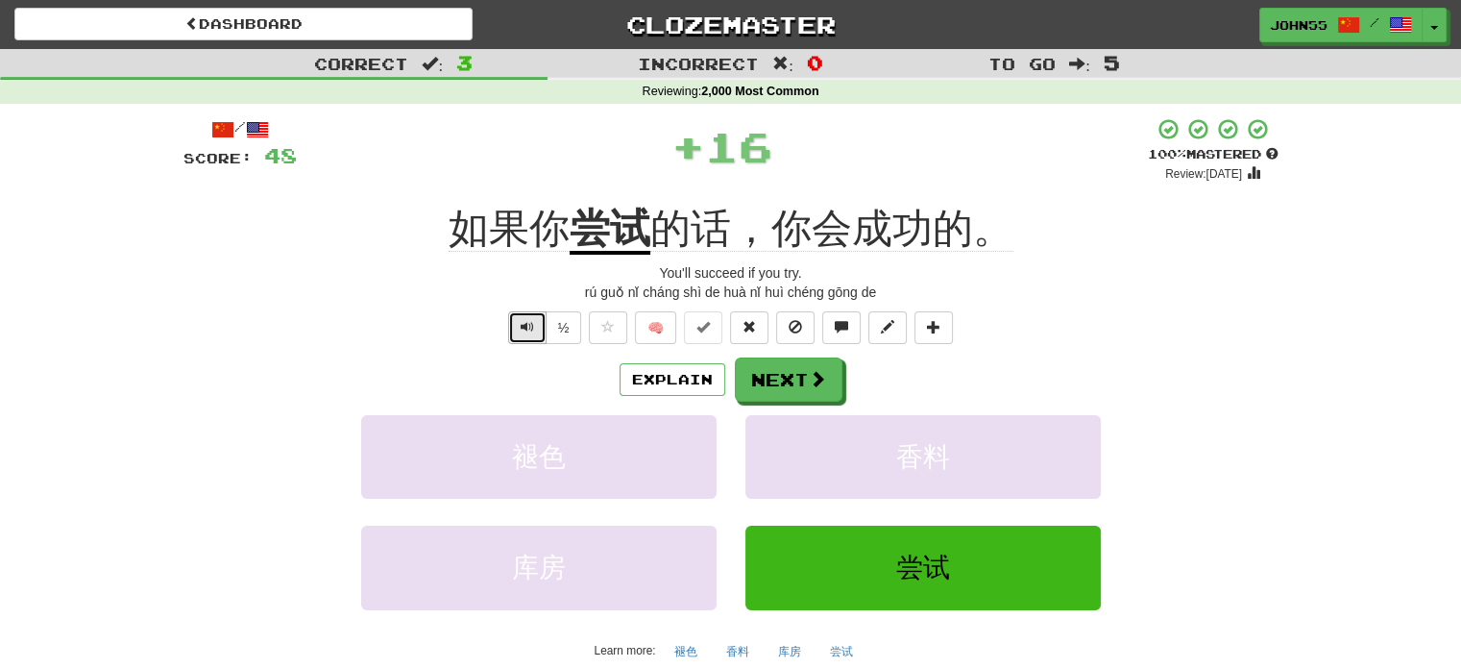
click at [526, 333] on span "Text-to-speech controls" at bounding box center [527, 326] width 13 height 13
click at [526, 326] on span "Text-to-speech controls" at bounding box center [527, 326] width 13 height 13
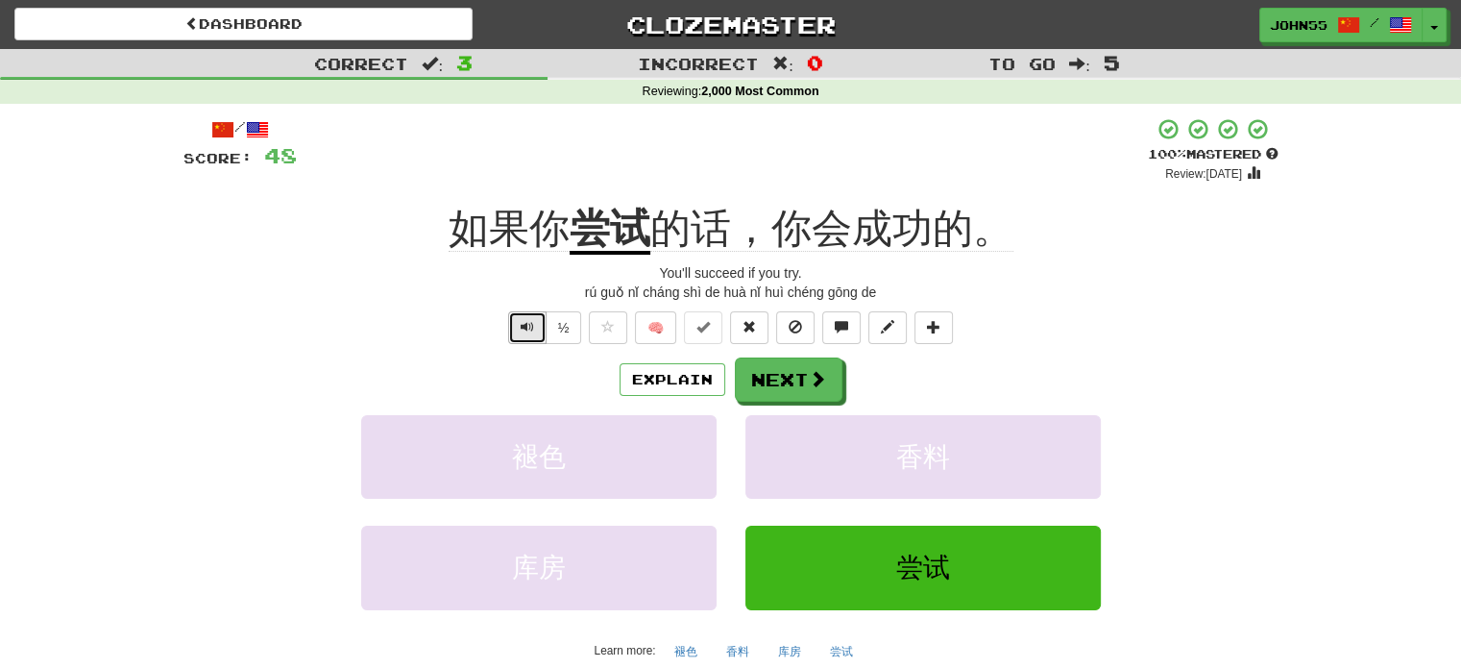
click at [526, 326] on span "Text-to-speech controls" at bounding box center [527, 326] width 13 height 13
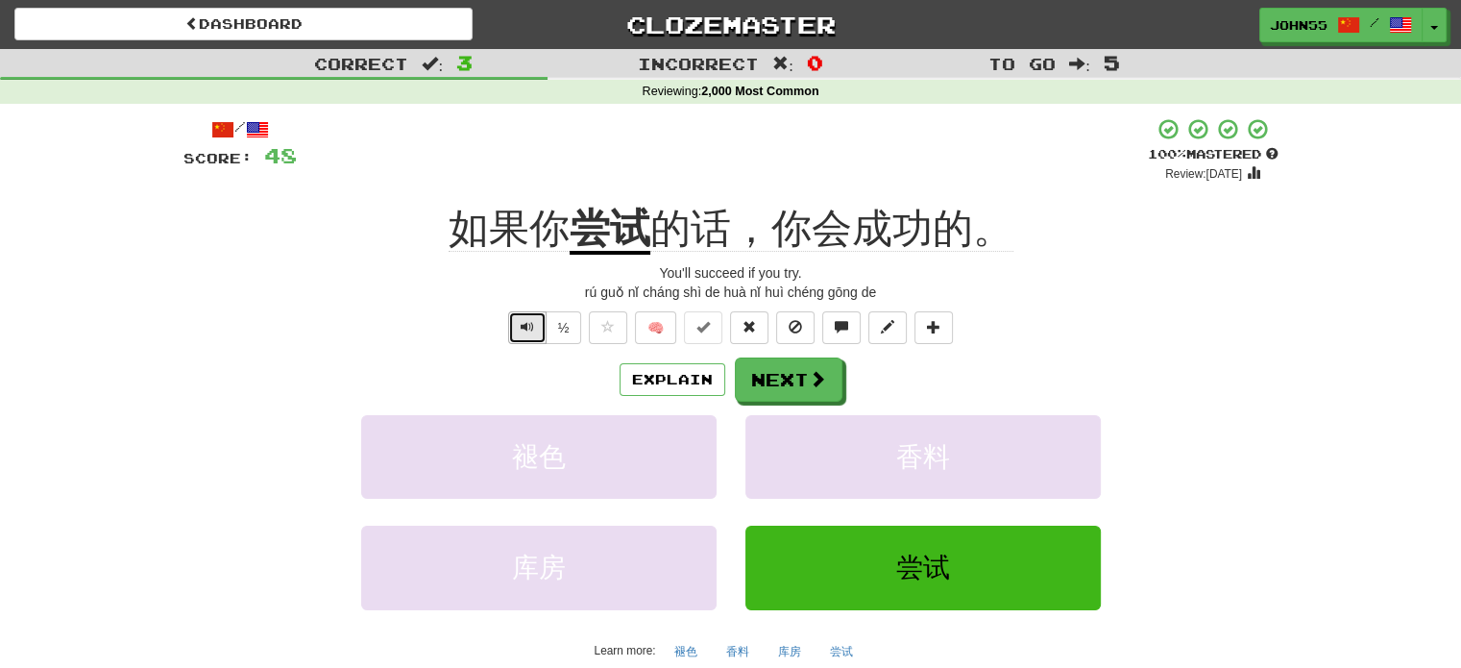
click at [530, 322] on span "Text-to-speech controls" at bounding box center [527, 326] width 13 height 13
click at [775, 378] on button "Next" at bounding box center [790, 380] width 108 height 44
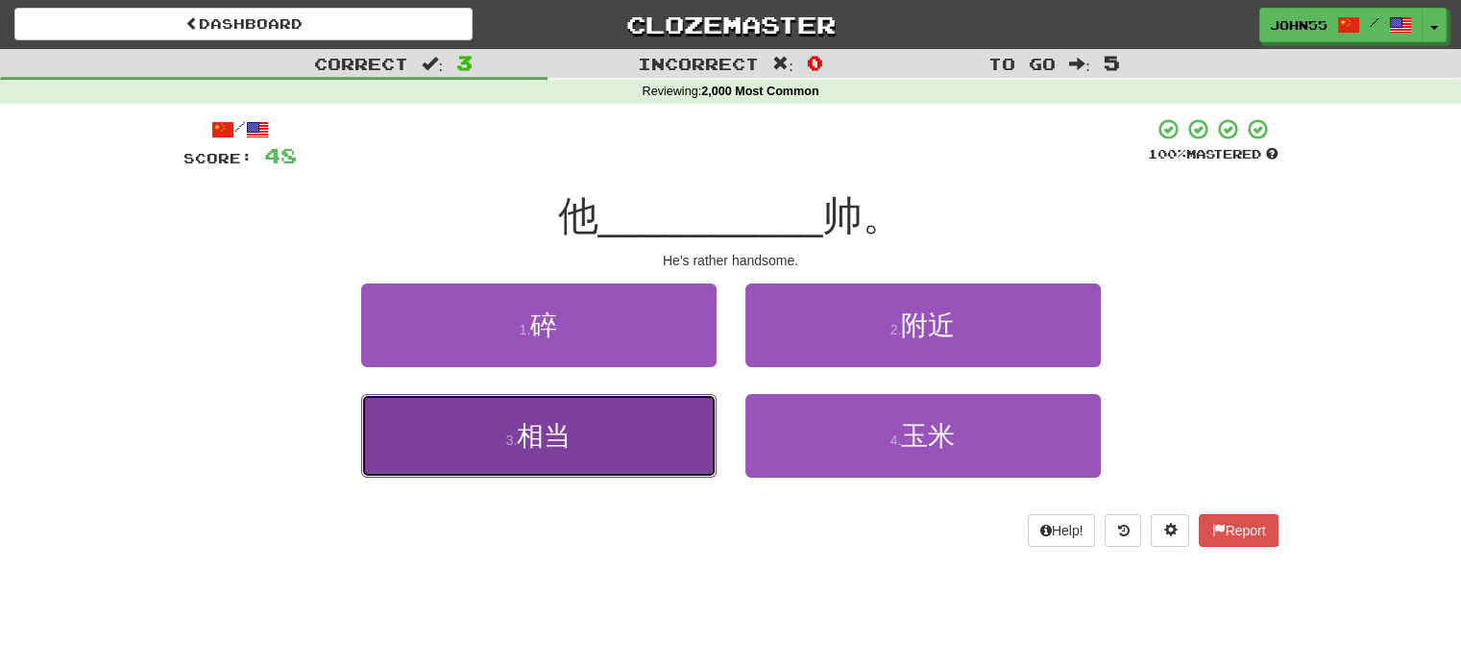
click at [583, 447] on button "3 . 相当" at bounding box center [538, 436] width 355 height 84
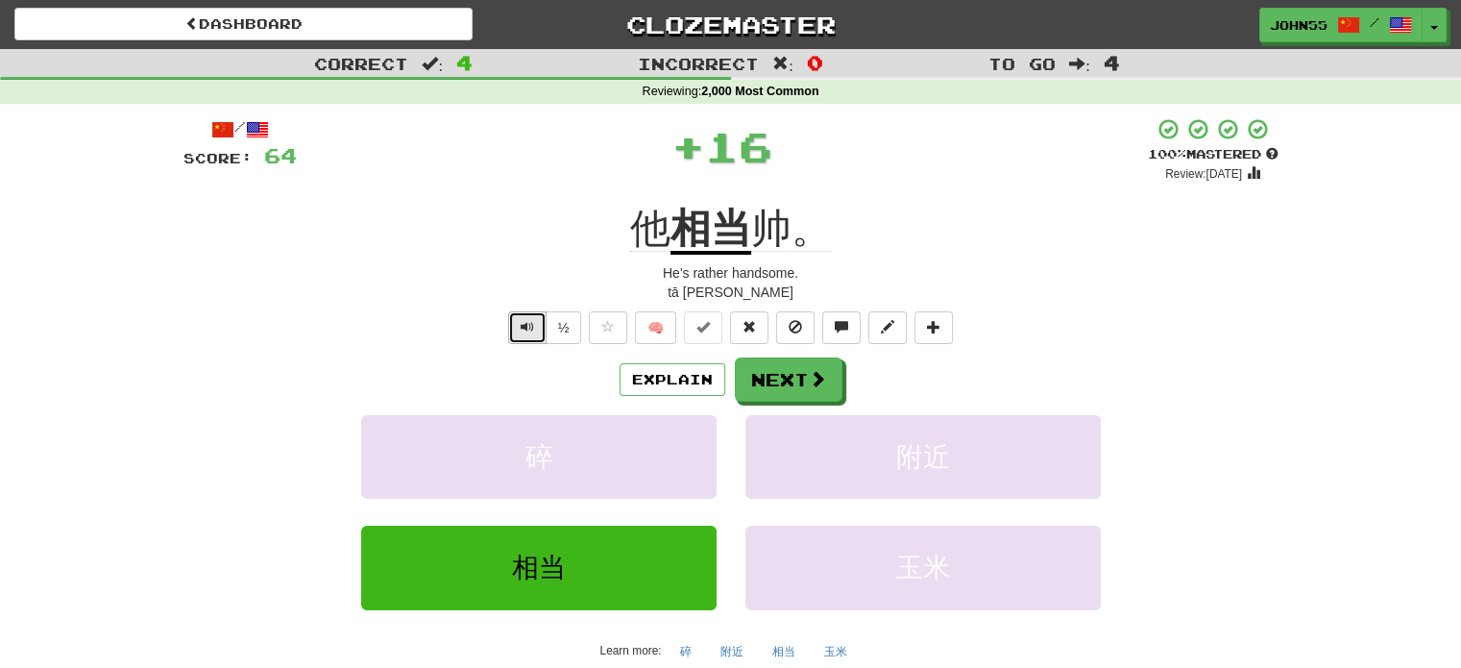
click at [519, 326] on button "Text-to-speech controls" at bounding box center [527, 327] width 38 height 33
click at [789, 381] on button "Next" at bounding box center [790, 380] width 108 height 44
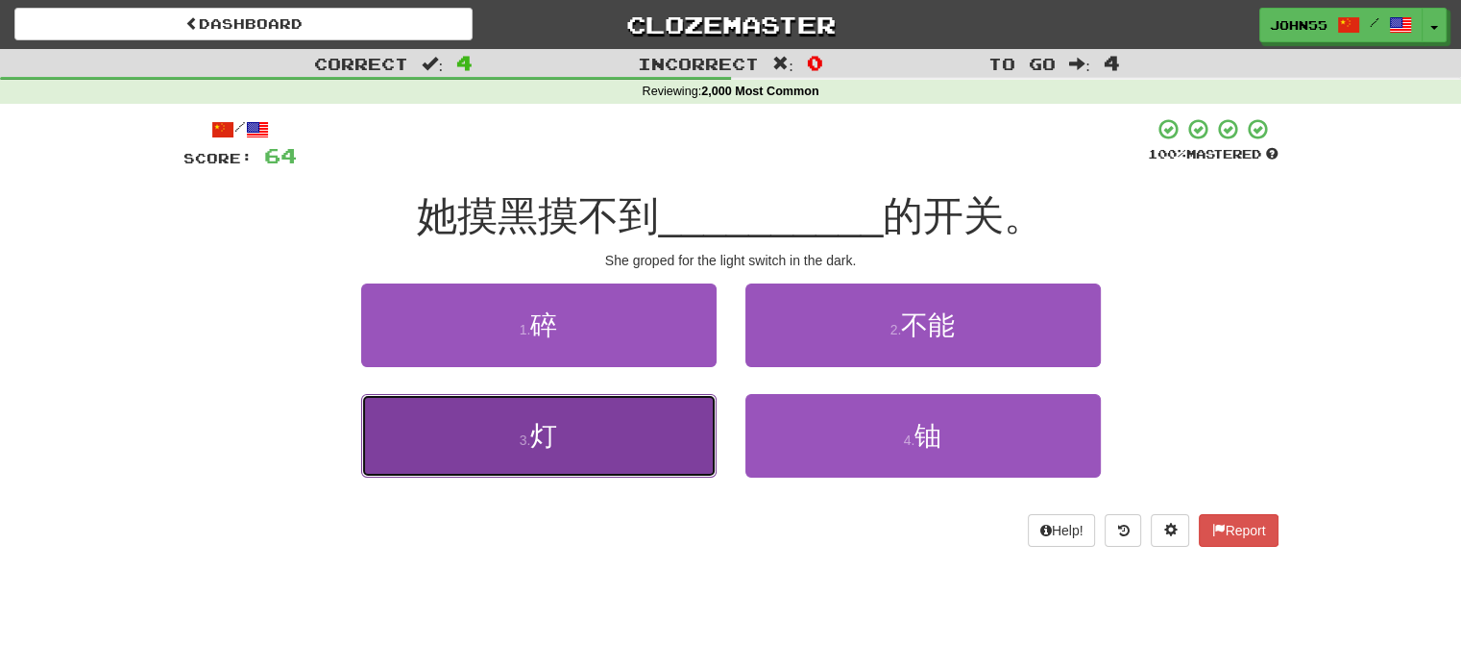
click at [592, 459] on button "3 . 灯" at bounding box center [538, 436] width 355 height 84
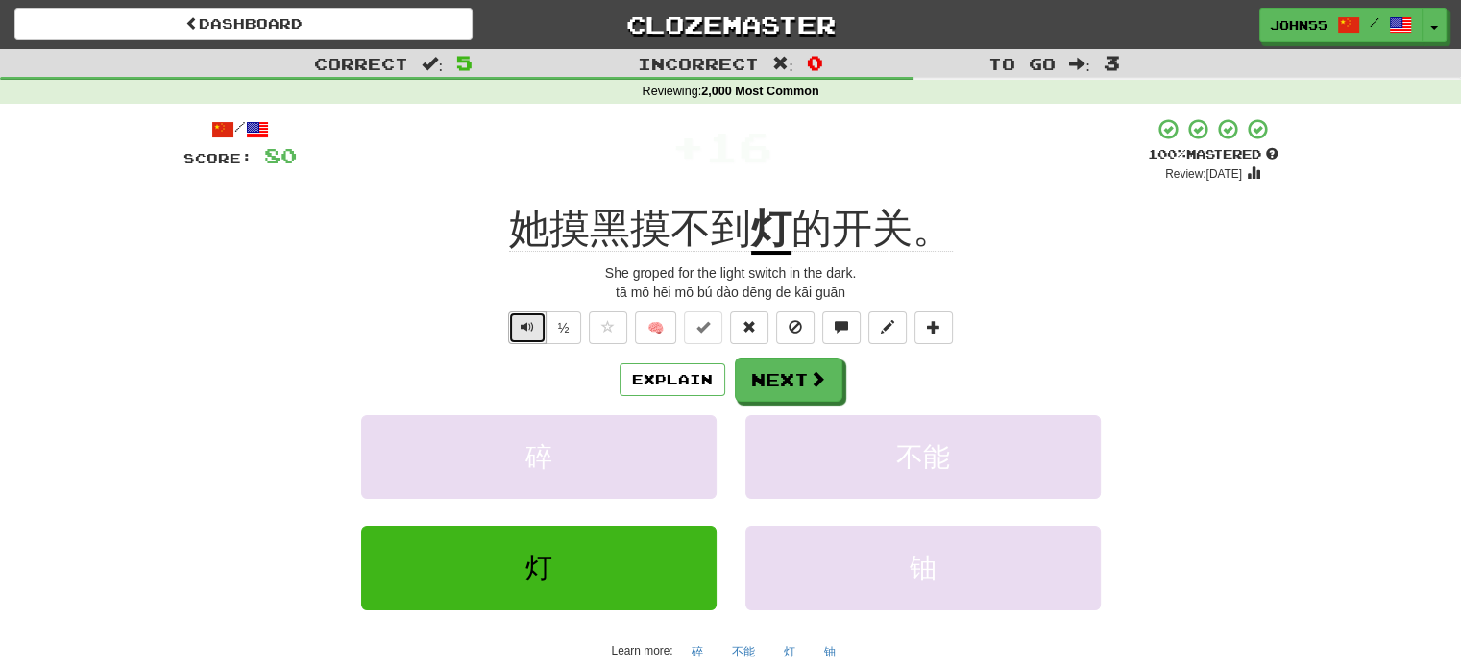
click at [521, 326] on span "Text-to-speech controls" at bounding box center [527, 326] width 13 height 13
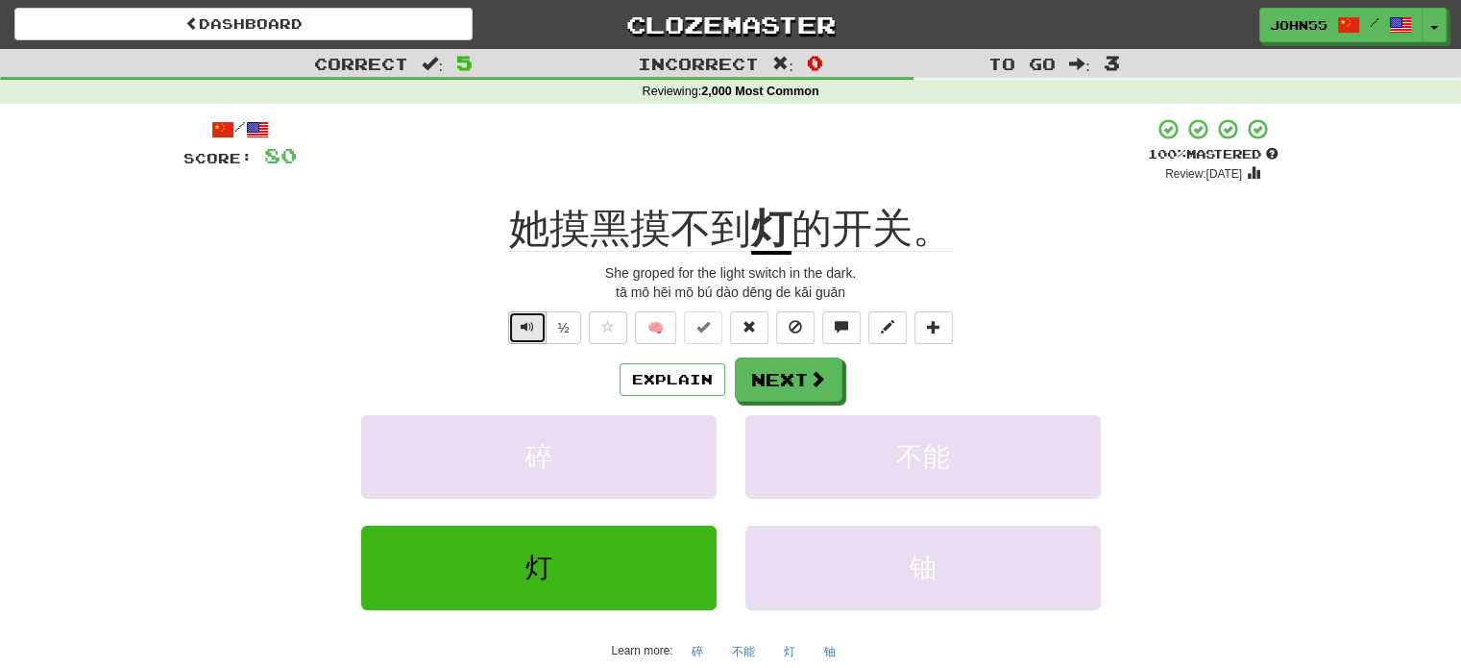
click at [522, 320] on span "Text-to-speech controls" at bounding box center [527, 326] width 13 height 13
click at [523, 320] on span "Text-to-speech controls" at bounding box center [527, 326] width 13 height 13
click at [540, 323] on button "Text-to-speech controls" at bounding box center [527, 327] width 38 height 33
click at [525, 327] on span "Text-to-speech controls" at bounding box center [527, 326] width 13 height 13
click at [810, 384] on span at bounding box center [818, 379] width 17 height 17
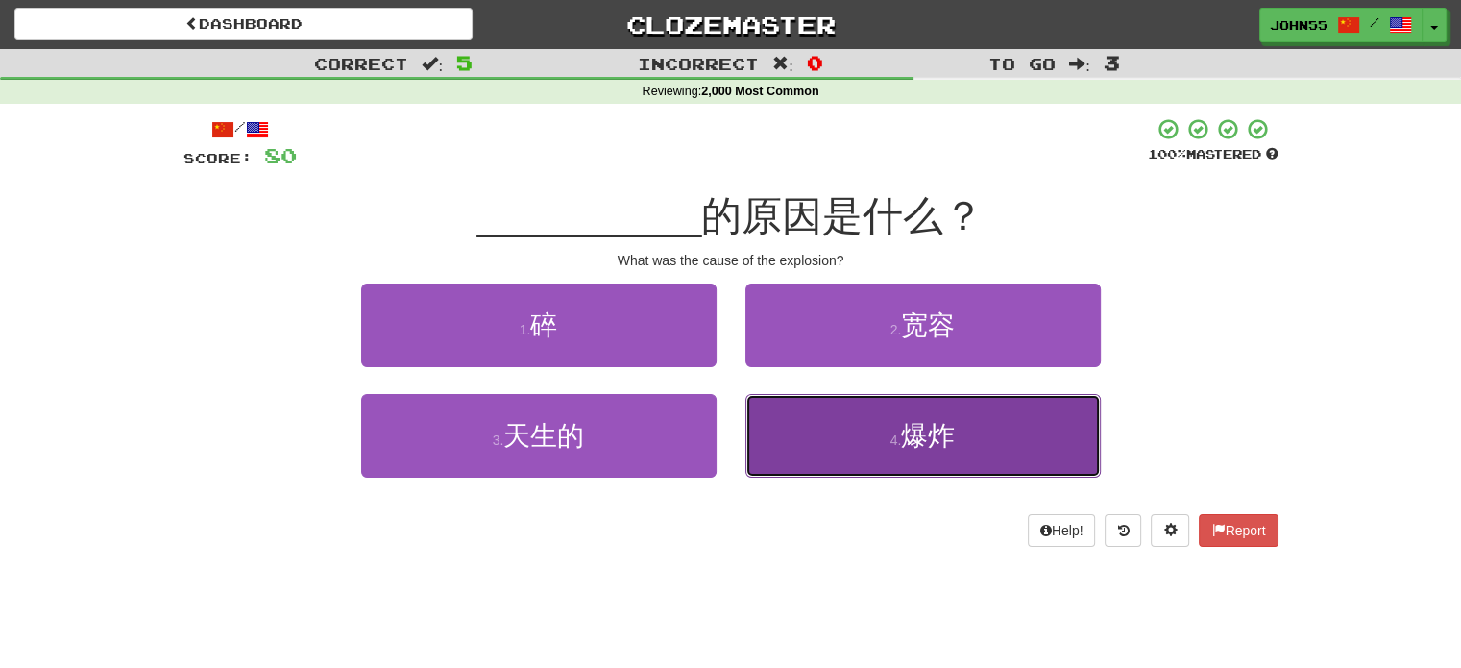
click at [843, 424] on button "4 . 爆炸" at bounding box center [923, 436] width 355 height 84
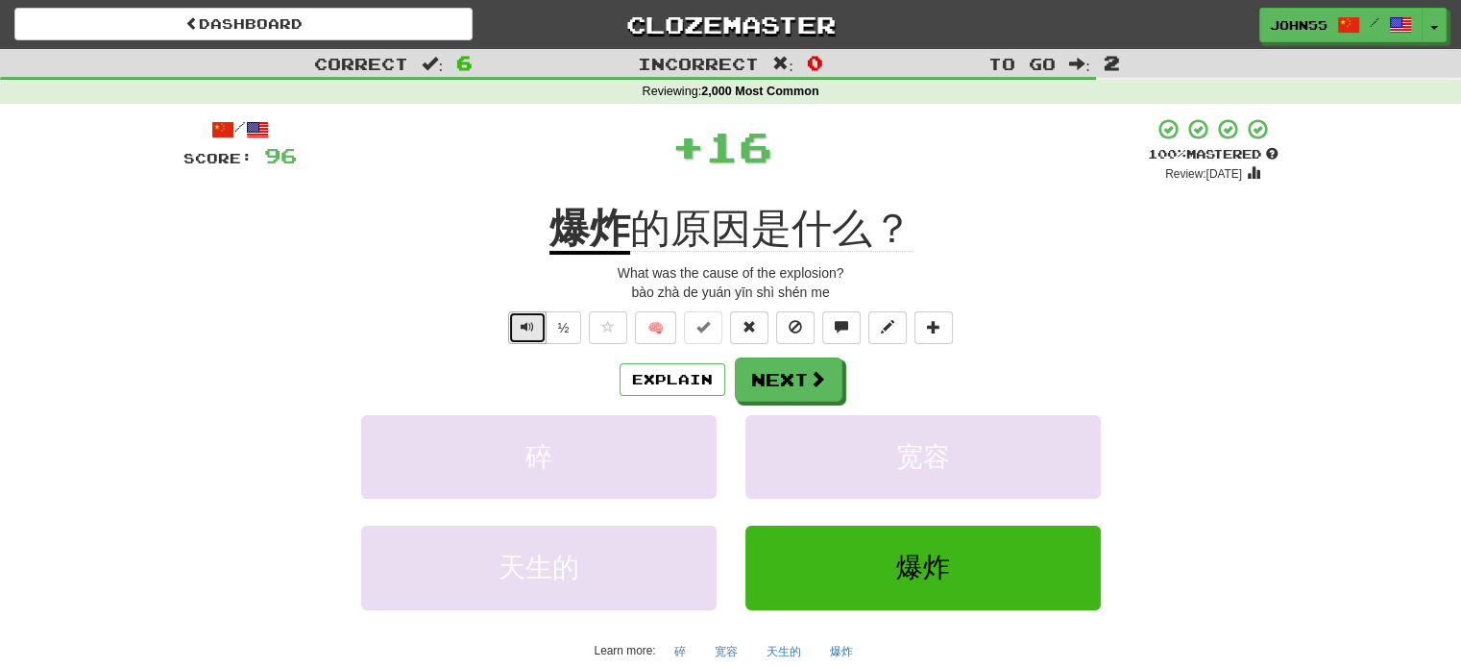
click at [527, 320] on span "Text-to-speech controls" at bounding box center [527, 326] width 13 height 13
click at [769, 368] on button "Next" at bounding box center [790, 380] width 108 height 44
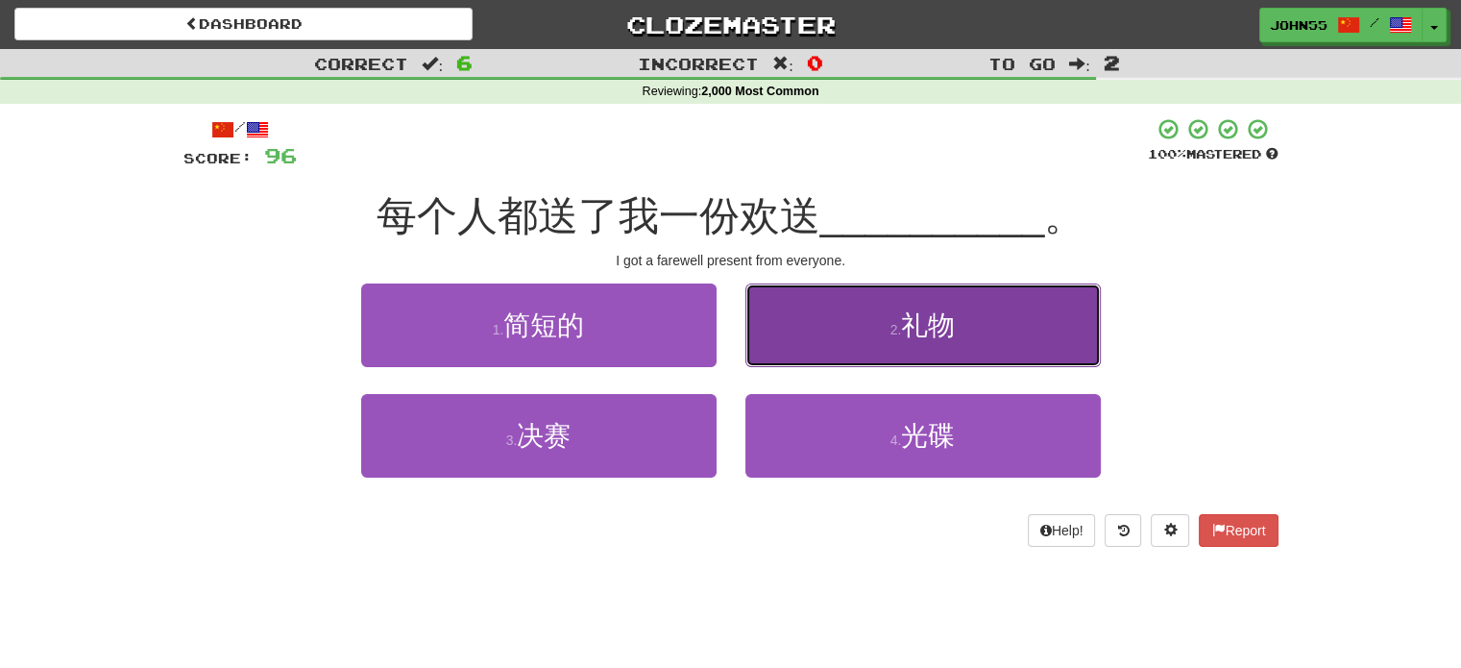
click at [877, 311] on button "2 . 礼物" at bounding box center [923, 325] width 355 height 84
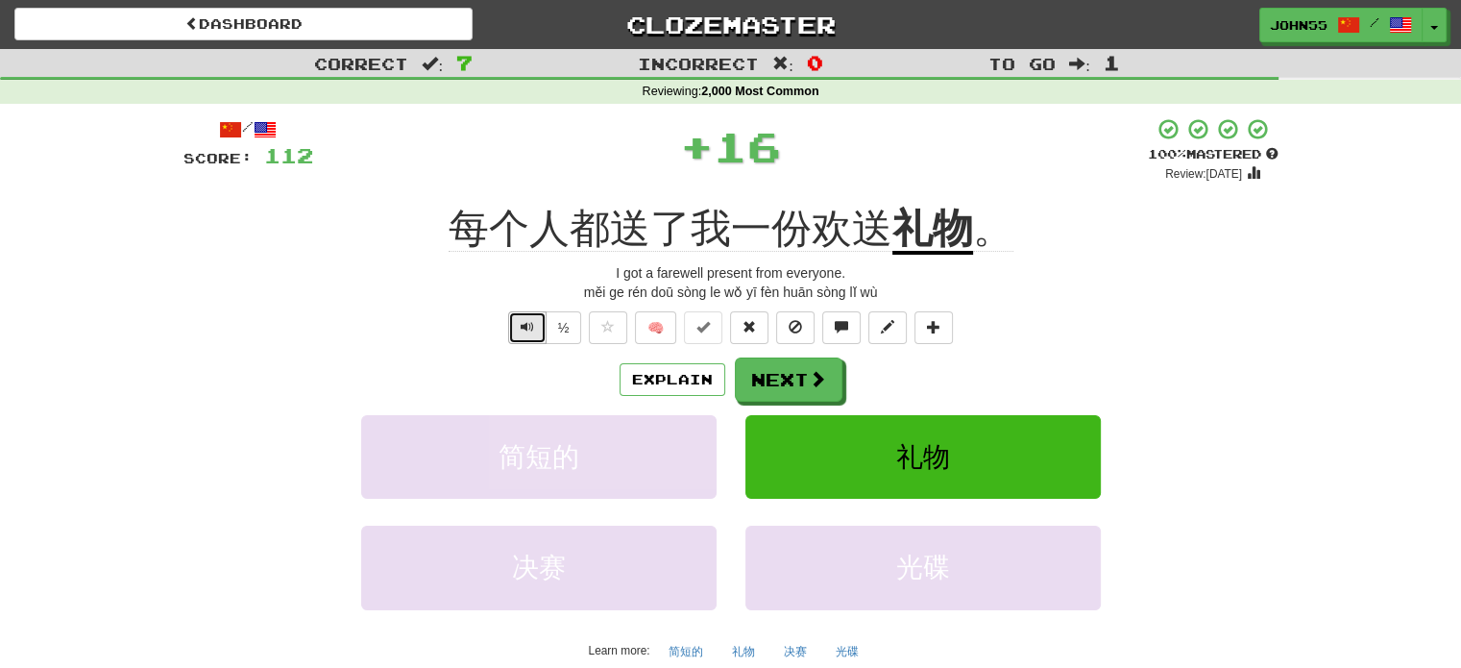
click at [517, 330] on button "Text-to-speech controls" at bounding box center [527, 327] width 38 height 33
click at [523, 329] on span "Text-to-speech controls" at bounding box center [527, 326] width 13 height 13
click at [804, 369] on button "Next" at bounding box center [790, 380] width 108 height 44
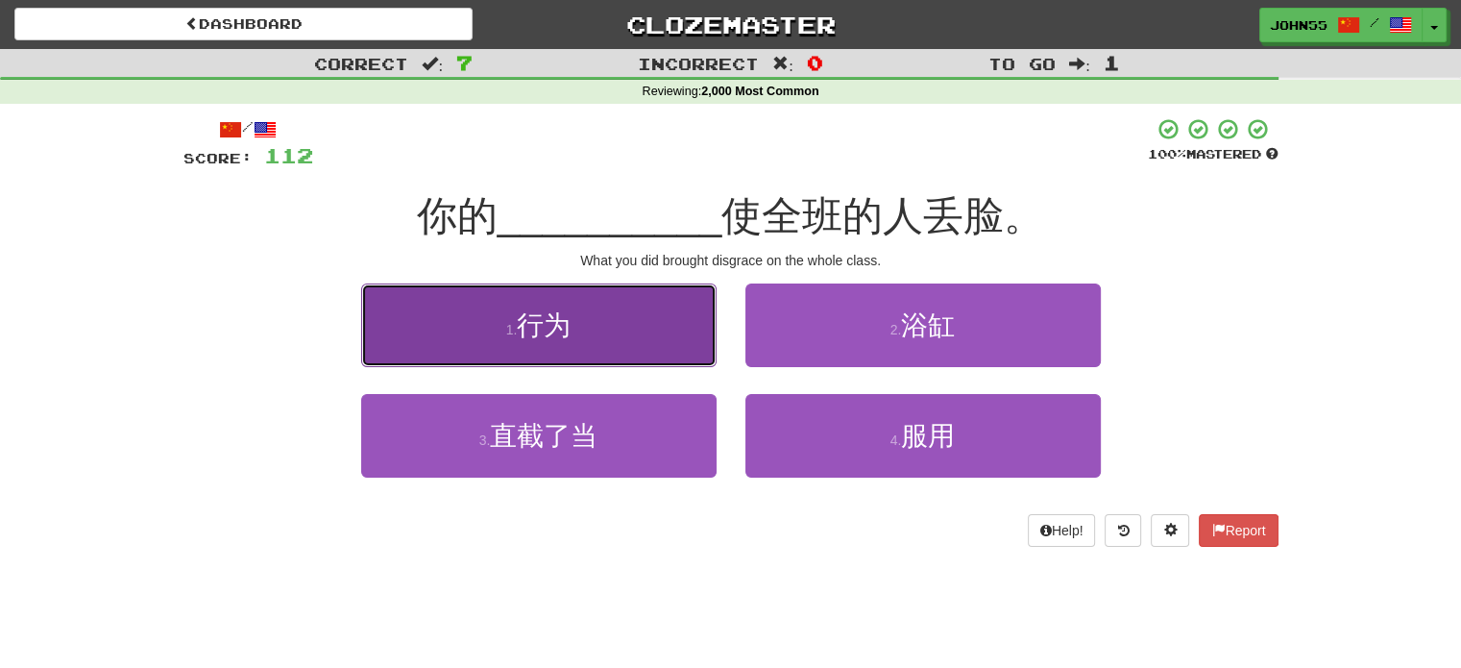
click at [647, 344] on button "1 . 行为" at bounding box center [538, 325] width 355 height 84
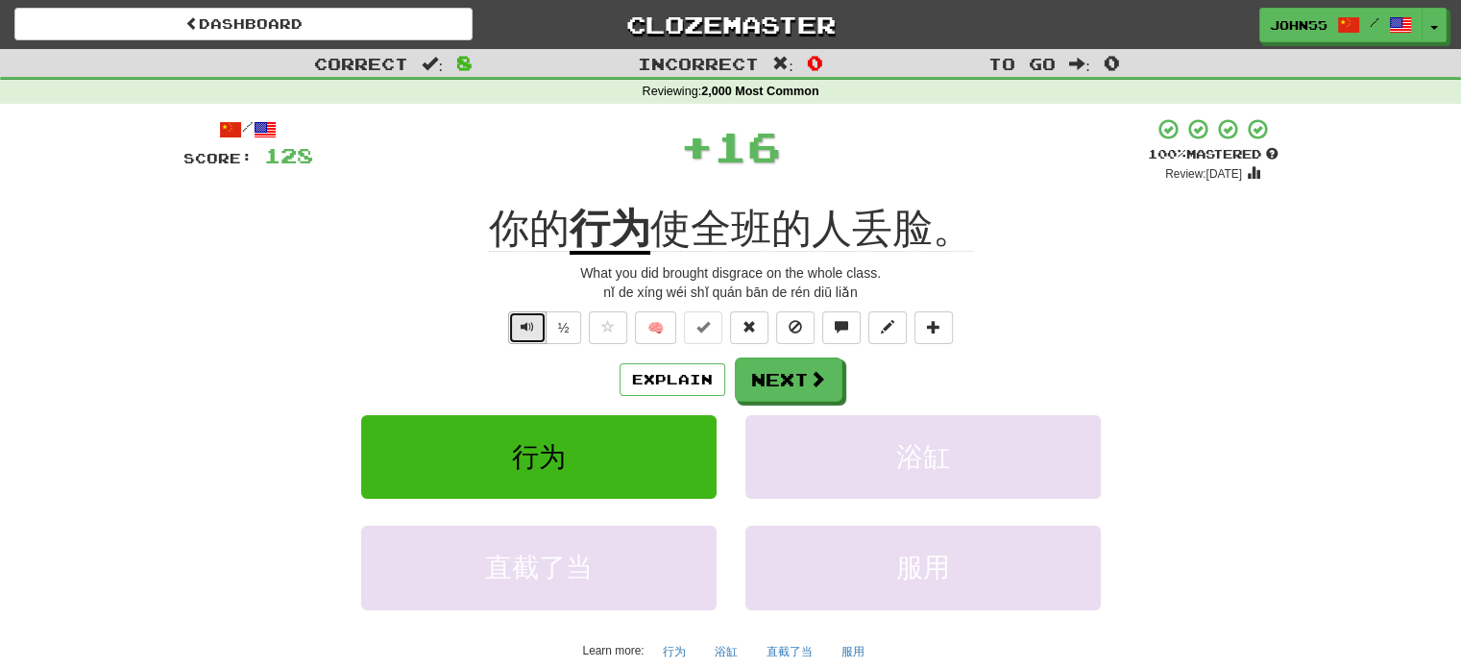
click at [526, 331] on span "Text-to-speech controls" at bounding box center [527, 326] width 13 height 13
click at [531, 330] on span "Text-to-speech controls" at bounding box center [527, 326] width 13 height 13
click at [540, 330] on button "Text-to-speech controls" at bounding box center [527, 327] width 38 height 33
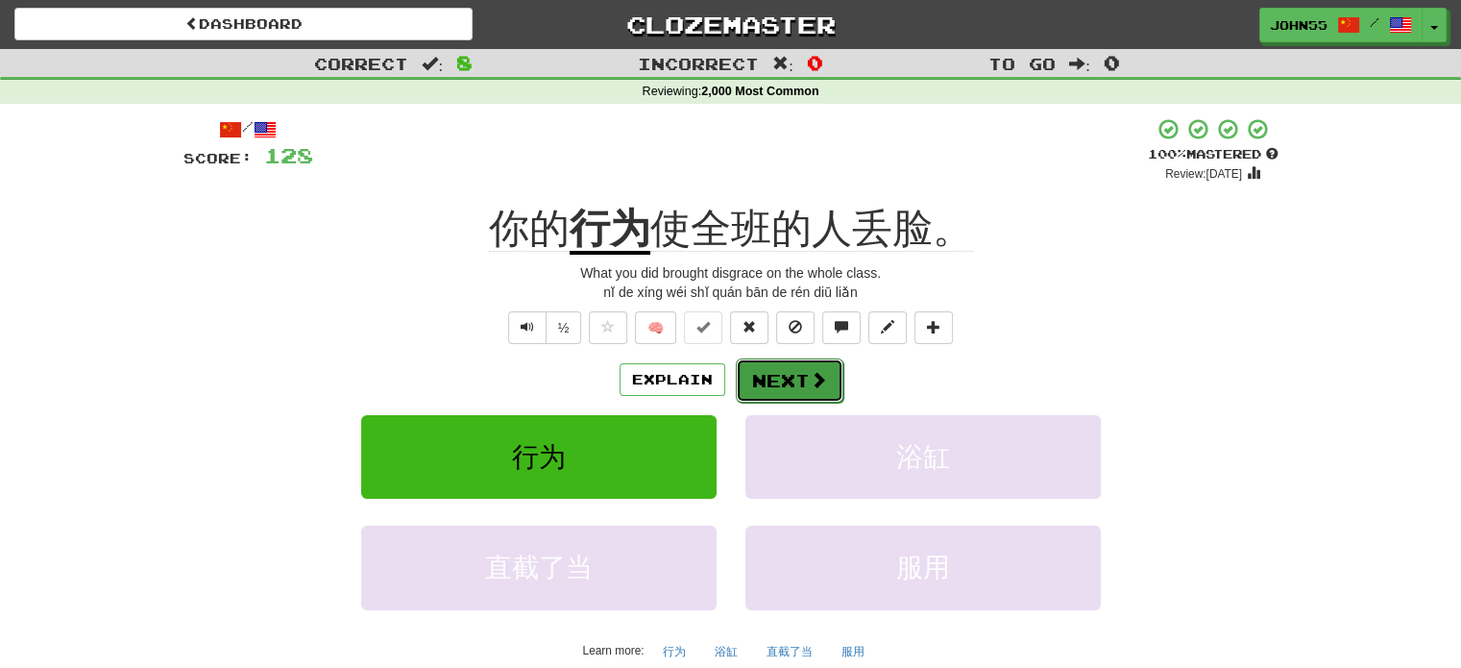
click at [776, 382] on button "Next" at bounding box center [790, 380] width 108 height 44
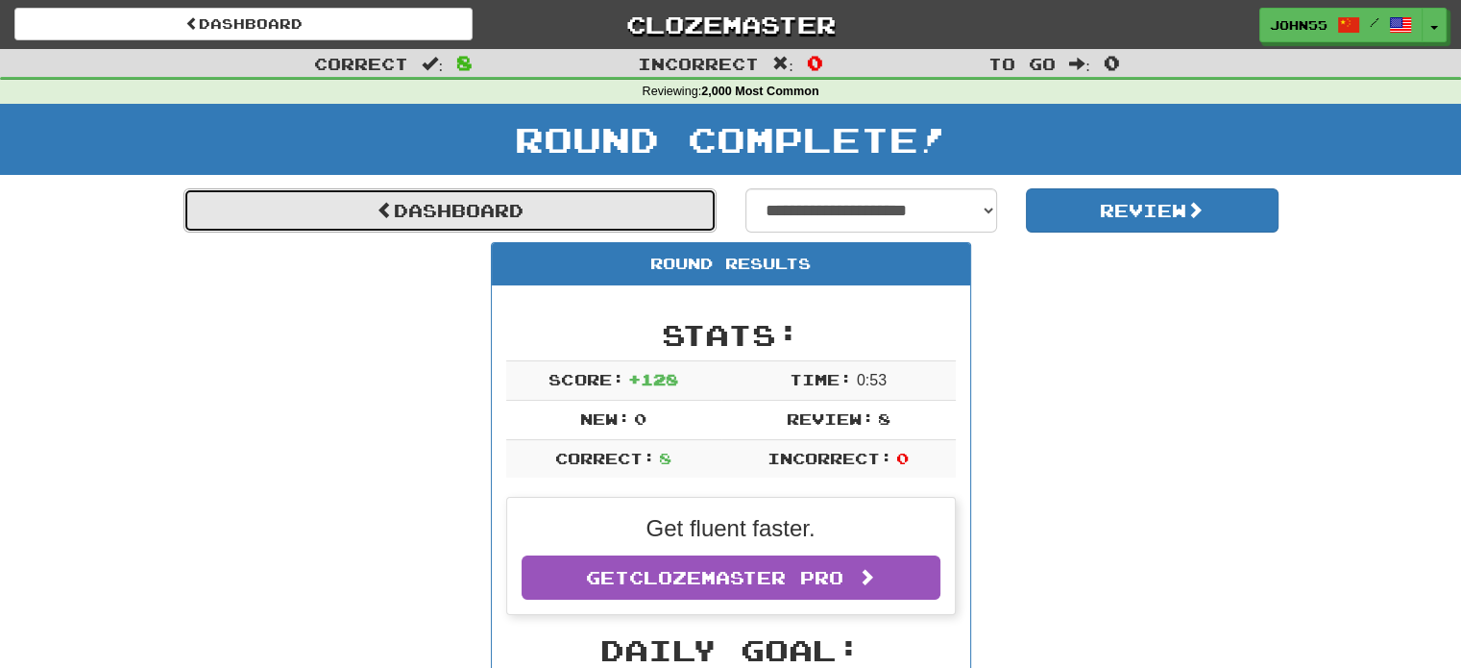
click at [645, 216] on link "Dashboard" at bounding box center [449, 210] width 533 height 44
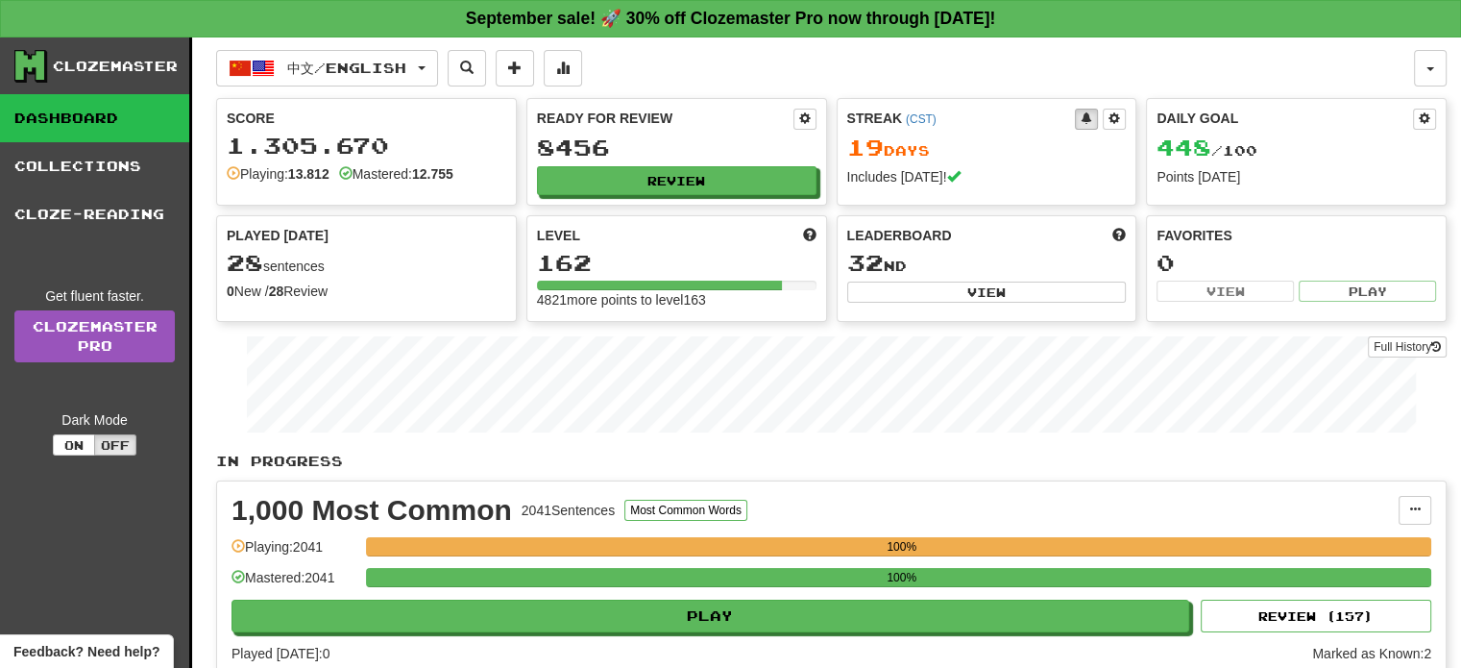
click at [643, 164] on div "Ready for Review 8456 Review" at bounding box center [676, 152] width 299 height 106
click at [643, 176] on button "Review" at bounding box center [678, 181] width 280 height 29
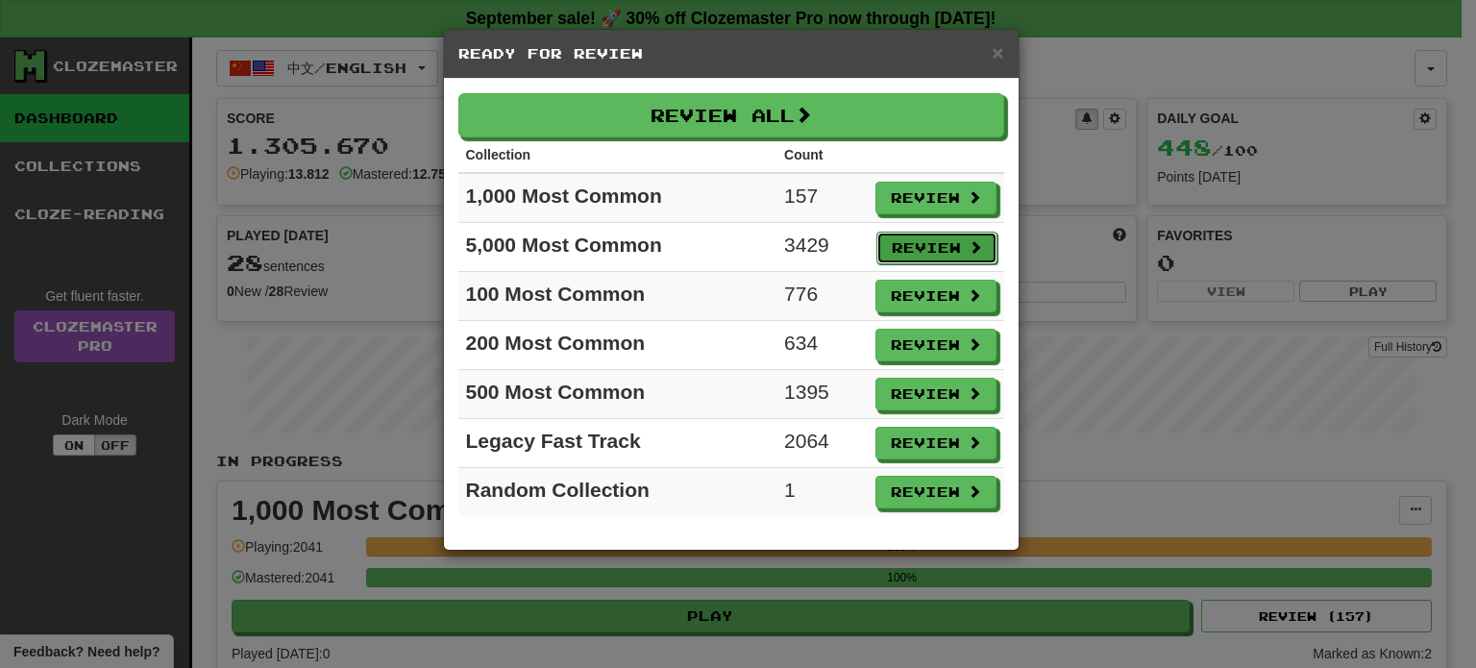
click at [919, 243] on button "Review" at bounding box center [936, 248] width 121 height 33
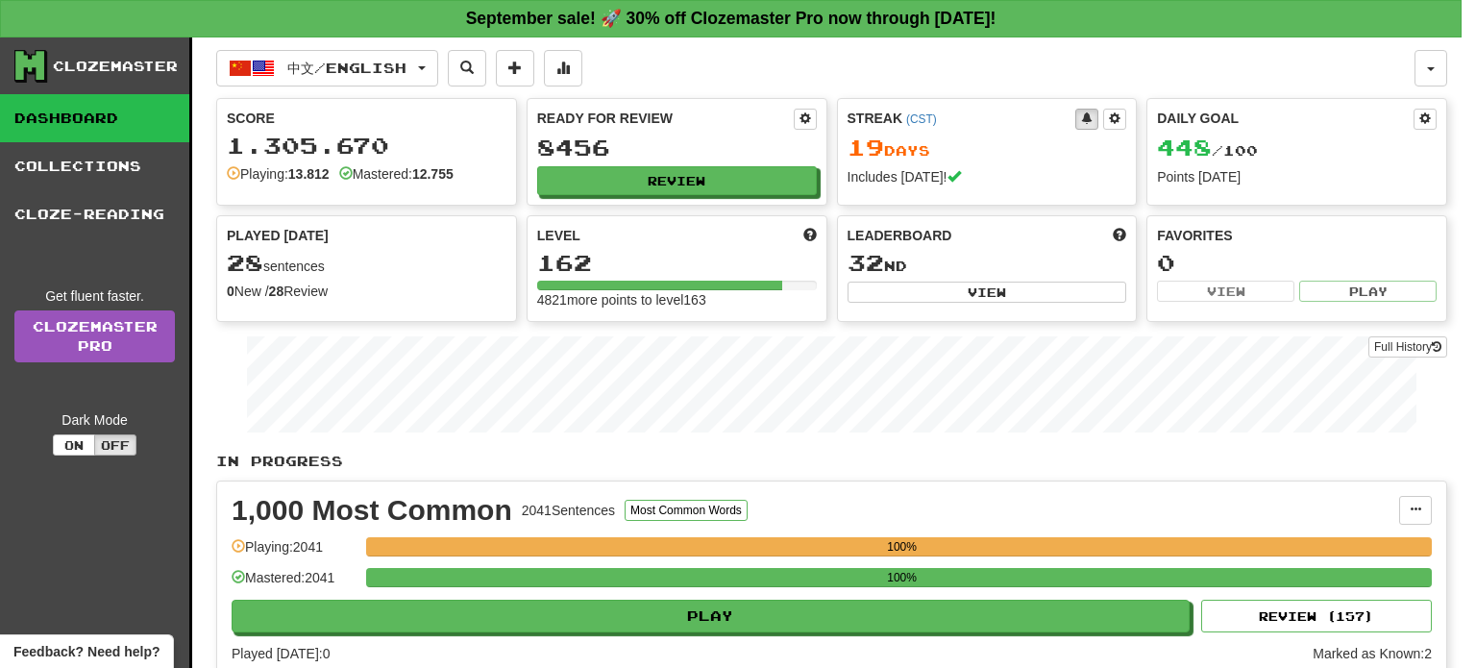
select select "**"
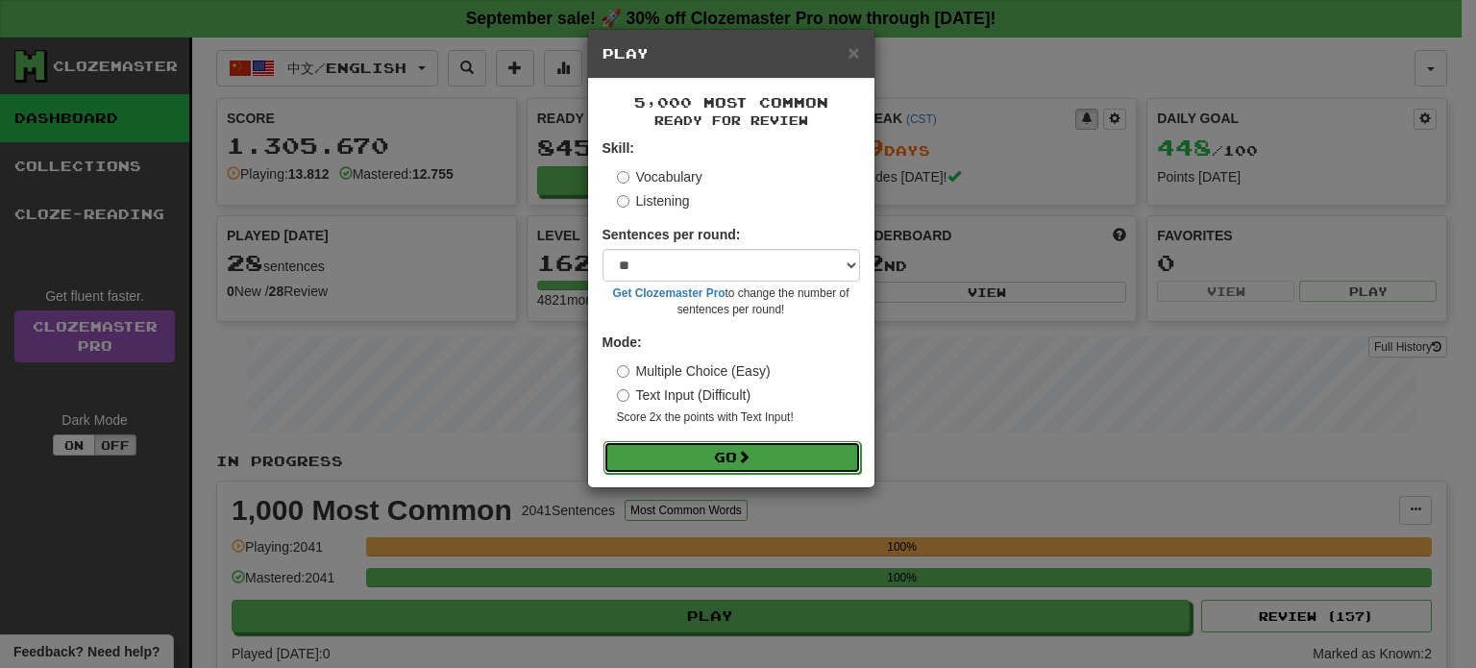
click at [692, 465] on button "Go" at bounding box center [731, 457] width 257 height 33
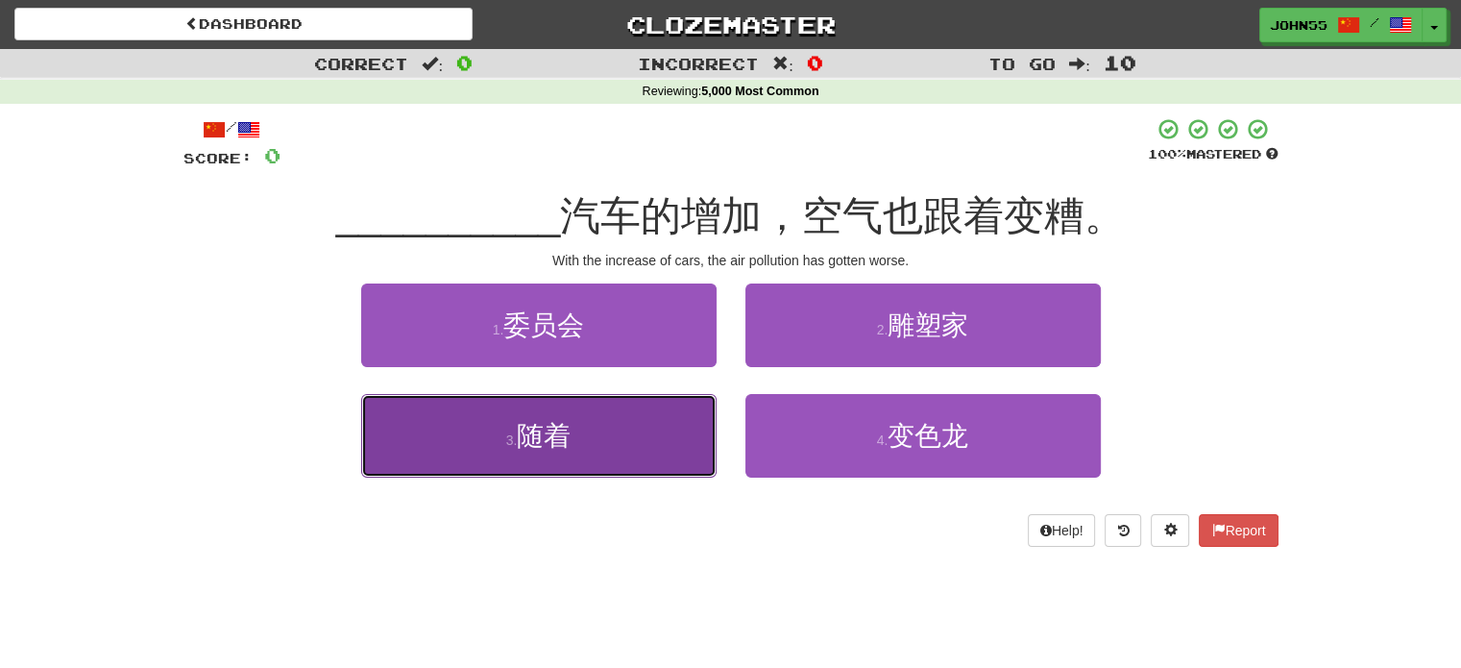
click at [542, 449] on span "随着" at bounding box center [544, 436] width 54 height 30
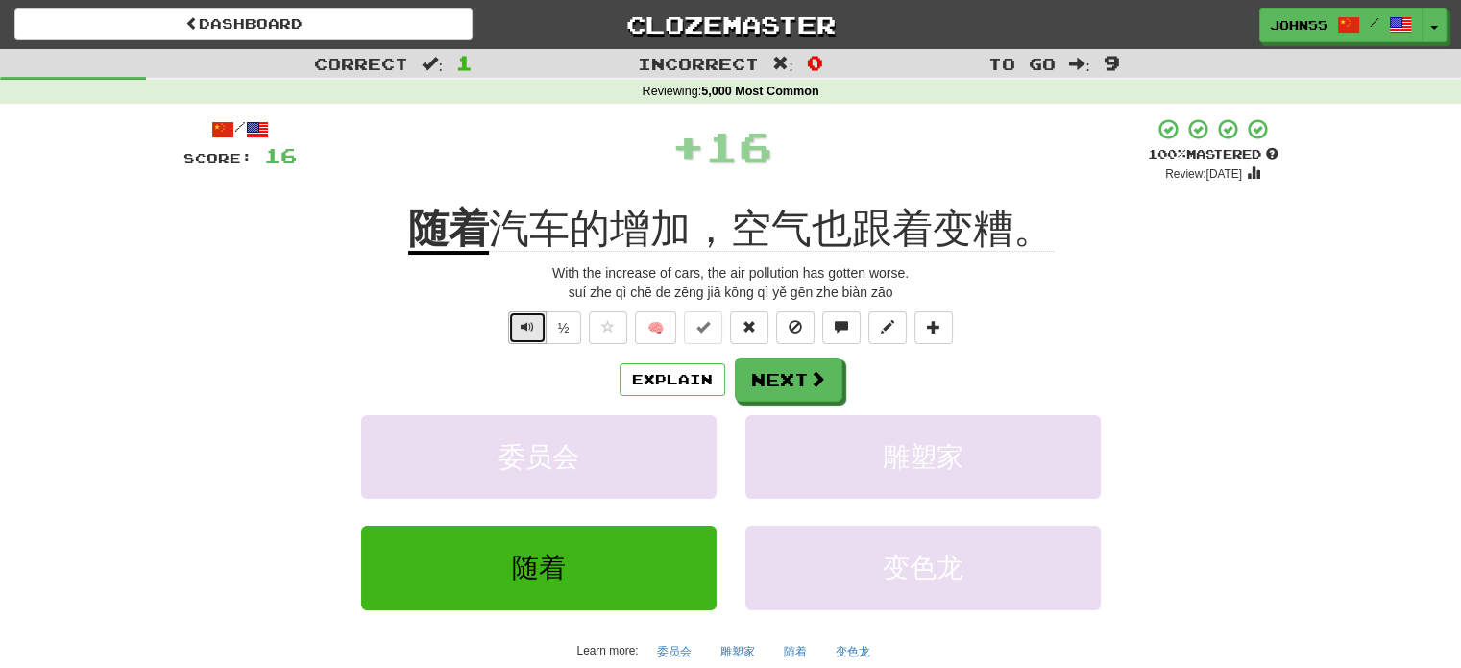
click at [526, 332] on span "Text-to-speech controls" at bounding box center [527, 326] width 13 height 13
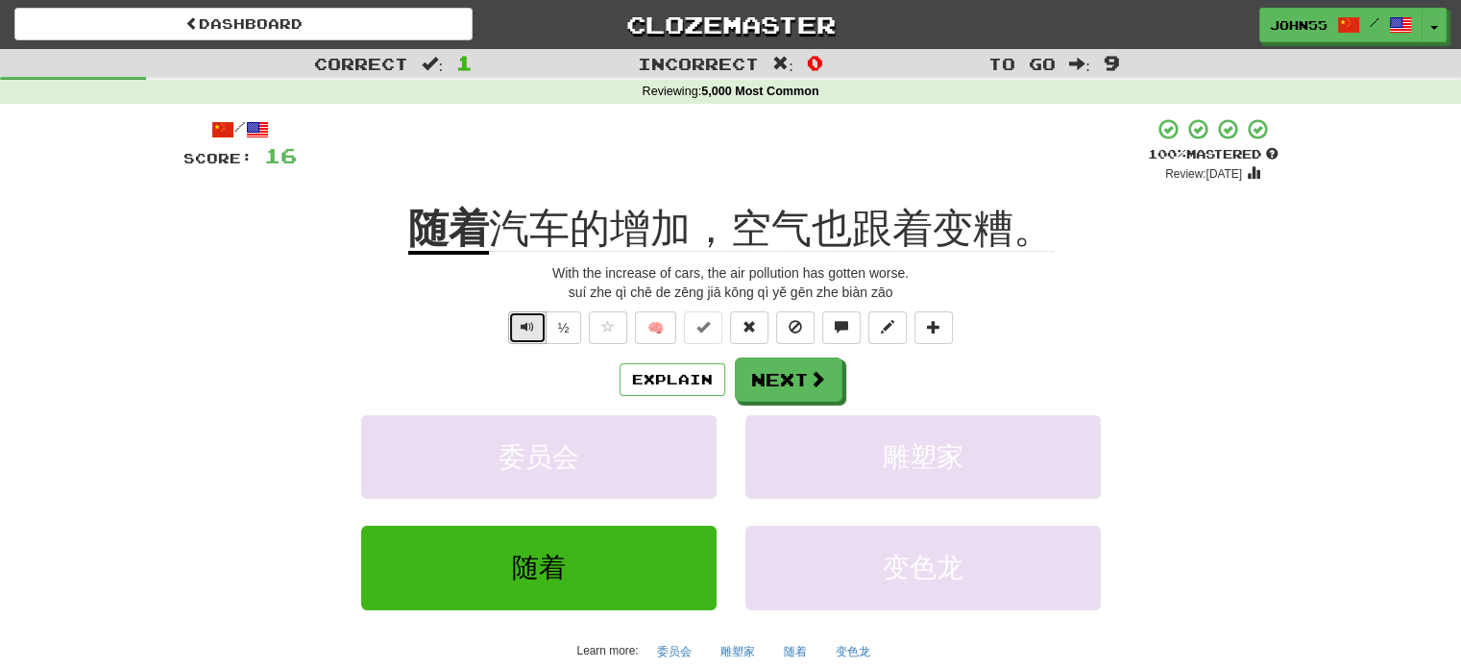
click at [527, 335] on button "Text-to-speech controls" at bounding box center [527, 327] width 38 height 33
click at [800, 379] on button "Next" at bounding box center [790, 380] width 108 height 44
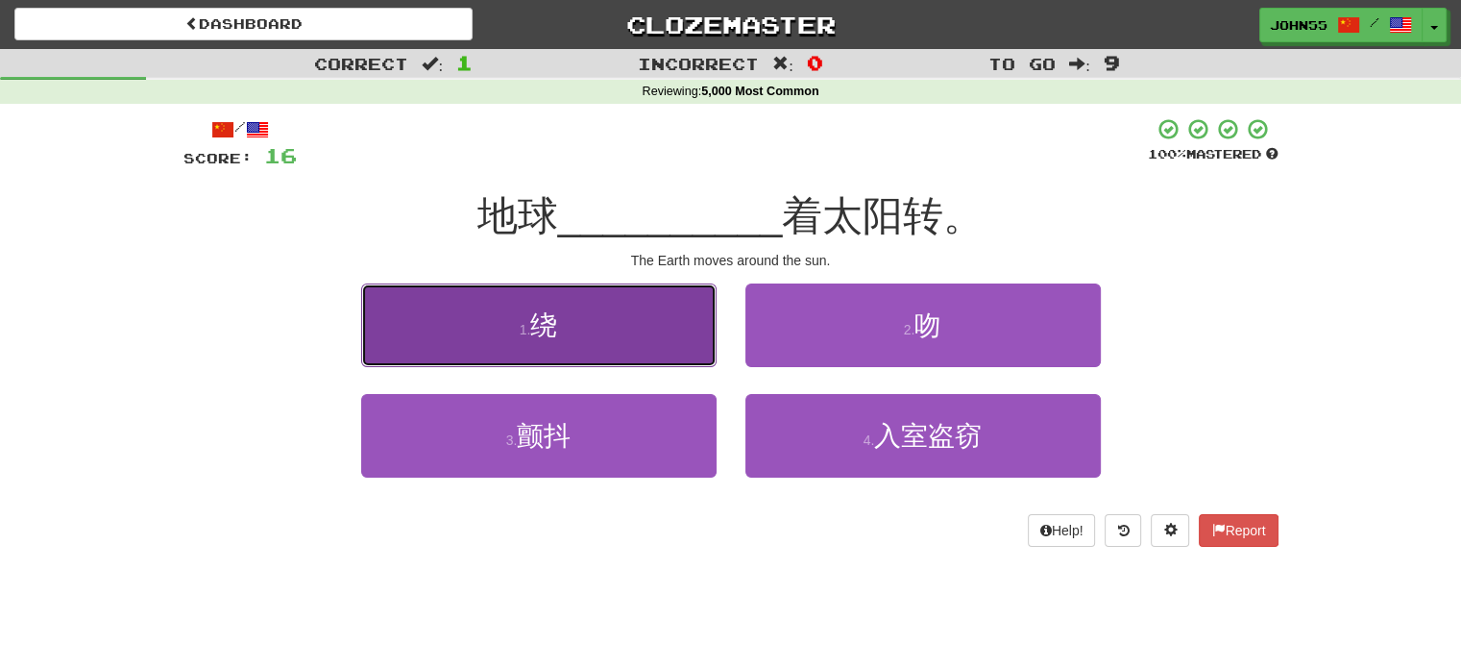
click at [653, 337] on button "1 . 绕" at bounding box center [538, 325] width 355 height 84
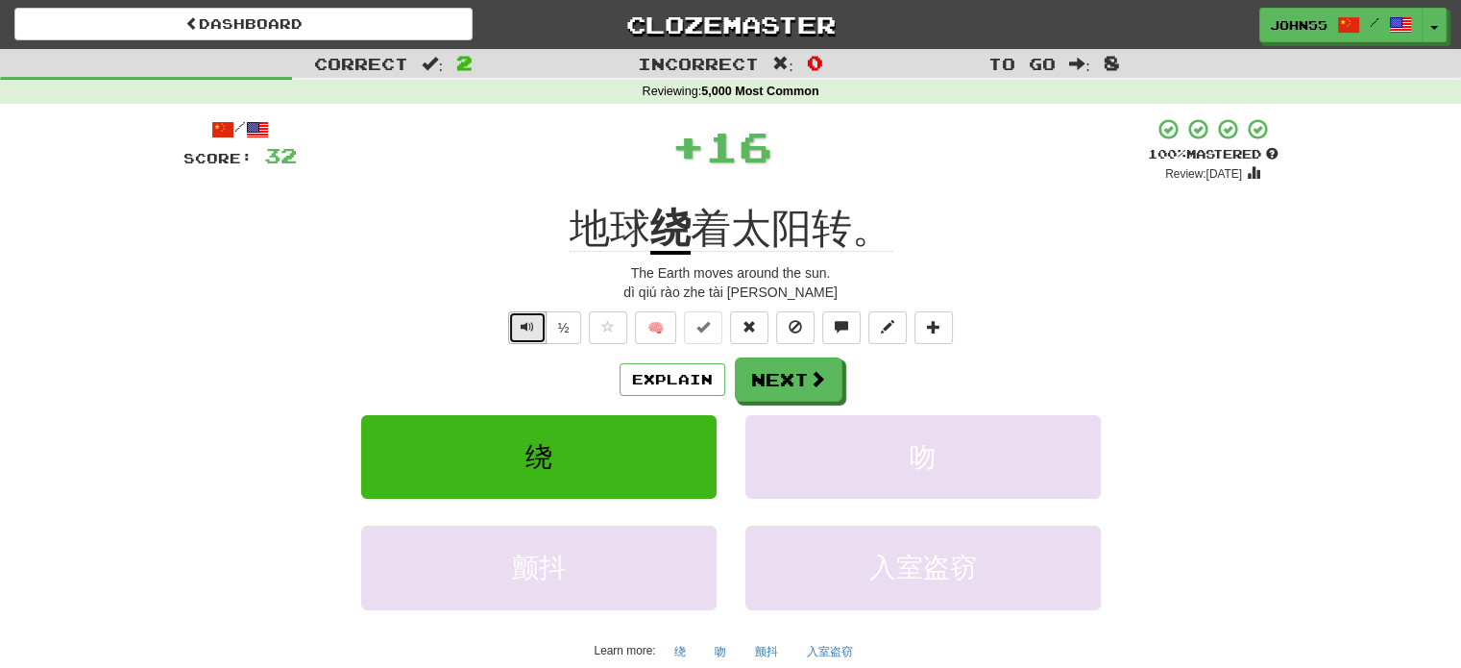
click at [515, 333] on button "Text-to-speech controls" at bounding box center [527, 327] width 38 height 33
click at [803, 363] on button "Next" at bounding box center [790, 380] width 108 height 44
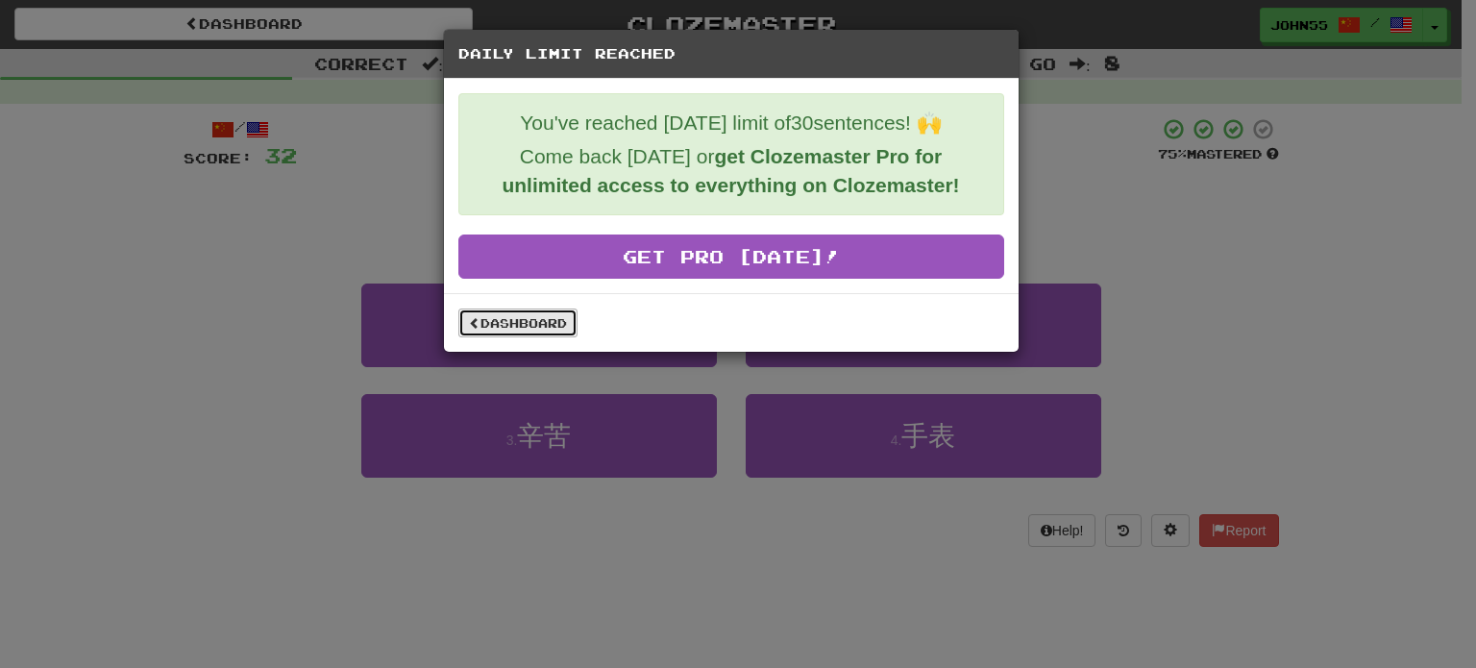
click at [515, 318] on link "Dashboard" at bounding box center [517, 322] width 119 height 29
